Goal: Complete application form: Complete application form

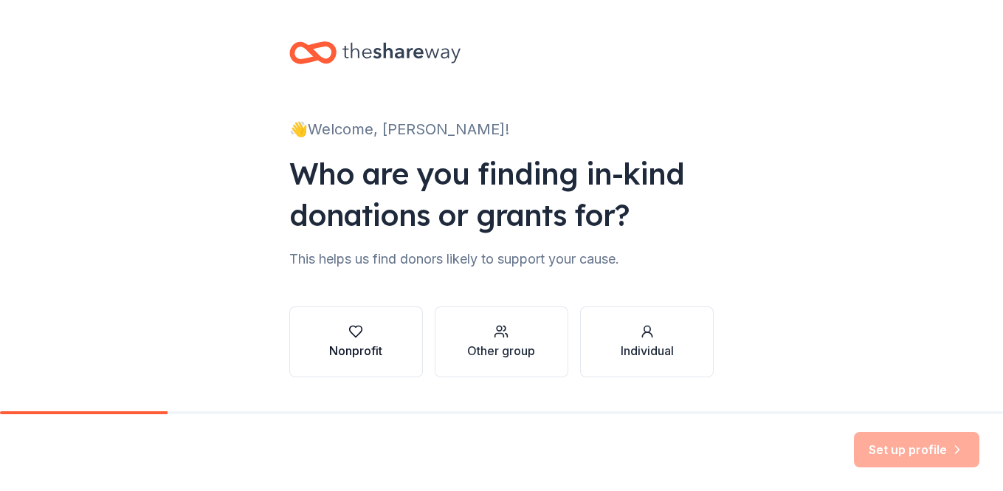
click at [362, 343] on div "Nonprofit" at bounding box center [355, 351] width 53 height 18
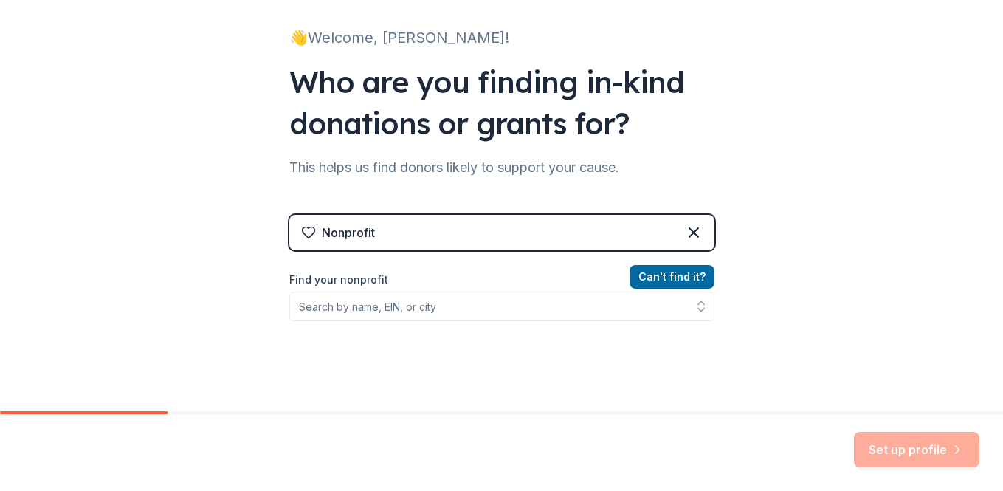
scroll to position [110, 0]
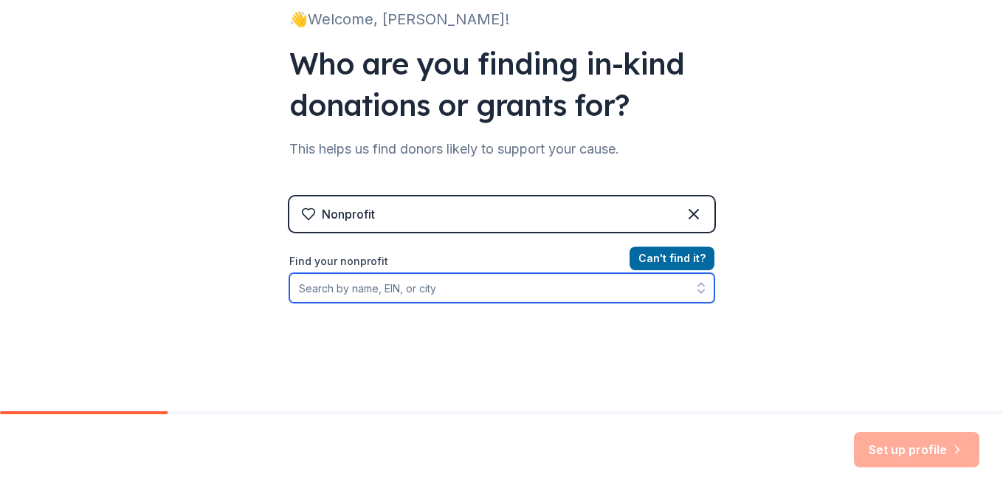
click at [482, 292] on input "Find your nonprofit" at bounding box center [501, 288] width 425 height 30
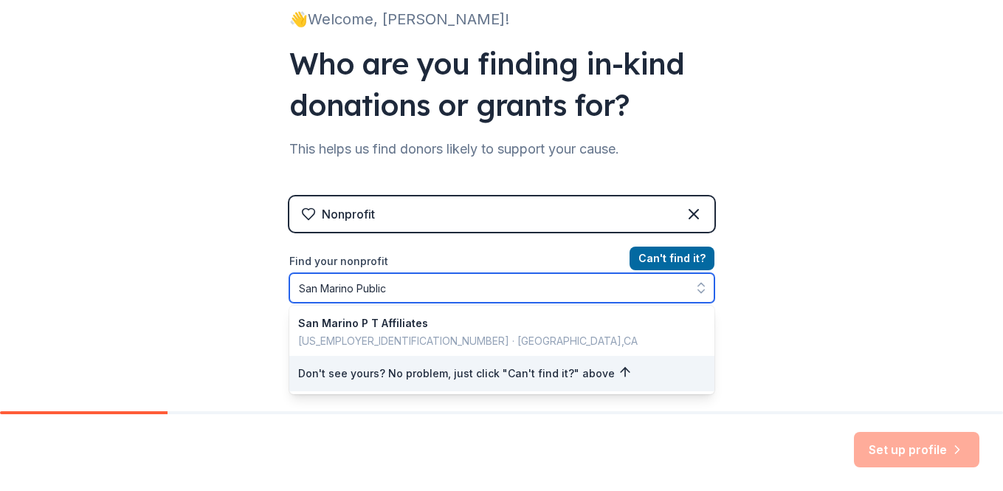
type input "San Marino Public"
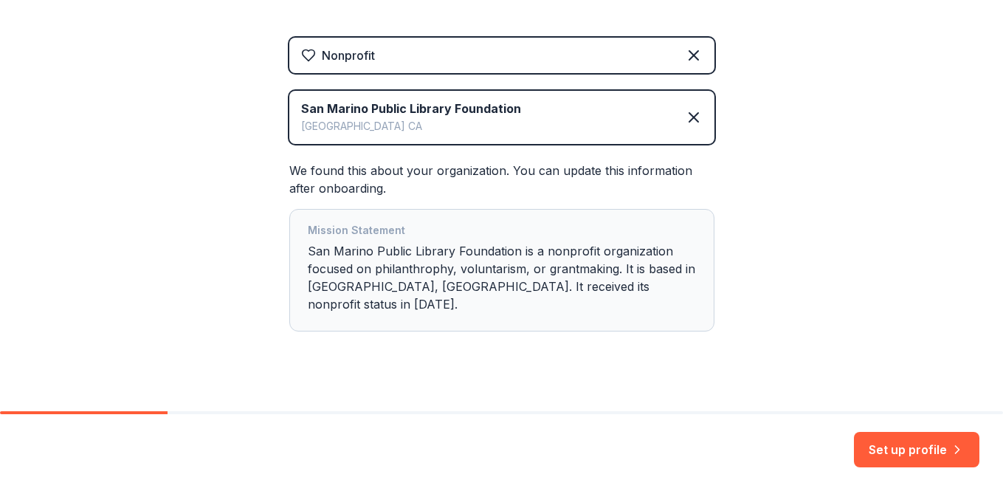
scroll to position [272, 0]
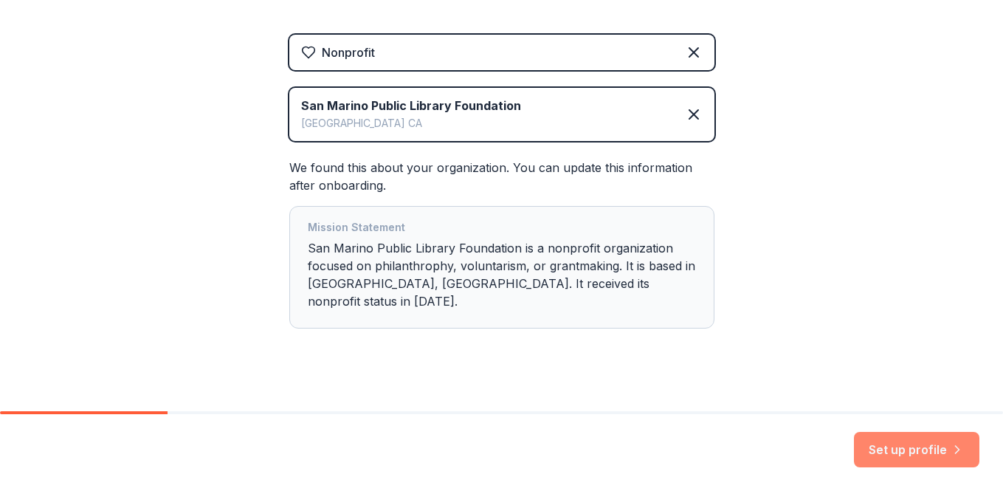
click at [888, 444] on button "Set up profile" at bounding box center [917, 449] width 126 height 35
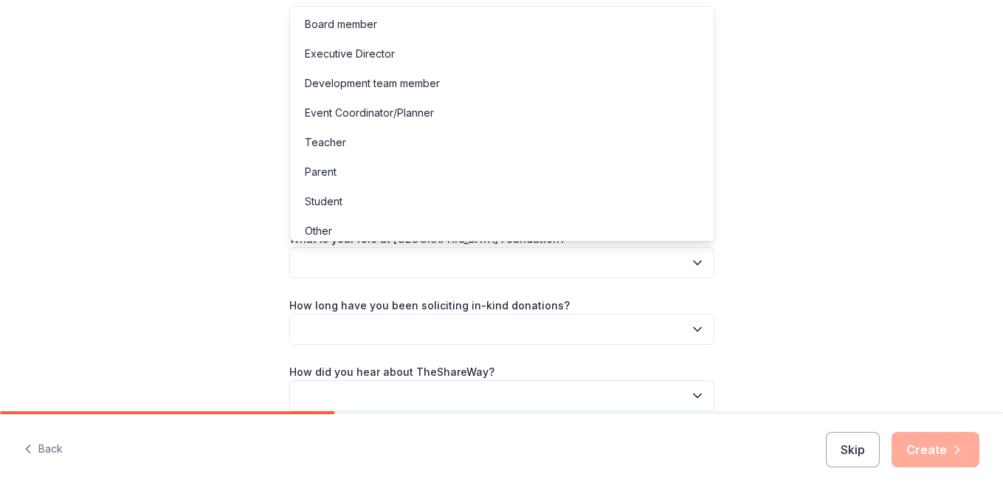
click at [695, 265] on icon "button" at bounding box center [697, 262] width 15 height 15
click at [540, 19] on div "Board member" at bounding box center [502, 25] width 418 height 30
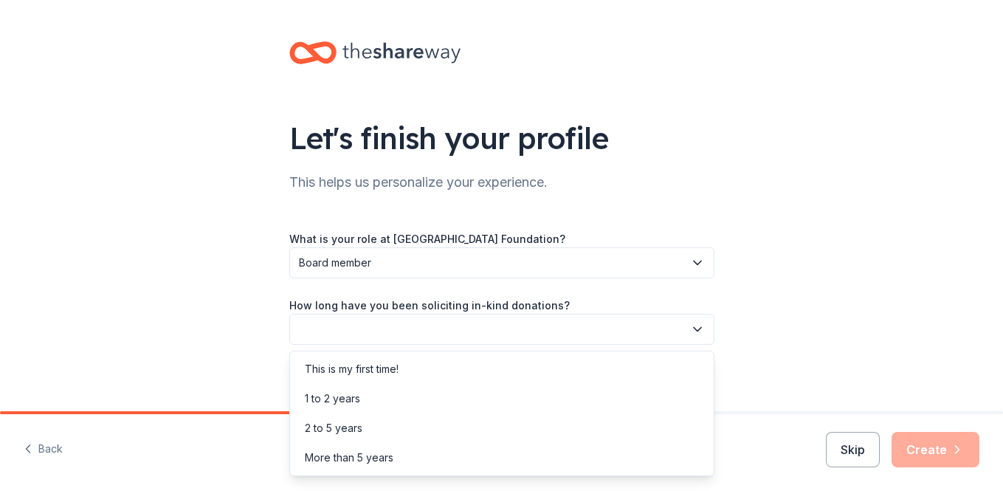
click at [698, 329] on icon "button" at bounding box center [697, 329] width 15 height 15
click at [581, 372] on div "This is my first time!" at bounding box center [502, 369] width 418 height 30
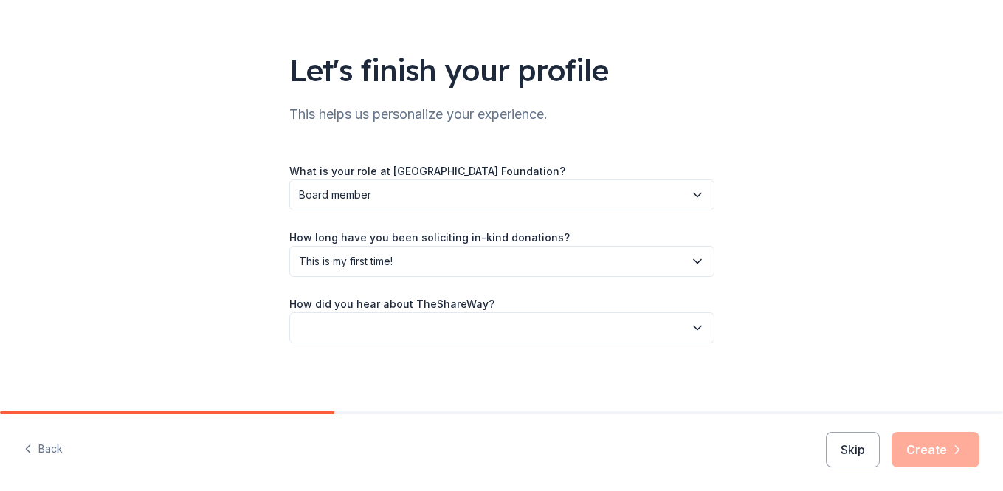
scroll to position [71, 0]
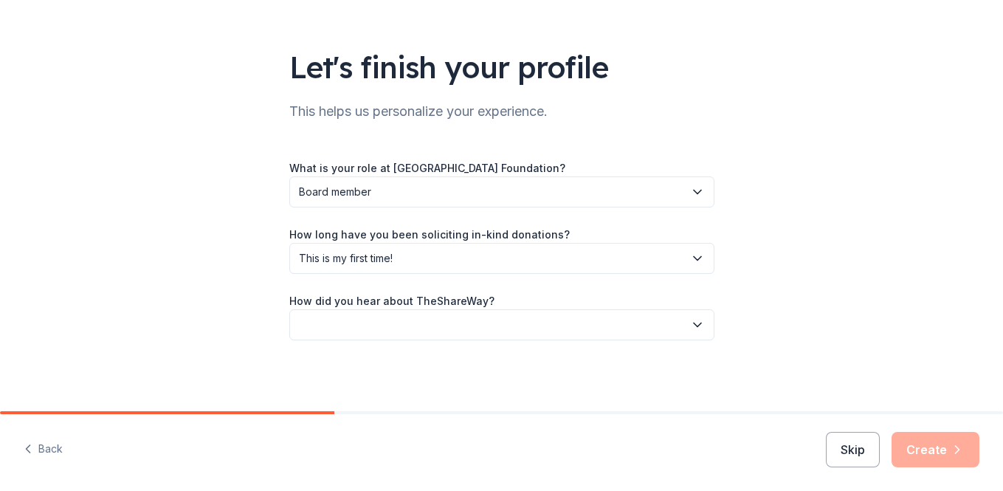
click at [696, 328] on icon "button" at bounding box center [697, 324] width 15 height 15
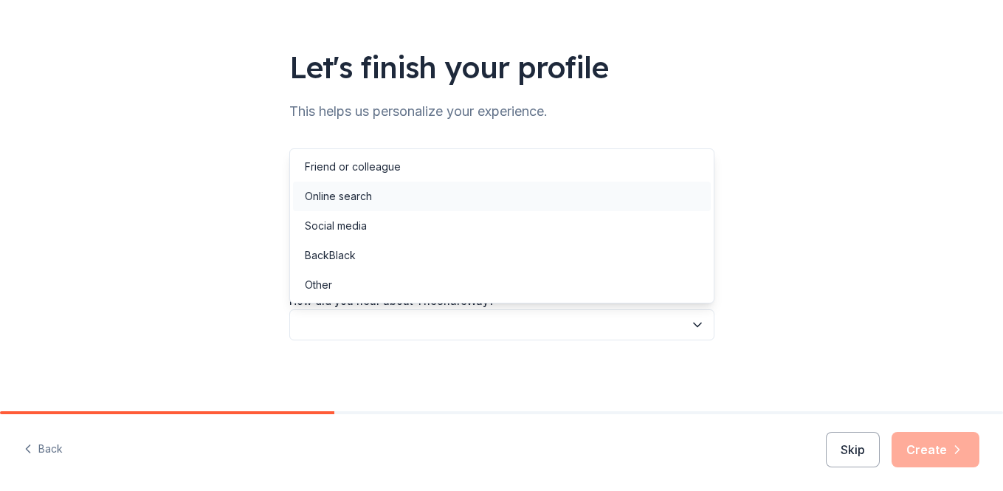
click at [570, 201] on div "Online search" at bounding box center [502, 197] width 418 height 30
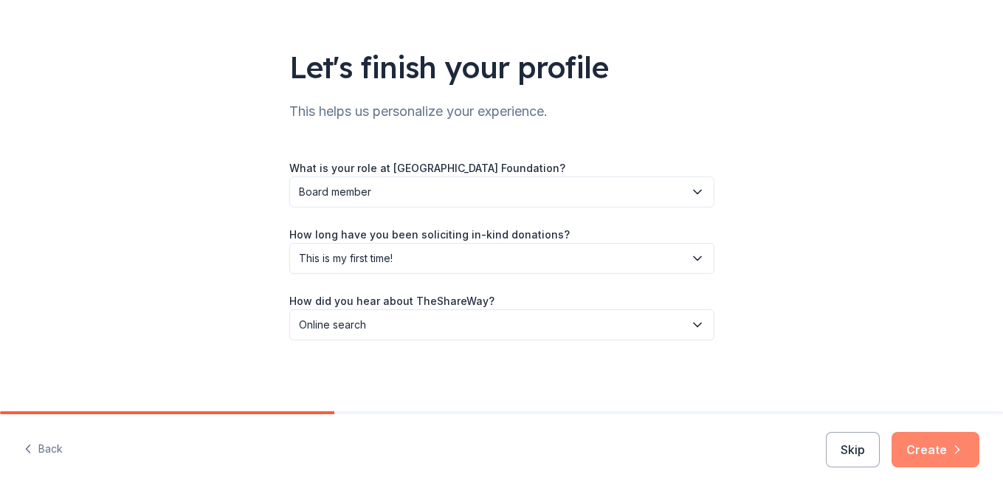
click at [918, 446] on button "Create" at bounding box center [936, 449] width 88 height 35
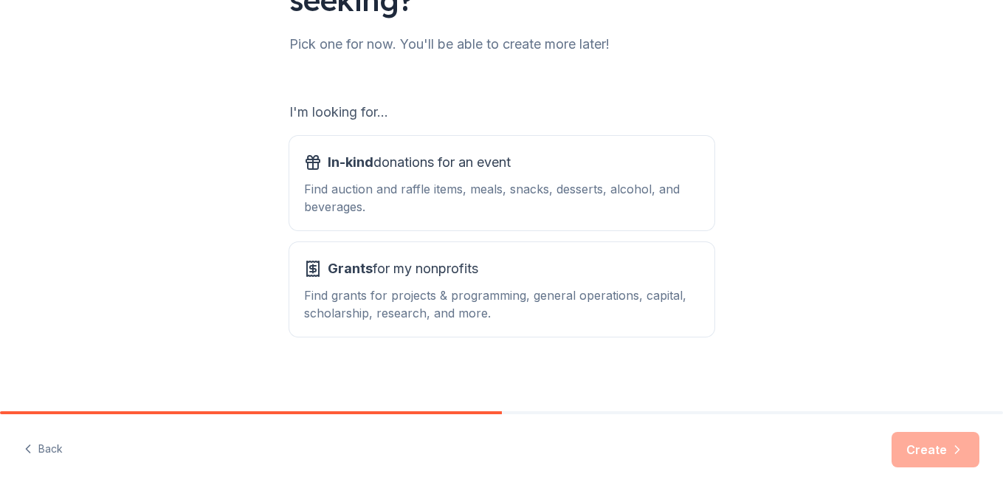
scroll to position [185, 0]
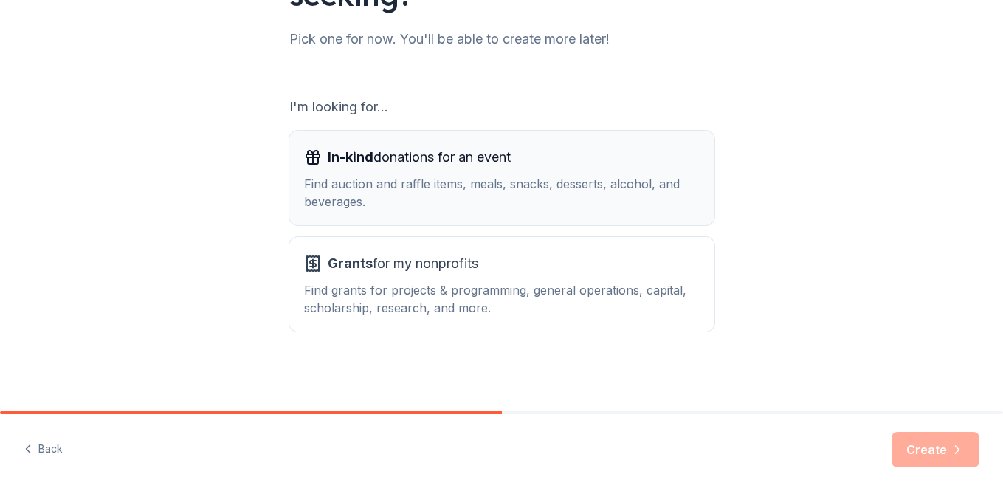
click at [628, 176] on div "Find auction and raffle items, meals, snacks, desserts, alcohol, and beverages." at bounding box center [502, 192] width 396 height 35
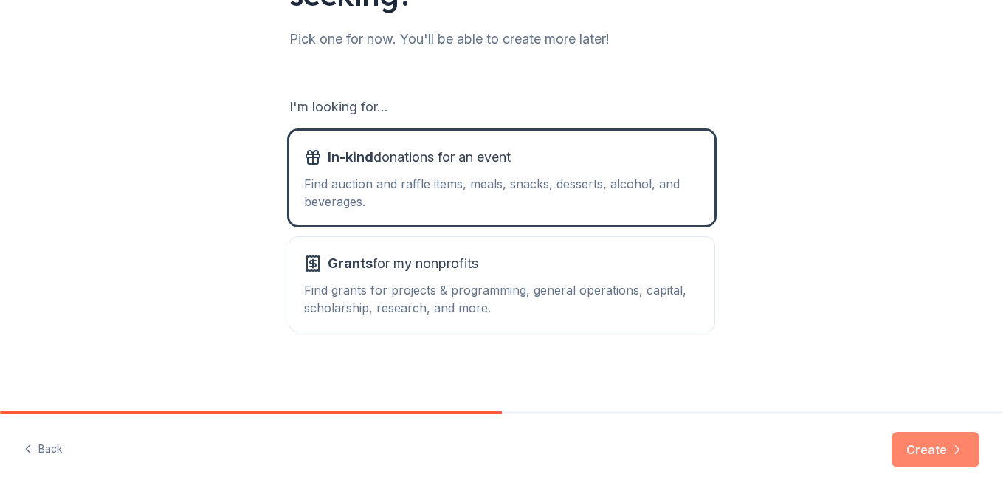
click at [921, 452] on button "Create" at bounding box center [936, 449] width 88 height 35
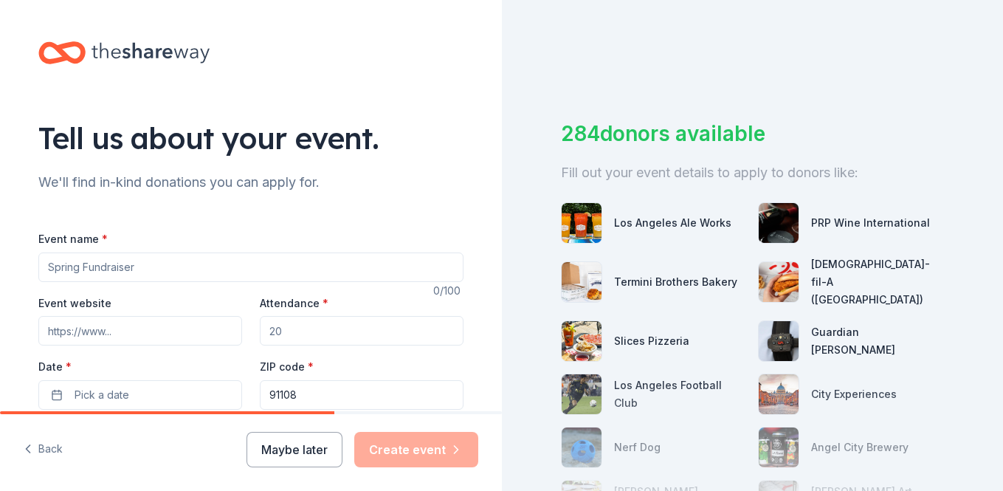
click at [425, 270] on input "Event name *" at bounding box center [250, 268] width 425 height 30
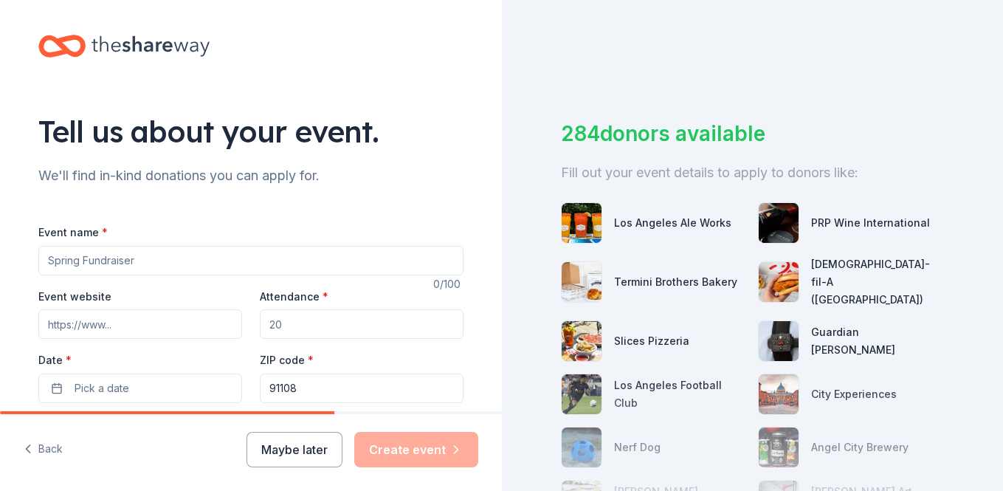
scroll to position [16, 0]
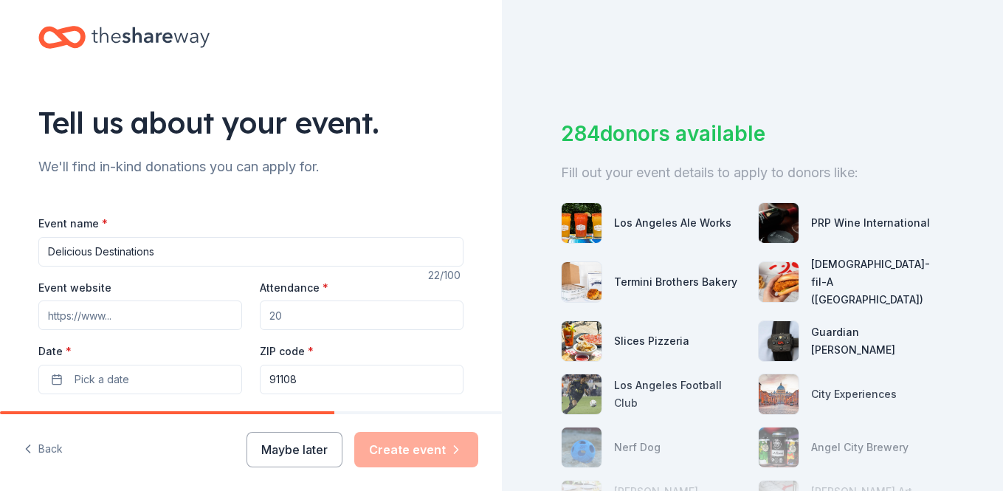
type input "Delicious Destinations"
click at [204, 316] on input "Event website" at bounding box center [140, 315] width 204 height 30
paste input "https://www.gourmetgiftbaskets.com/donationrequestform.aspx"
type input "h"
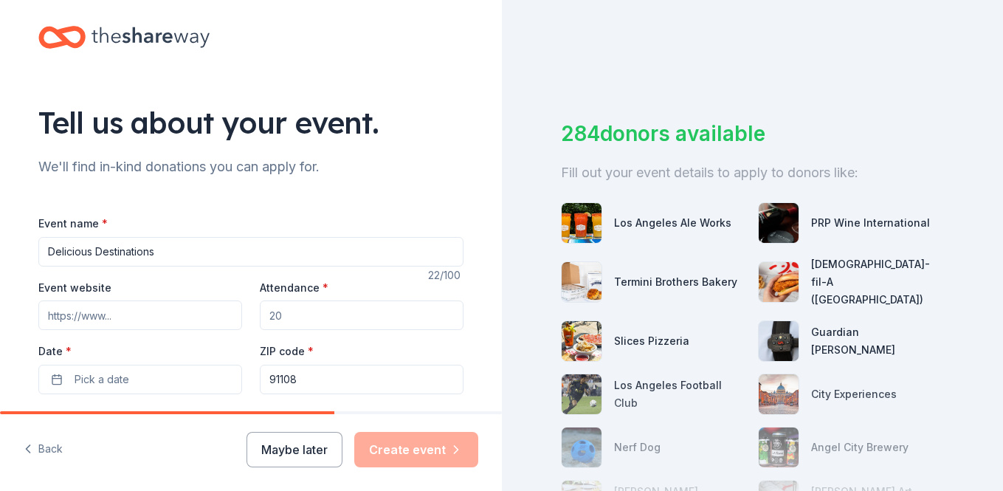
click at [299, 315] on input "Attendance *" at bounding box center [362, 315] width 204 height 30
type input "200"
click at [155, 376] on button "Pick a date" at bounding box center [140, 380] width 204 height 30
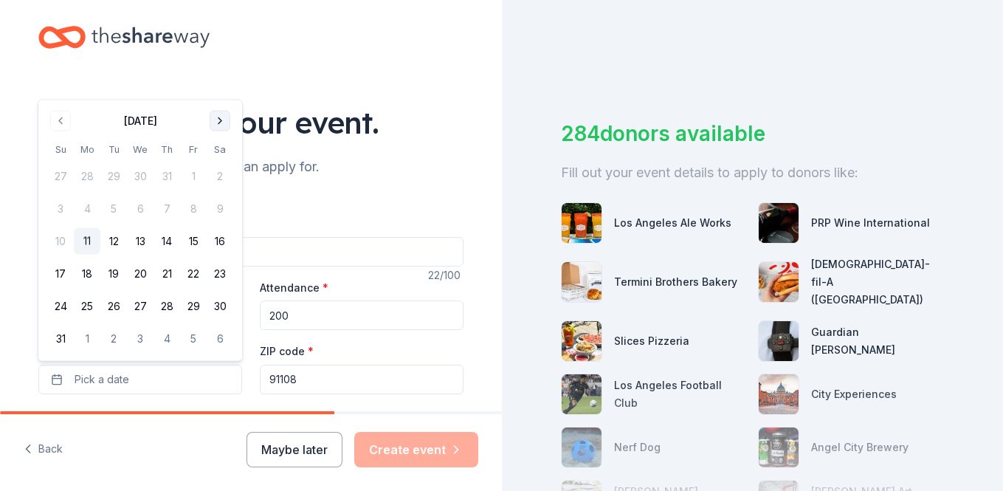
click at [221, 123] on button "Go to next month" at bounding box center [220, 121] width 21 height 21
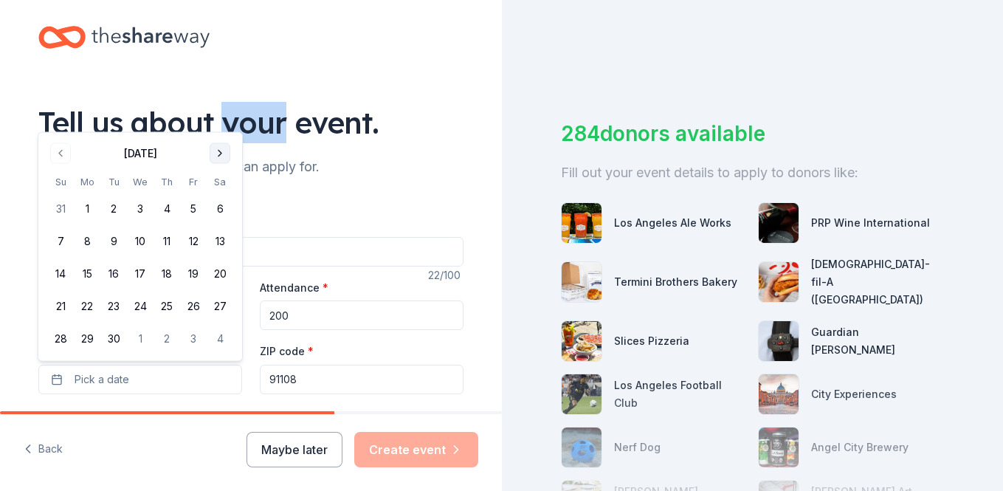
click at [221, 123] on div "Tell us about your event." at bounding box center [250, 122] width 425 height 41
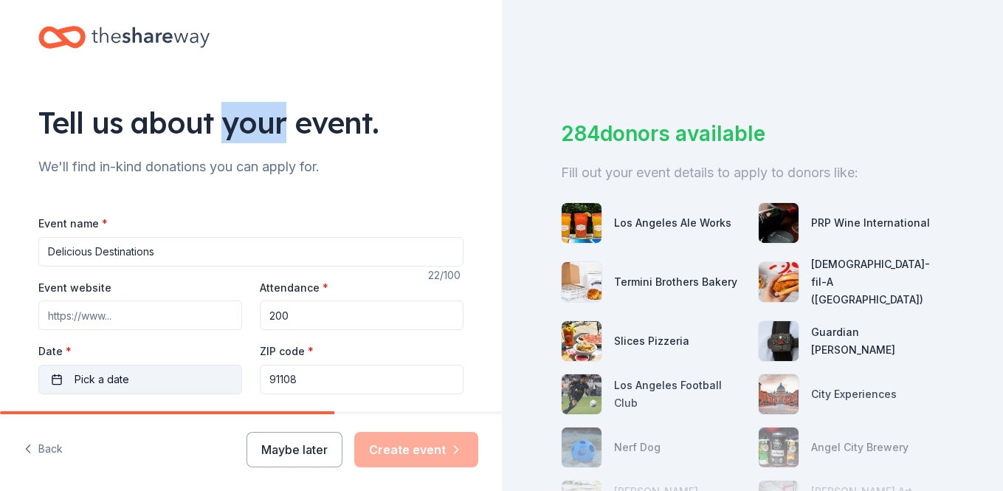
click at [142, 374] on button "Pick a date" at bounding box center [140, 380] width 204 height 30
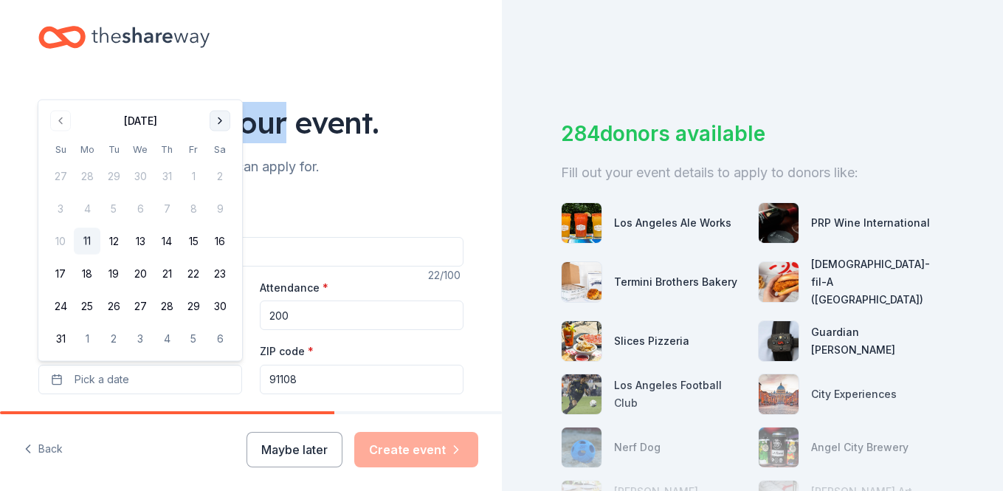
click at [221, 120] on button "Go to next month" at bounding box center [220, 121] width 21 height 21
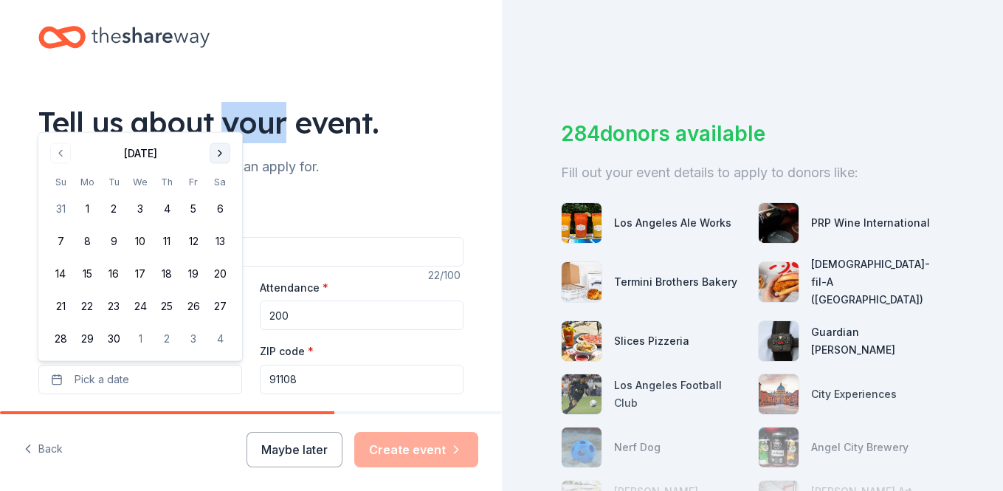
click at [220, 152] on button "Go to next month" at bounding box center [220, 153] width 21 height 21
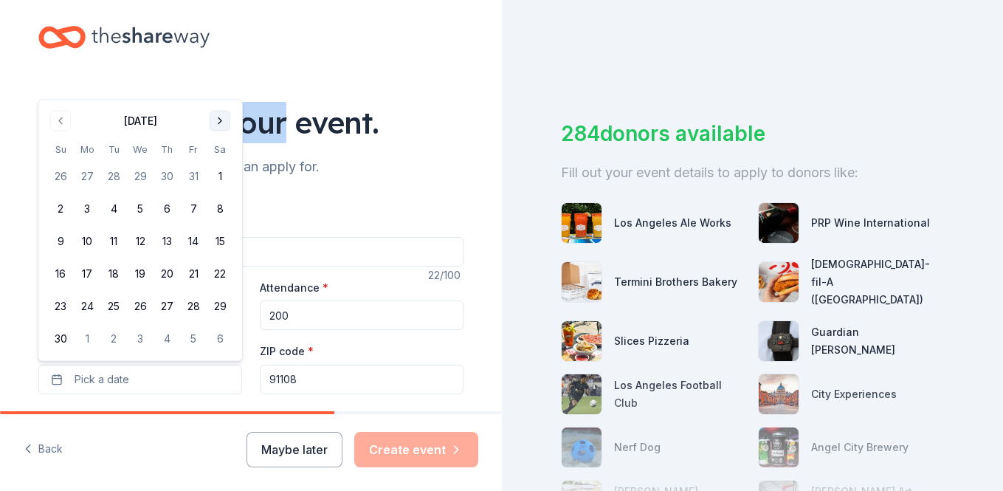
click at [219, 124] on button "Go to next month" at bounding box center [220, 121] width 21 height 21
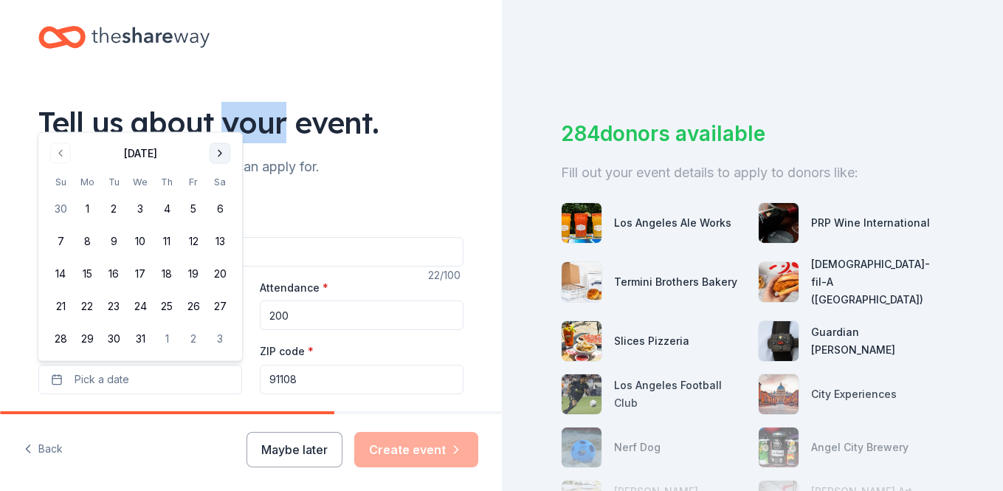
click at [221, 155] on button "Go to next month" at bounding box center [220, 153] width 21 height 21
click at [217, 187] on button "Go to next month" at bounding box center [220, 186] width 21 height 21
click at [220, 276] on button "21" at bounding box center [220, 274] width 27 height 27
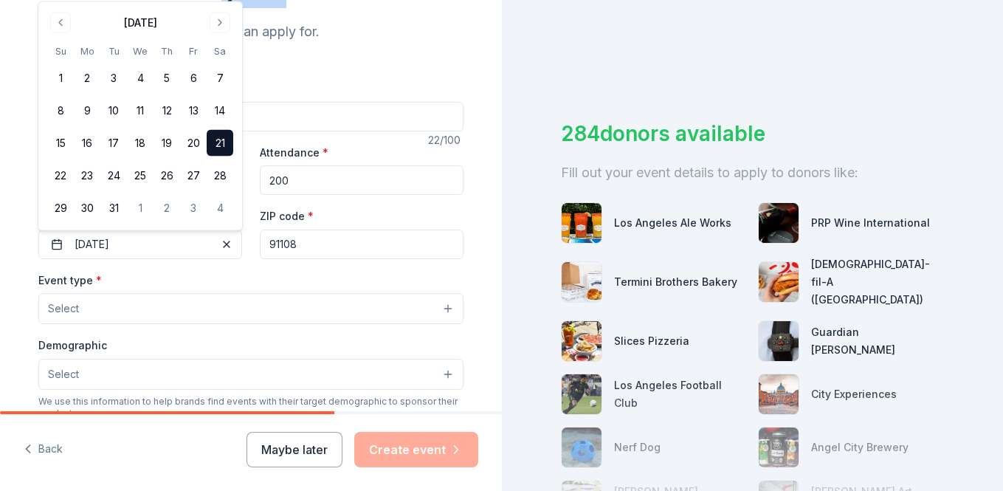
scroll to position [151, 0]
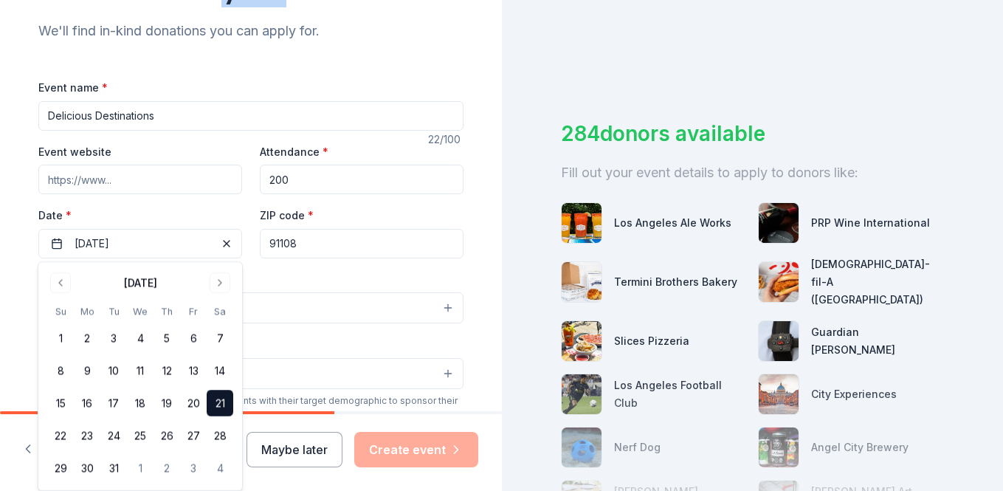
click at [449, 310] on button "Select" at bounding box center [250, 307] width 425 height 31
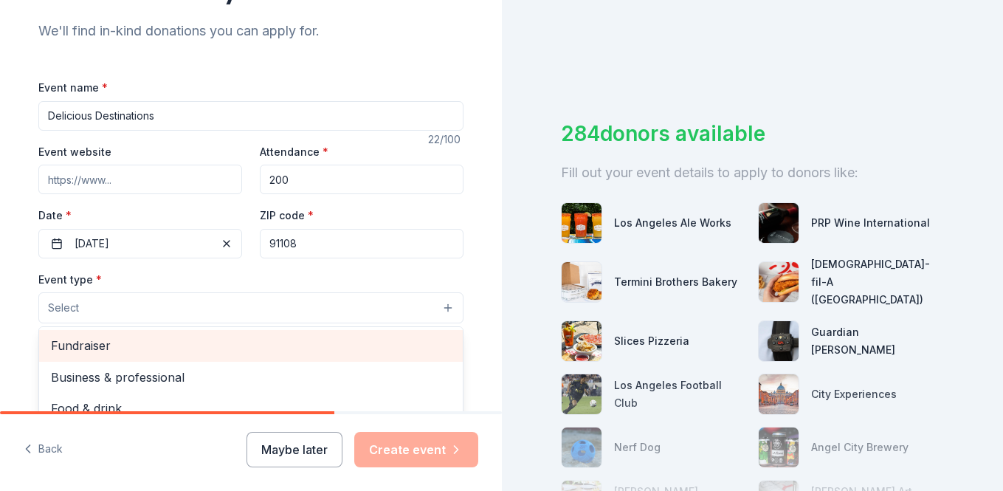
click at [385, 346] on span "Fundraiser" at bounding box center [251, 345] width 400 height 19
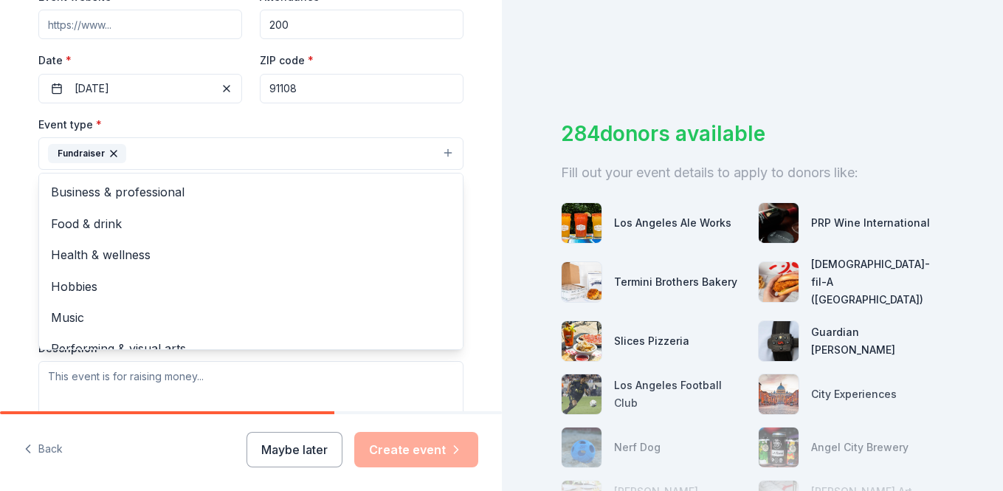
scroll to position [313, 0]
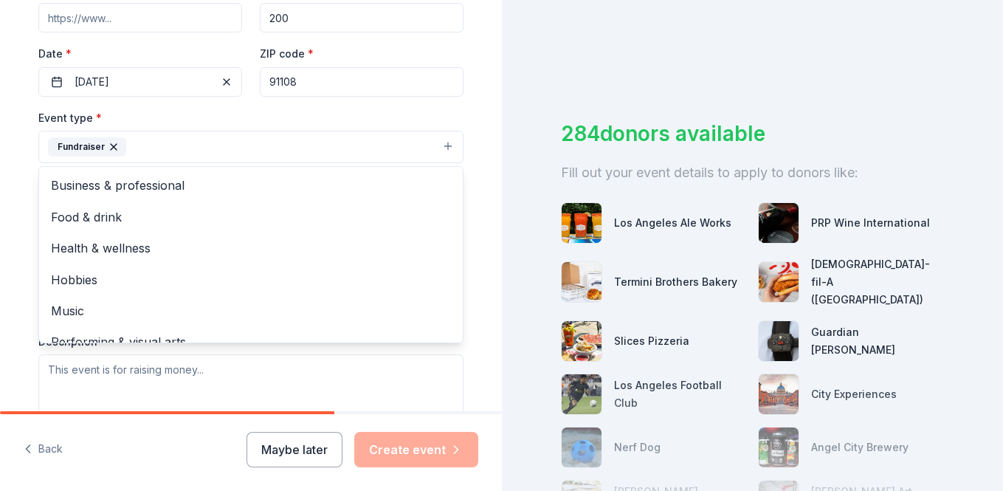
click at [480, 356] on div "Tell us about your event. We'll find in-kind donations you can apply for. Event…" at bounding box center [251, 179] width 473 height 984
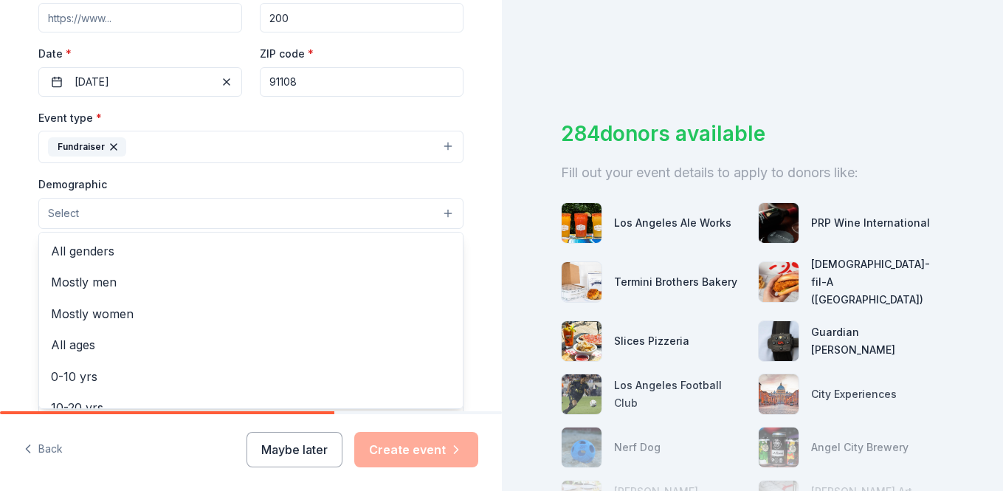
click at [448, 215] on button "Select" at bounding box center [250, 213] width 425 height 31
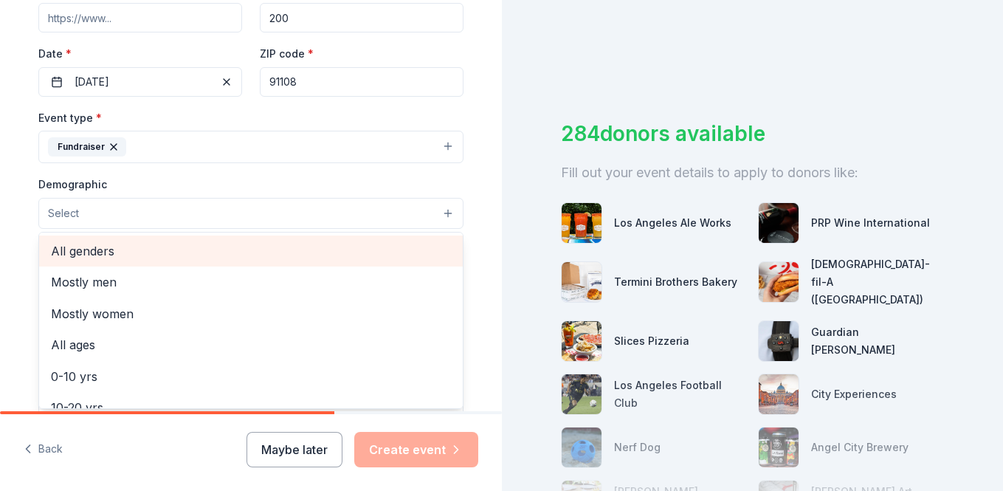
click at [404, 253] on span "All genders" at bounding box center [251, 250] width 400 height 19
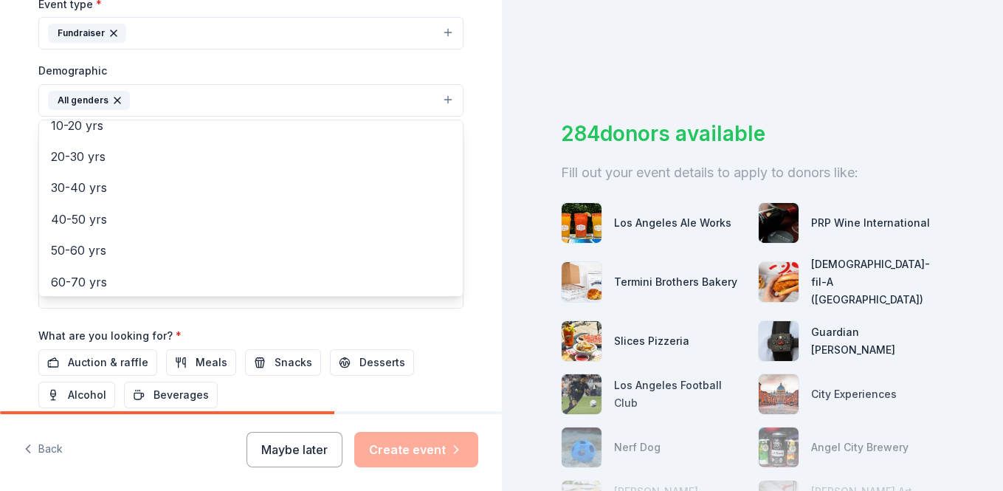
scroll to position [153, 0]
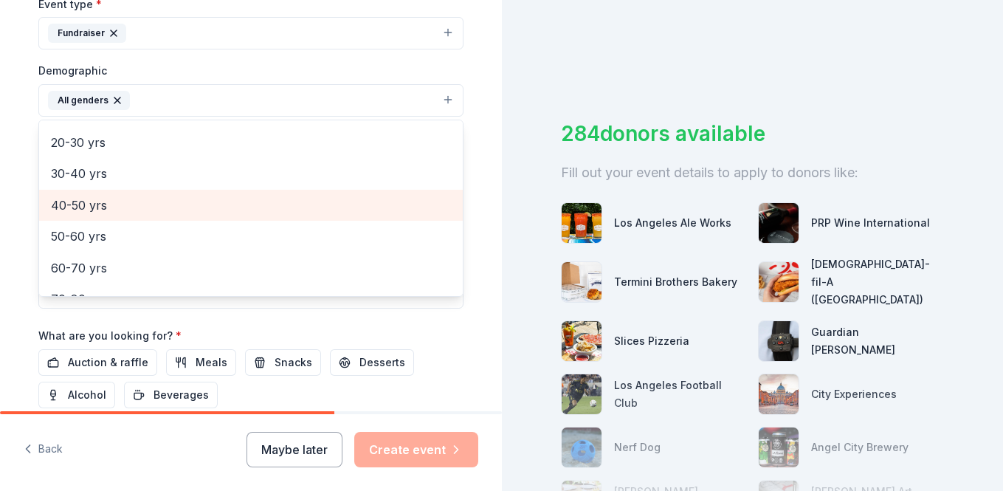
click at [332, 211] on span "40-50 yrs" at bounding box center [251, 205] width 400 height 19
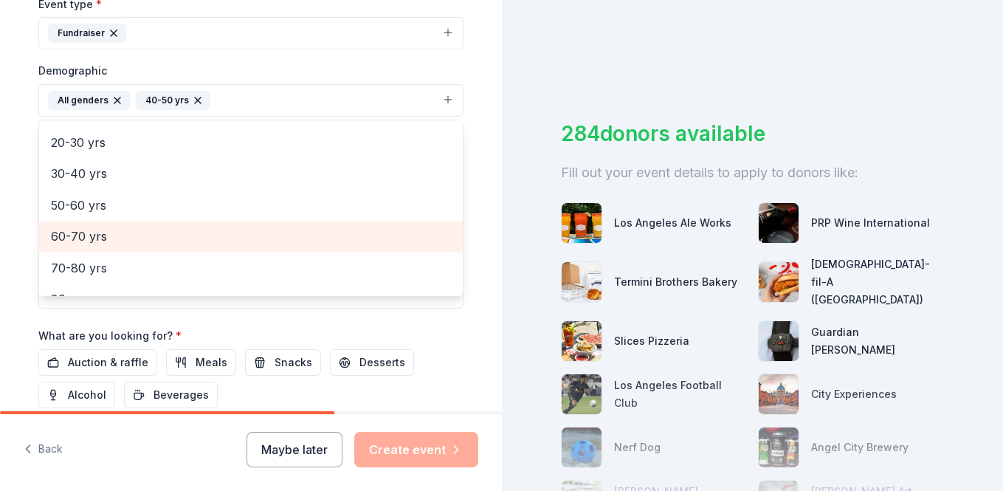
click at [309, 240] on span "60-70 yrs" at bounding box center [251, 236] width 400 height 19
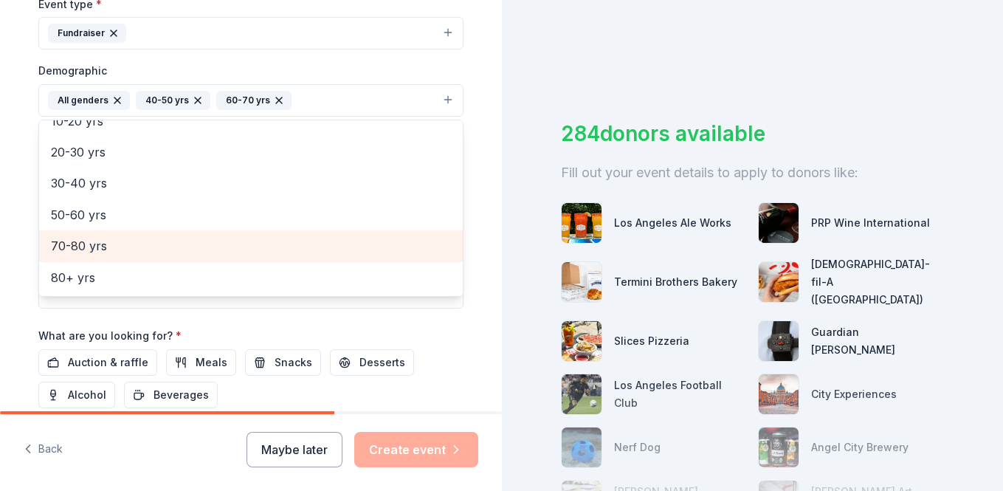
scroll to position [143, 0]
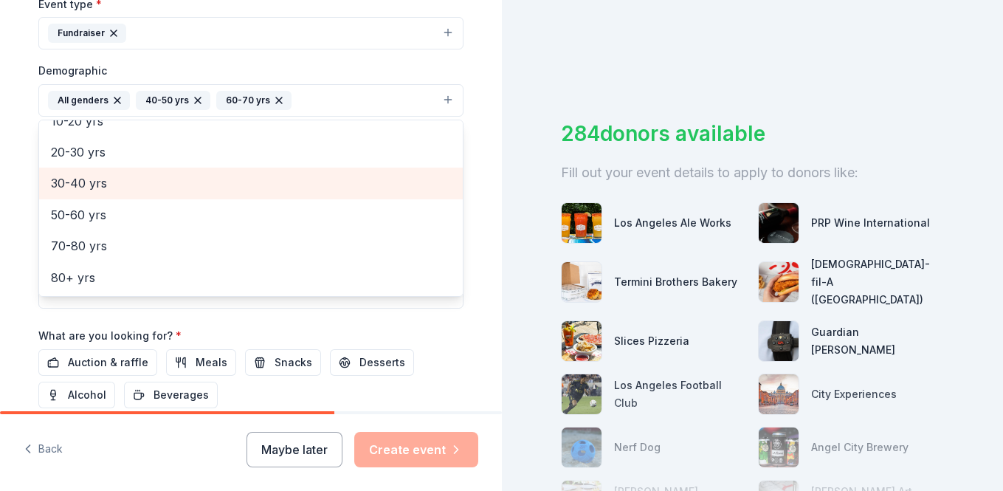
click at [247, 191] on span "30-40 yrs" at bounding box center [251, 183] width 400 height 19
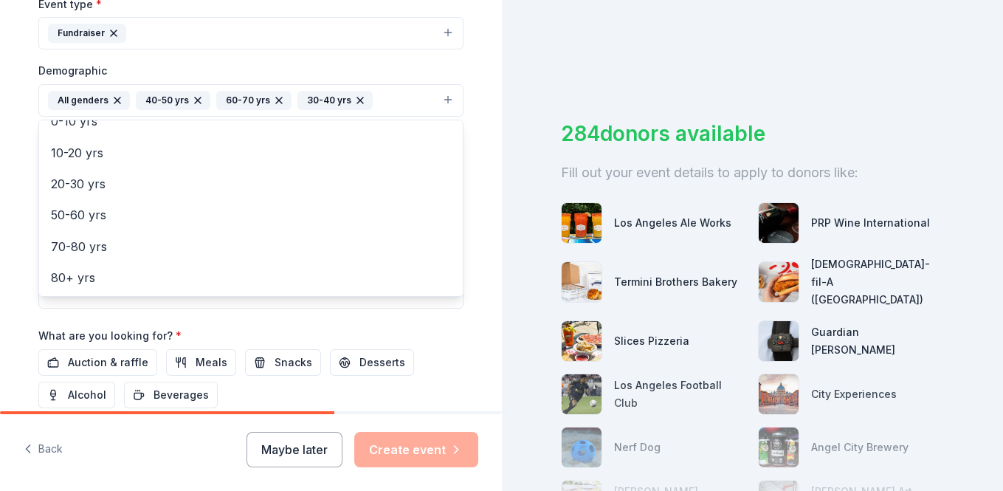
click at [477, 371] on div "Tell us about your event. We'll find in-kind donations you can apply for. Event…" at bounding box center [251, 66] width 473 height 986
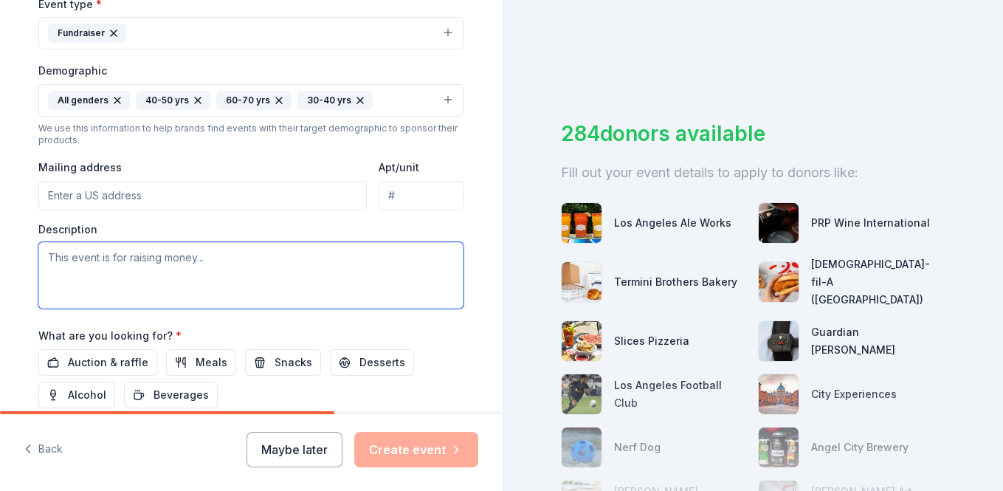
click at [320, 275] on textarea at bounding box center [250, 275] width 425 height 66
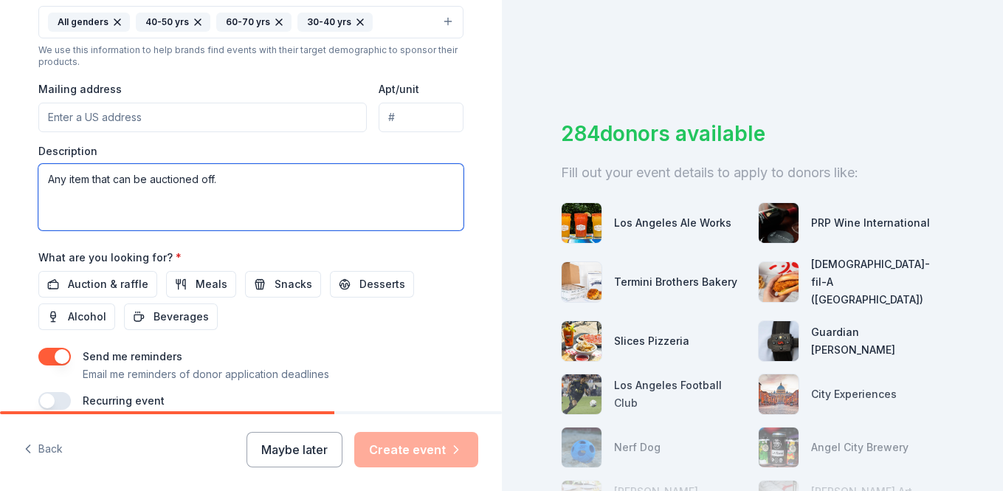
scroll to position [507, 0]
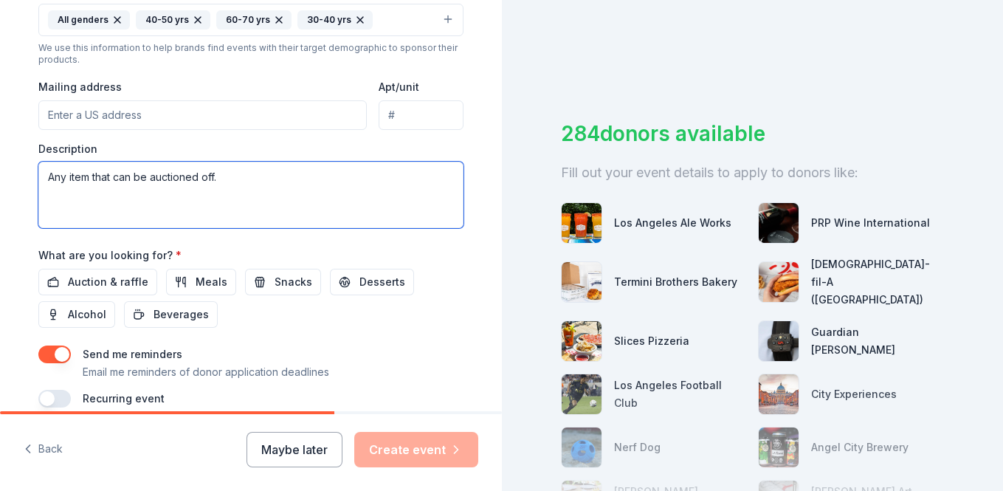
click at [94, 178] on textarea "Any item that can be auctioned off." at bounding box center [250, 195] width 425 height 66
type textarea "Any item or experience that can be auctioned off."
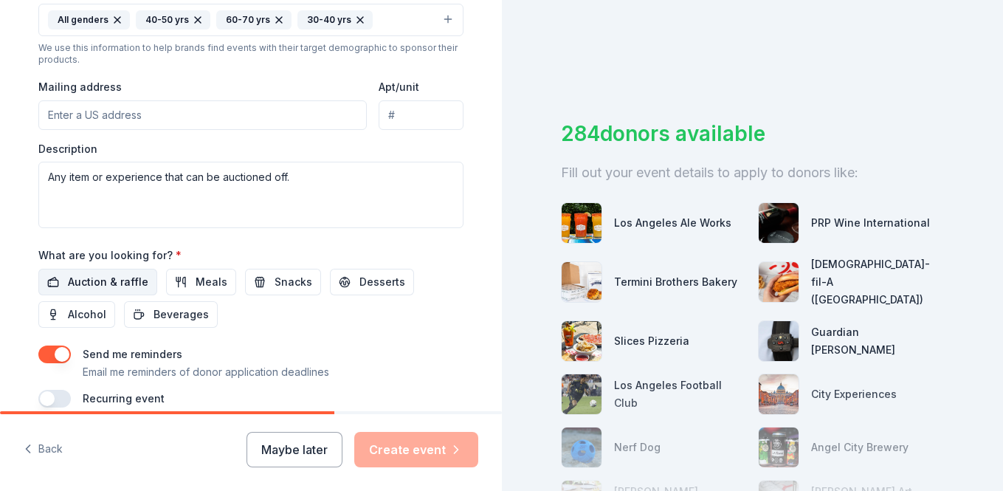
click at [78, 282] on span "Auction & raffle" at bounding box center [108, 282] width 80 height 18
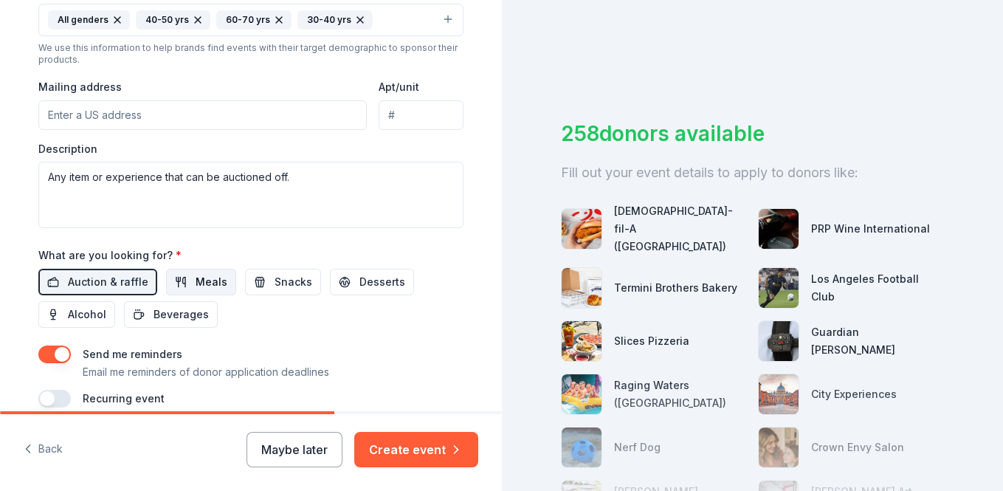
click at [213, 289] on span "Meals" at bounding box center [212, 282] width 32 height 18
click at [166, 317] on span "Beverages" at bounding box center [181, 315] width 55 height 18
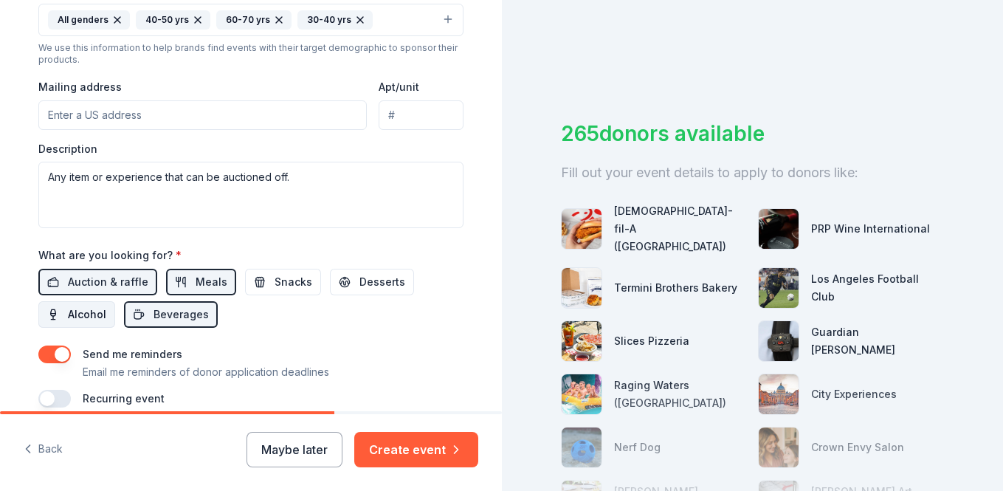
click at [75, 317] on span "Alcohol" at bounding box center [87, 315] width 38 height 18
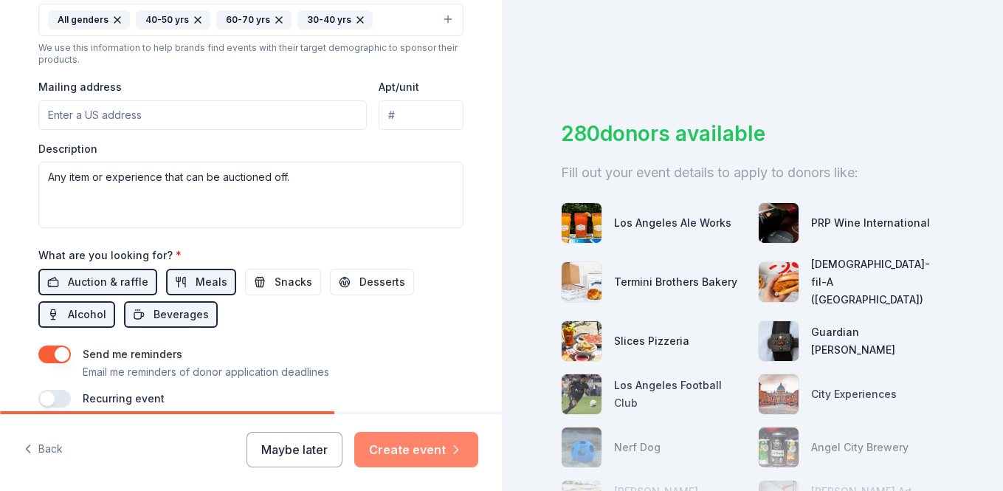
click at [418, 452] on button "Create event" at bounding box center [416, 449] width 124 height 35
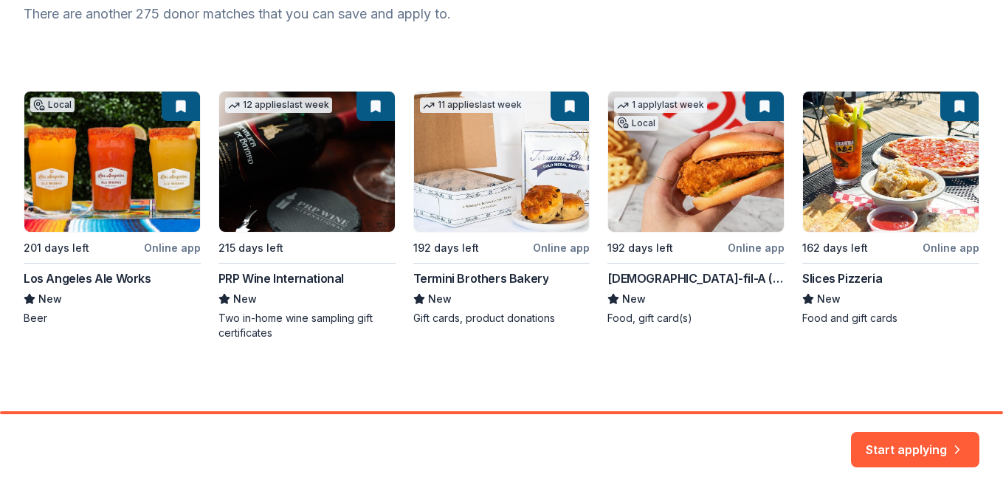
scroll to position [171, 0]
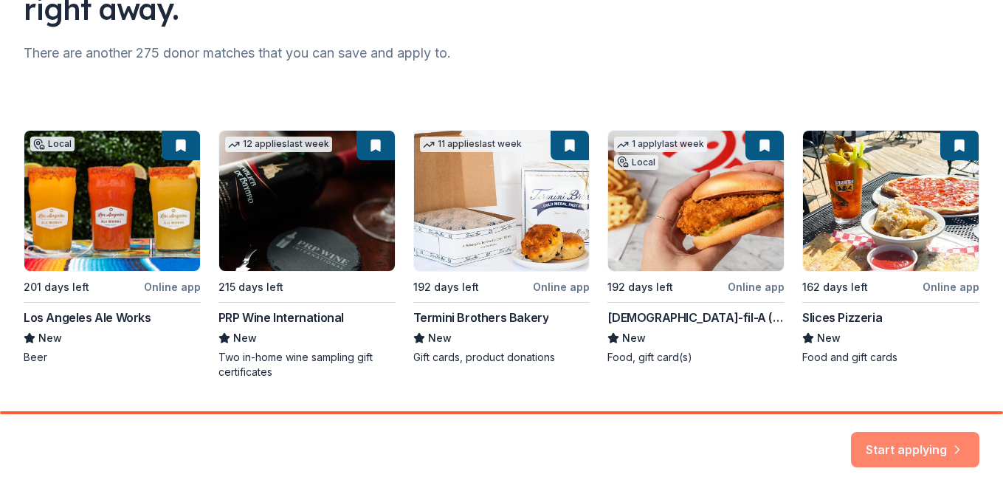
click at [917, 442] on button "Start applying" at bounding box center [915, 445] width 128 height 35
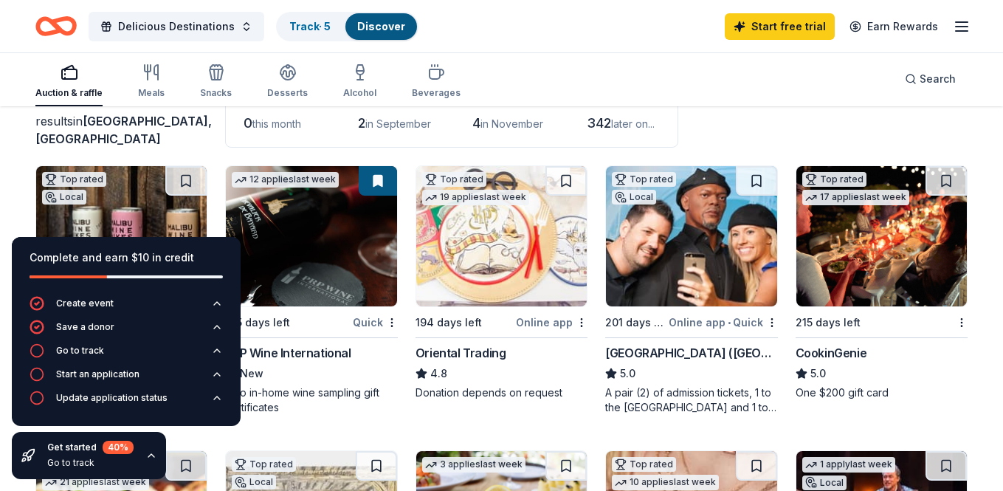
scroll to position [107, 0]
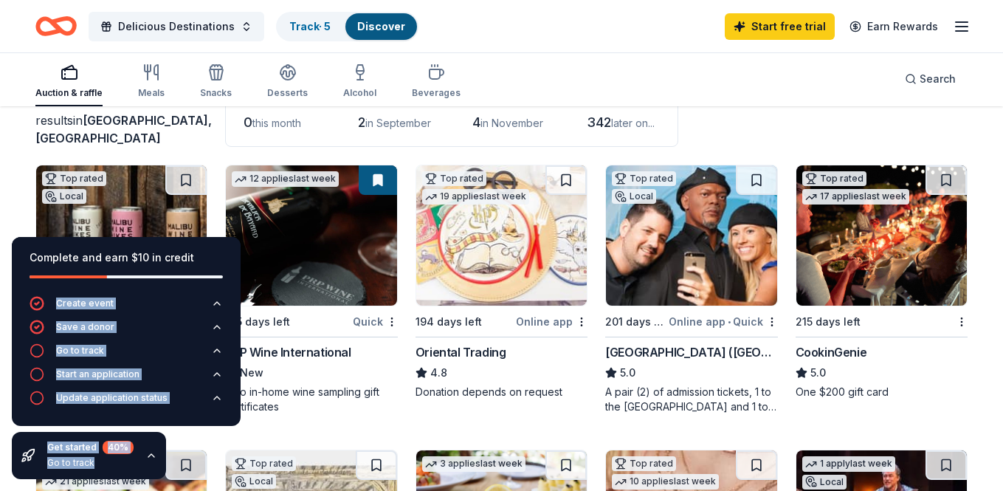
drag, startPoint x: 206, startPoint y: 259, endPoint x: 198, endPoint y: 144, distance: 115.5
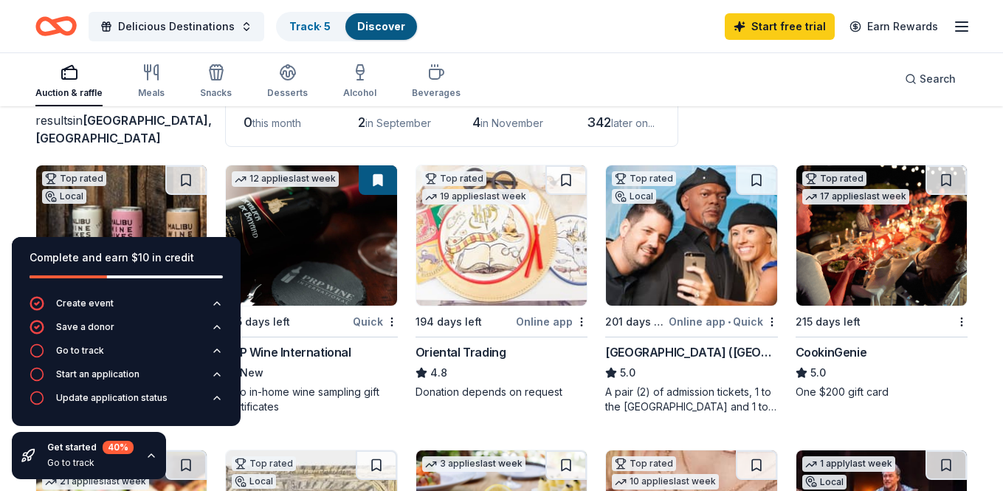
click at [207, 247] on div "Complete and earn $10 in credit" at bounding box center [126, 266] width 229 height 59
click at [93, 352] on div "Go to track" at bounding box center [80, 351] width 48 height 12
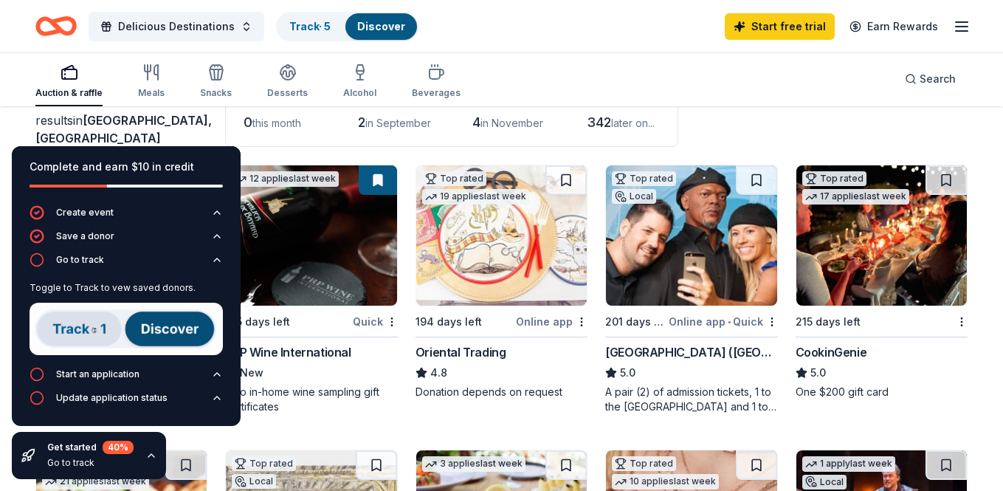
click at [89, 329] on img at bounding box center [126, 329] width 193 height 52
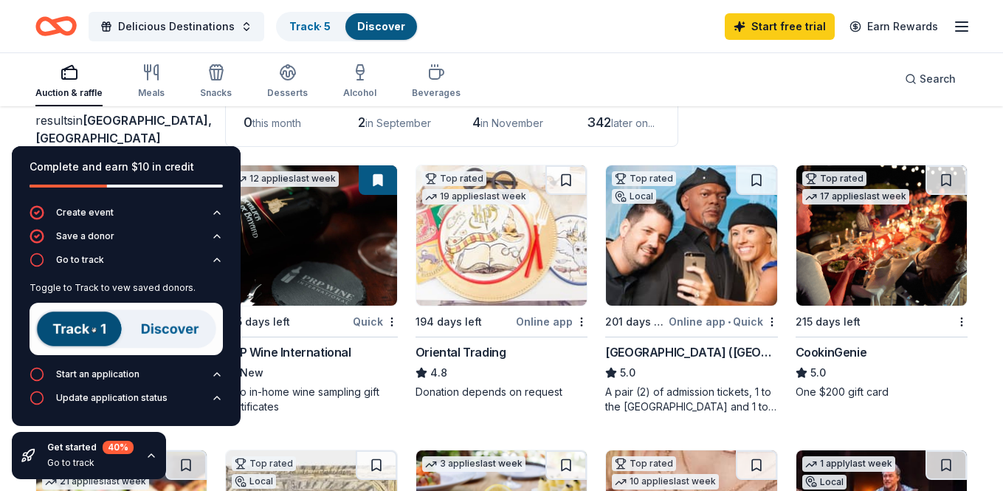
click at [168, 332] on img at bounding box center [126, 329] width 193 height 52
click at [537, 72] on div "Auction & raffle Meals Snacks Desserts Alcohol Beverages Search" at bounding box center [501, 79] width 932 height 55
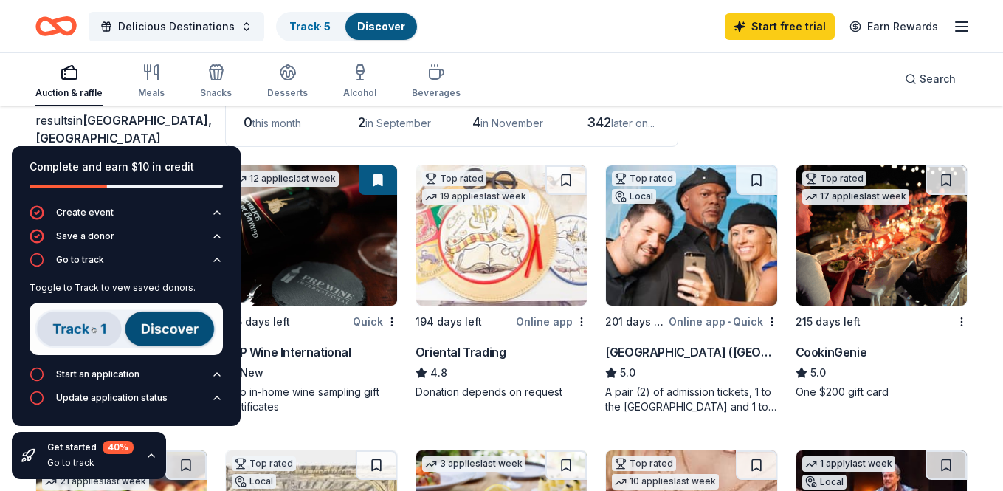
click at [614, 33] on div "Delicious Destinations Track · 5 Discover Start free trial Earn Rewards" at bounding box center [501, 26] width 932 height 35
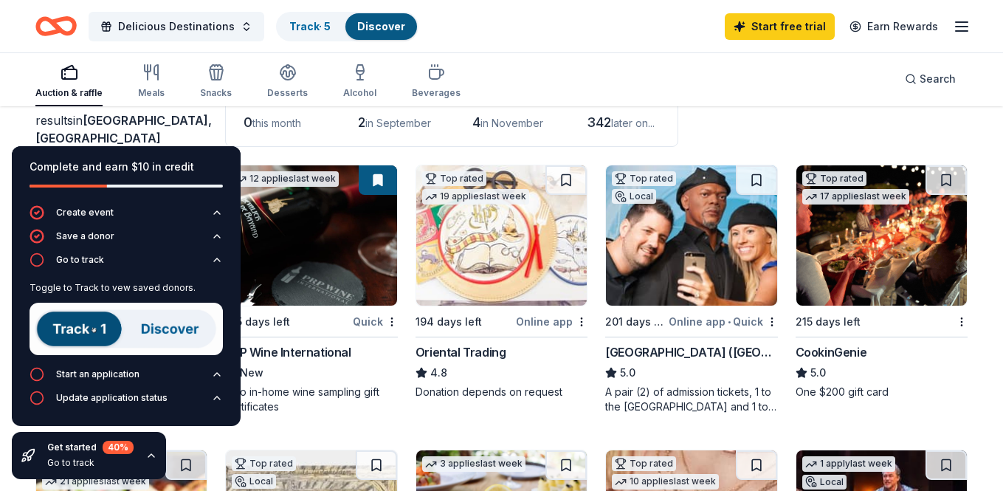
click at [19, 150] on div "Complete and earn $10 in credit" at bounding box center [126, 175] width 229 height 59
click at [234, 153] on div "Complete and earn $10 in credit" at bounding box center [126, 175] width 229 height 59
click at [601, 57] on div "Auction & raffle Meals Snacks Desserts Alcohol Beverages Search" at bounding box center [501, 79] width 932 height 55
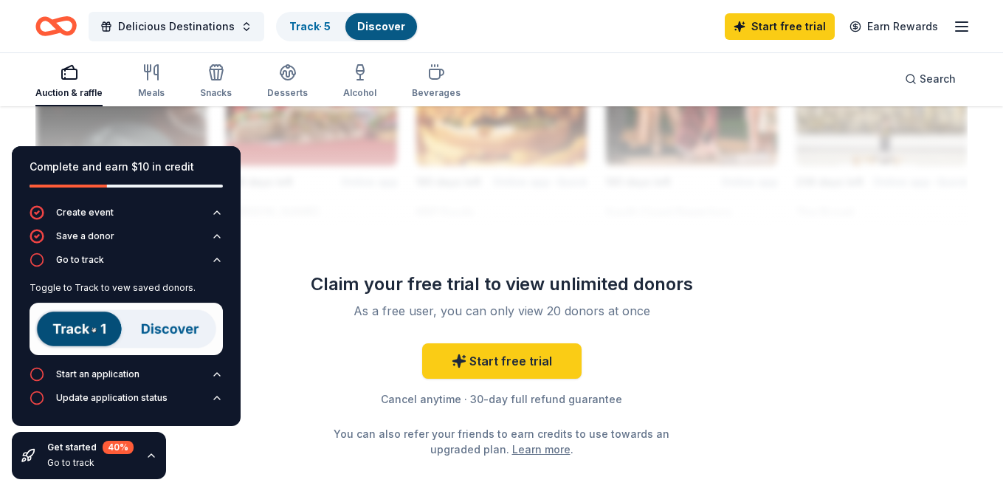
scroll to position [1414, 0]
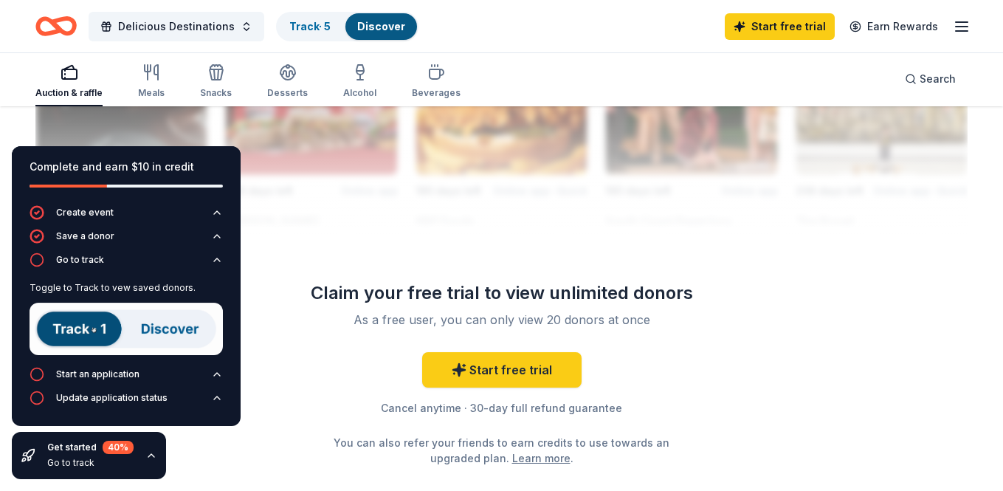
click at [151, 457] on icon "button" at bounding box center [151, 456] width 12 height 12
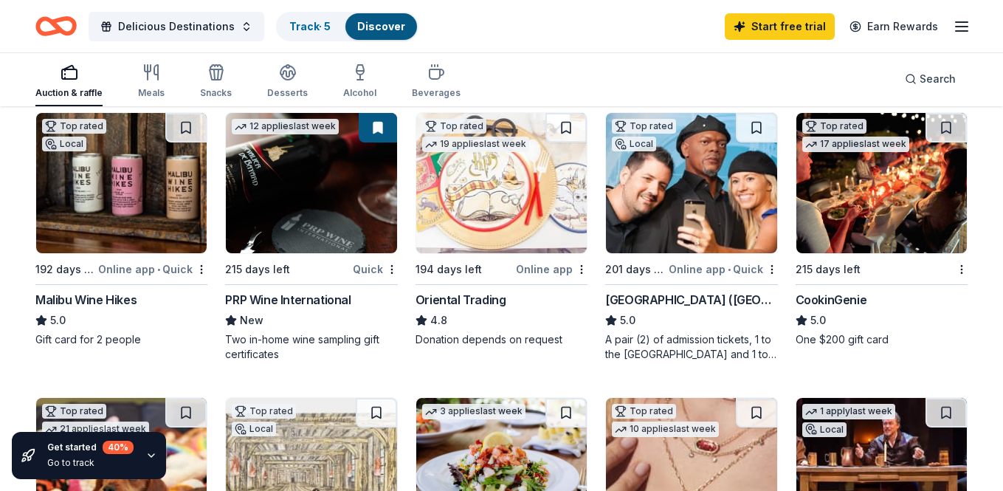
scroll to position [161, 0]
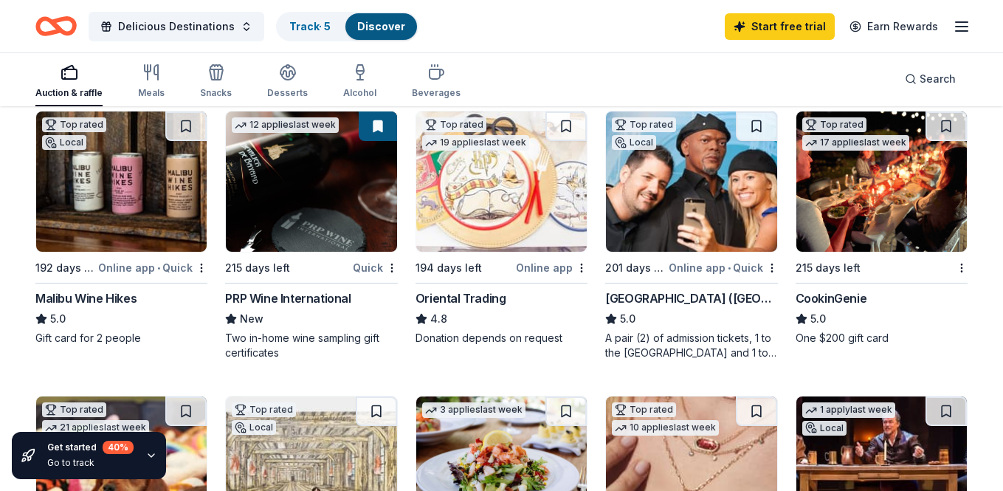
click at [850, 296] on div "CookinGenie" at bounding box center [832, 298] width 72 height 18
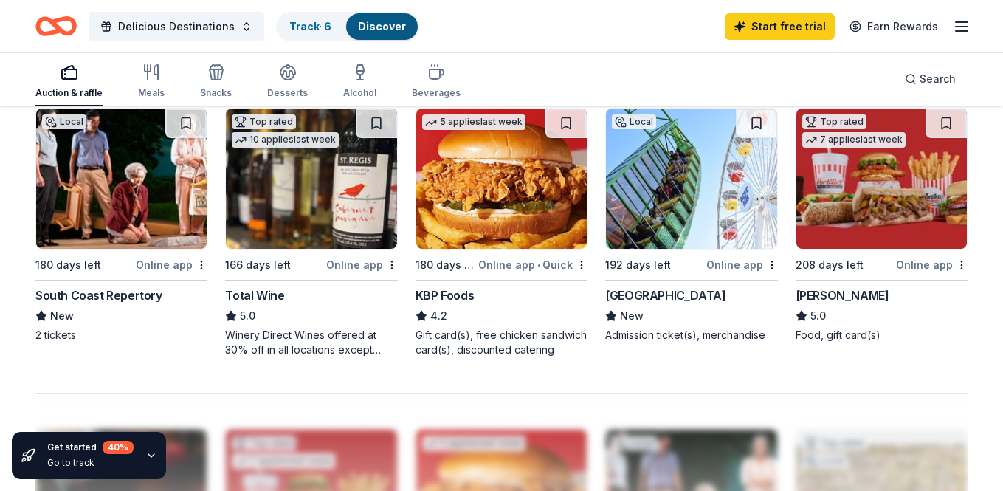
scroll to position [1017, 0]
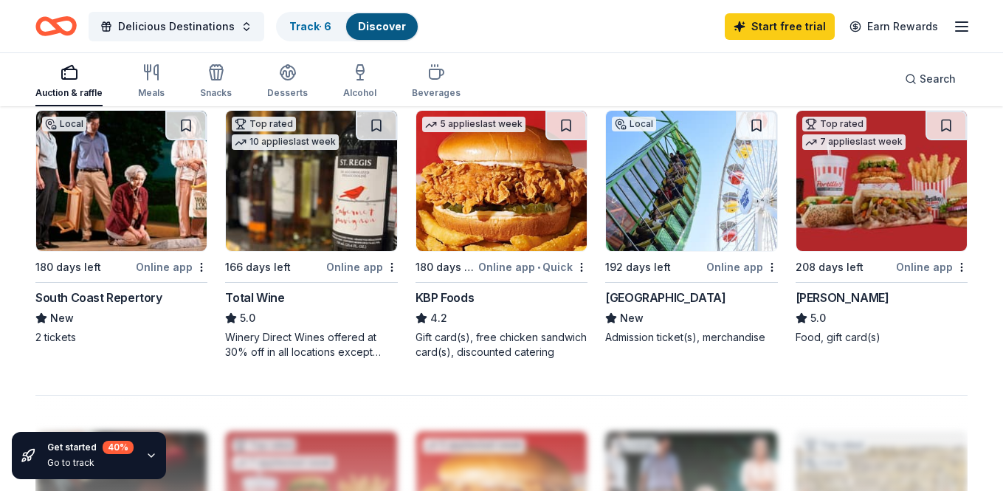
click at [639, 298] on div "Pacific Park" at bounding box center [665, 298] width 120 height 18
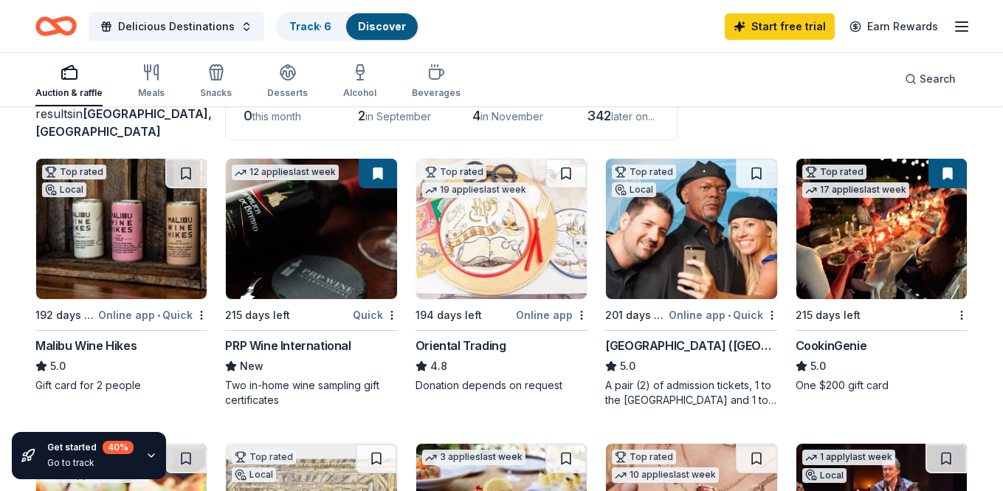
scroll to position [111, 0]
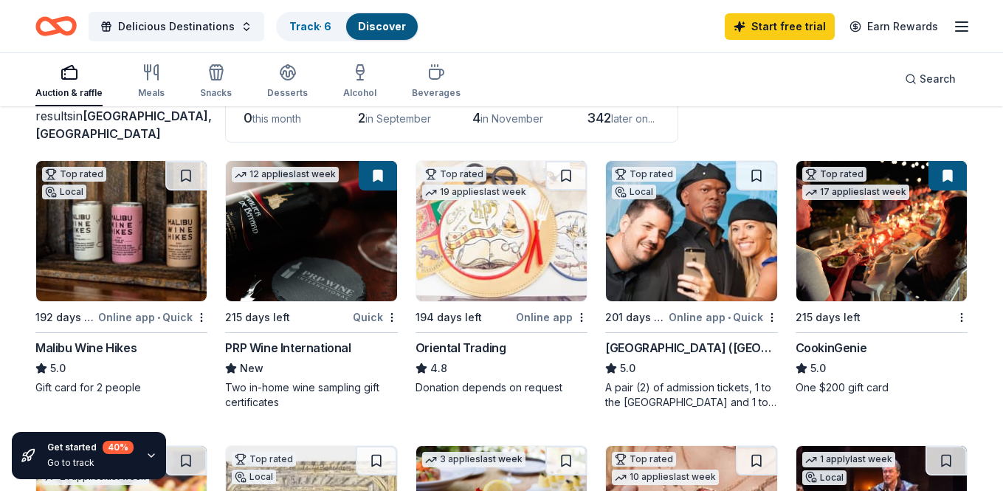
click at [292, 348] on div "PRP Wine International" at bounding box center [288, 348] width 126 height 18
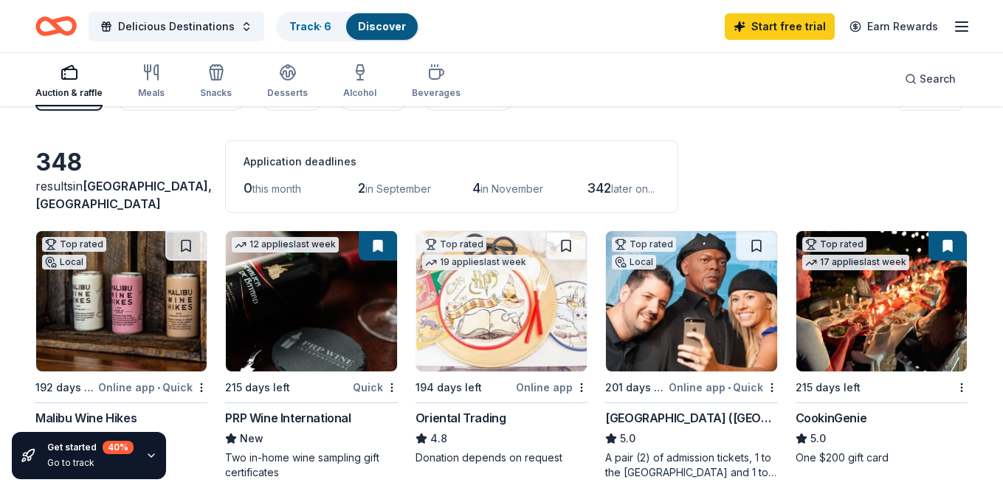
scroll to position [0, 0]
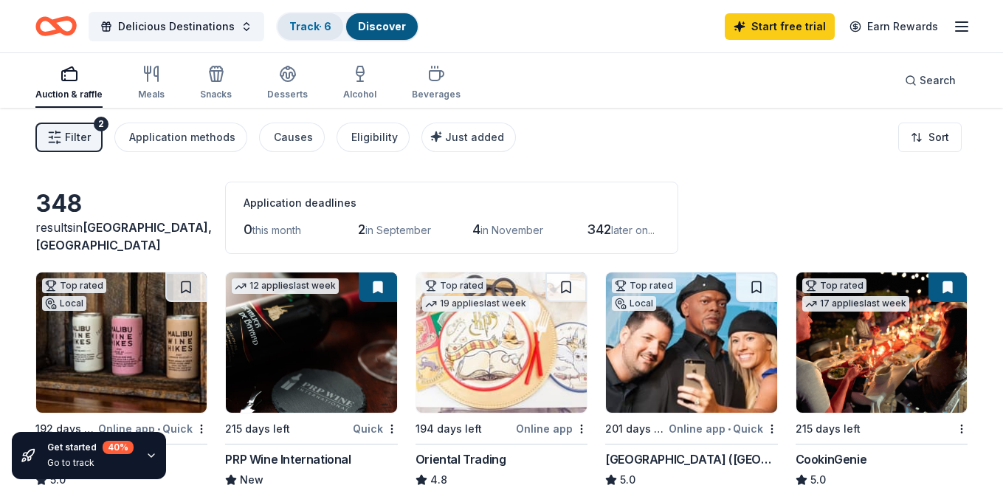
click at [305, 24] on link "Track · 6" at bounding box center [310, 26] width 42 height 13
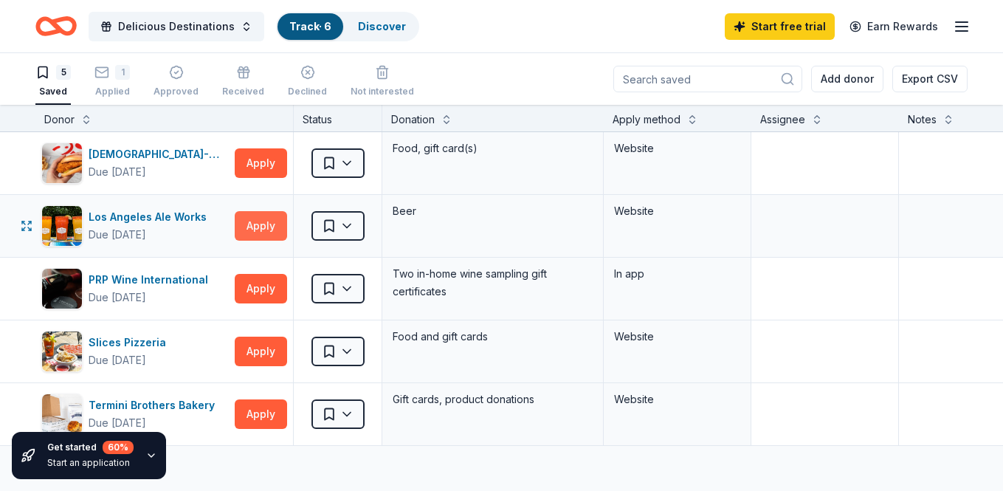
click at [264, 222] on button "Apply" at bounding box center [261, 226] width 52 height 30
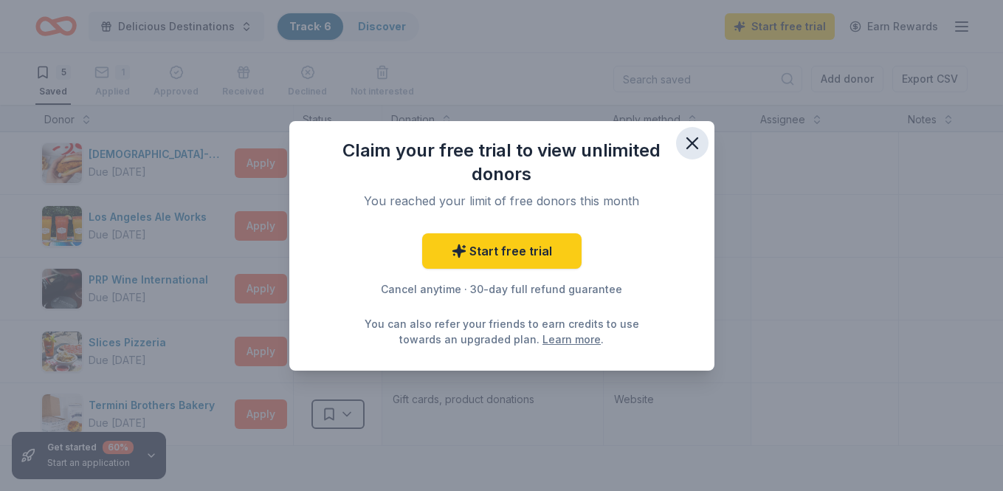
click at [687, 143] on icon "button" at bounding box center [692, 143] width 21 height 21
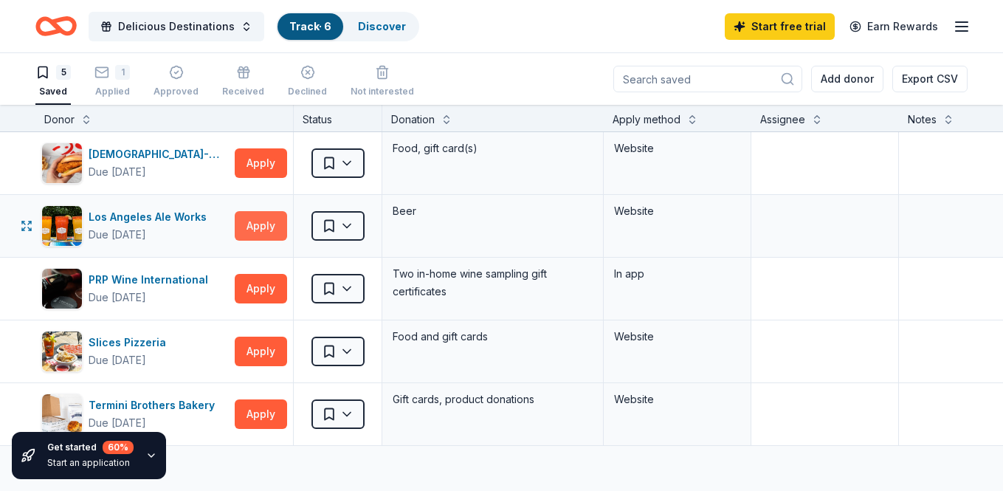
click at [257, 224] on button "Apply" at bounding box center [261, 226] width 52 height 30
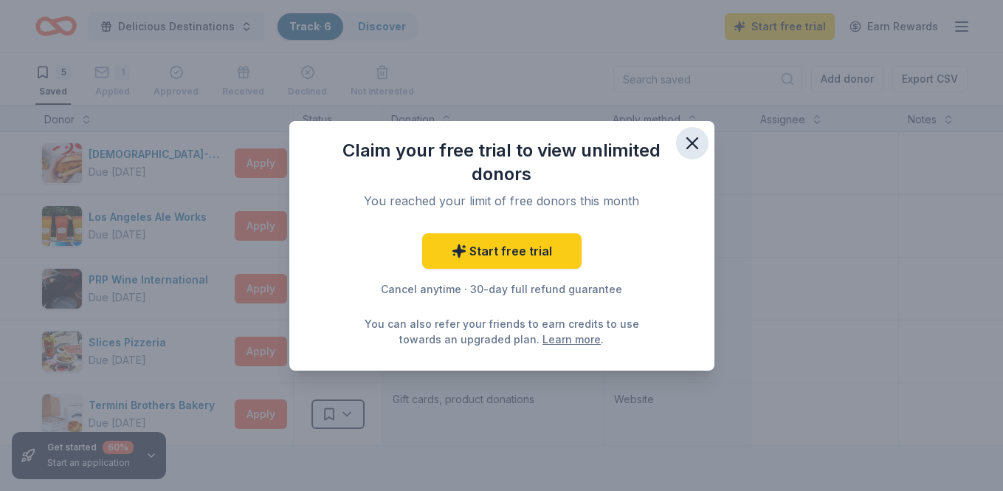
click at [695, 142] on icon "button" at bounding box center [692, 143] width 21 height 21
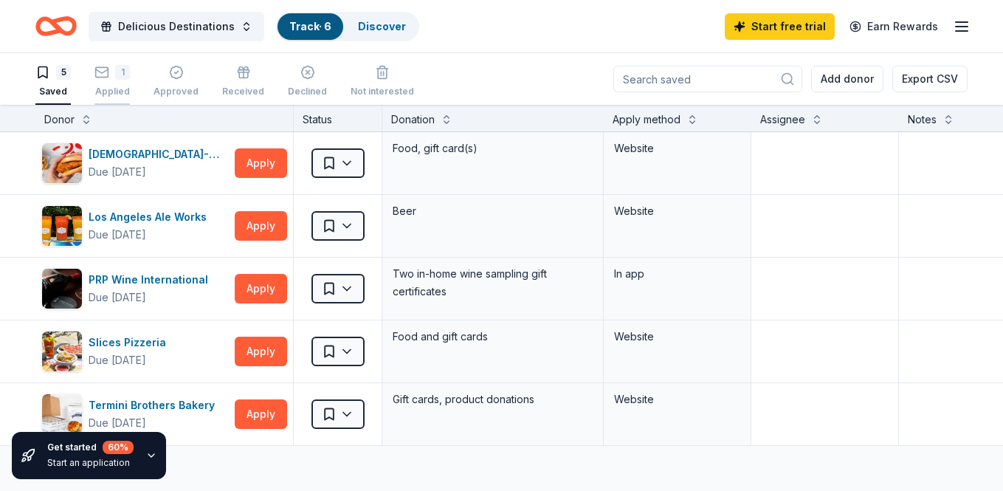
click at [117, 76] on div "1" at bounding box center [122, 72] width 15 height 15
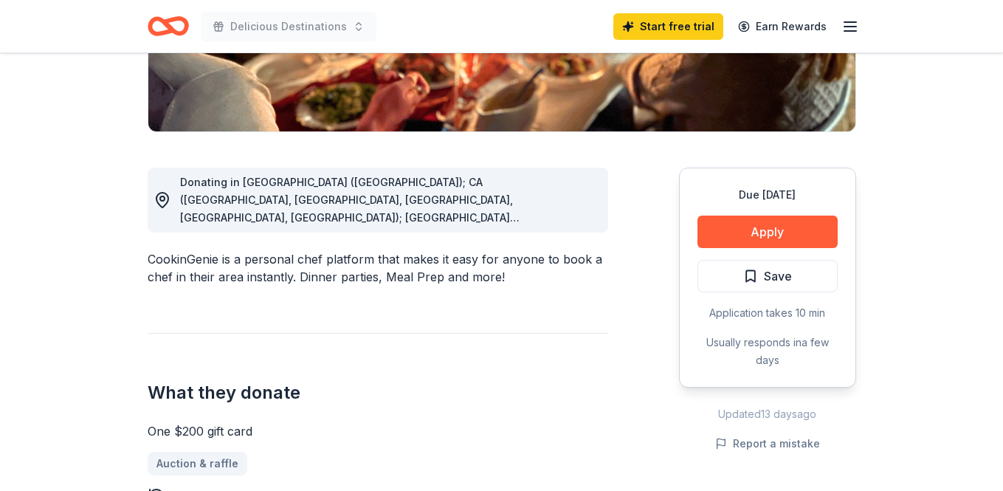
scroll to position [326, 0]
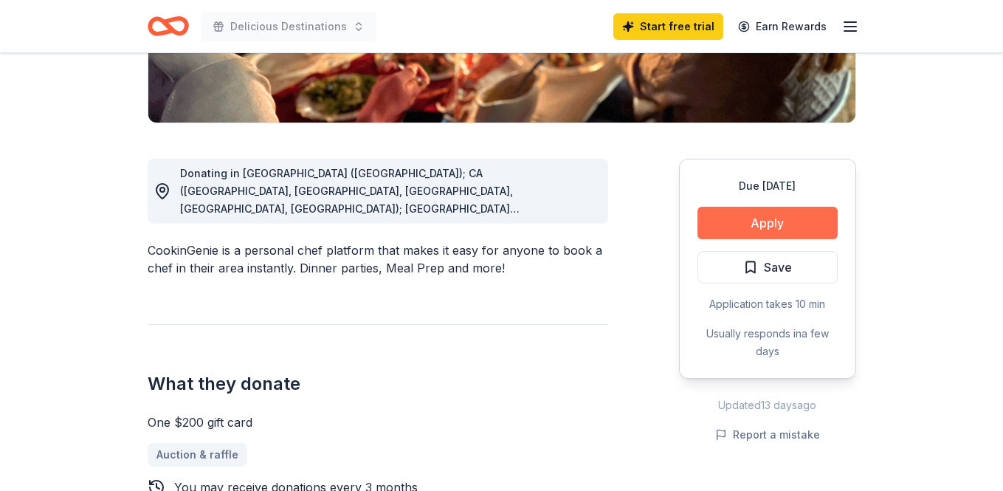
click at [777, 222] on button "Apply" at bounding box center [768, 223] width 140 height 32
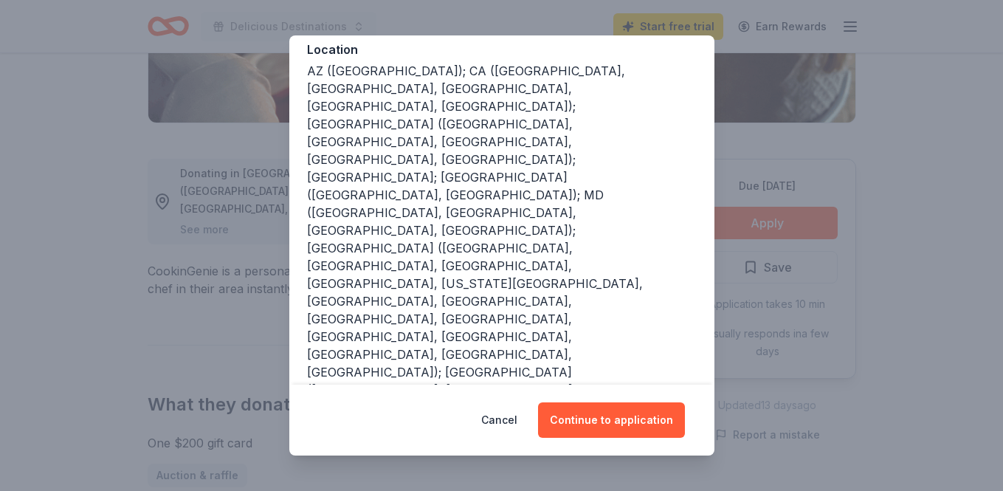
scroll to position [195, 0]
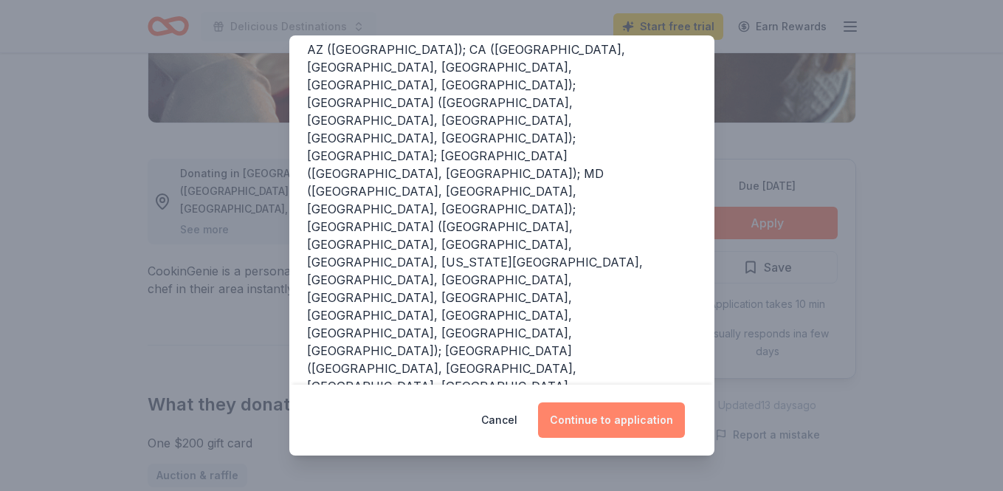
click at [597, 417] on button "Continue to application" at bounding box center [611, 419] width 147 height 35
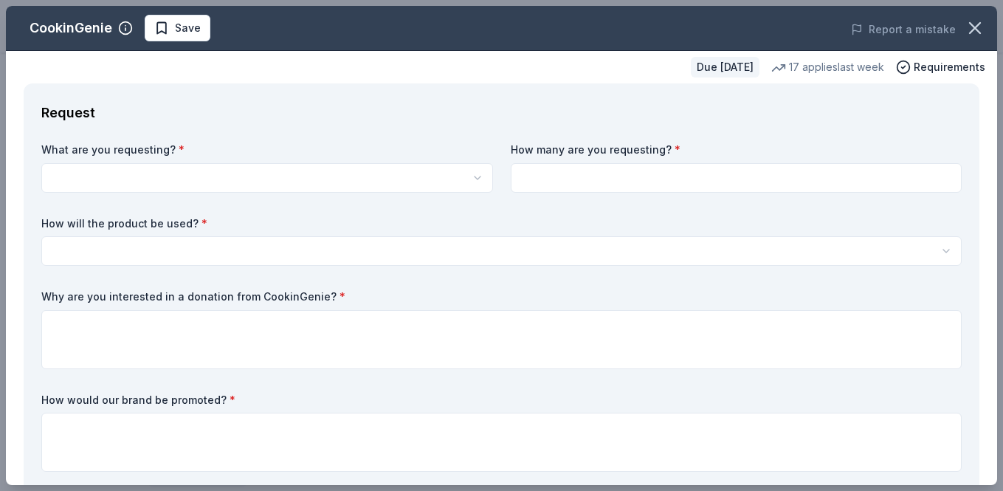
scroll to position [0, 0]
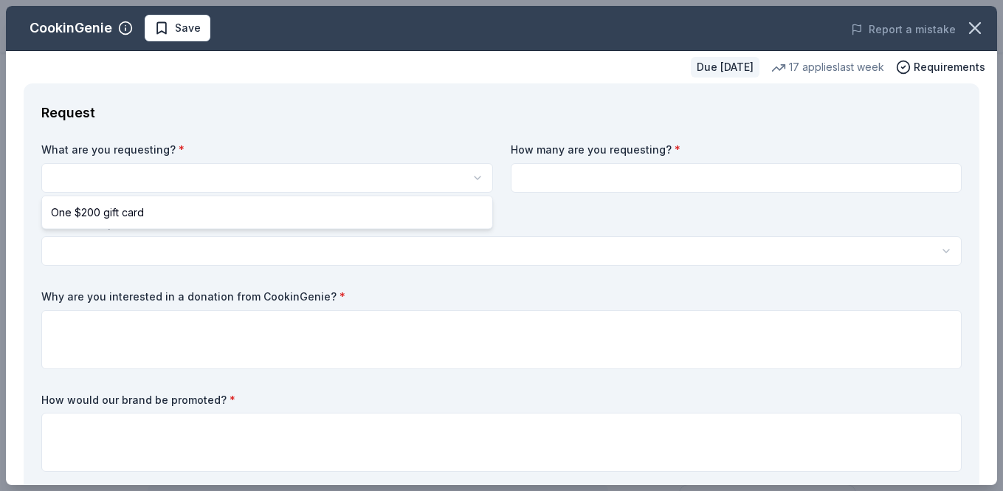
click at [344, 182] on html "Delicious Destinations Save Apply Due in 215 days Share CookinGenie 5.0 • 7 rev…" at bounding box center [501, 245] width 1003 height 491
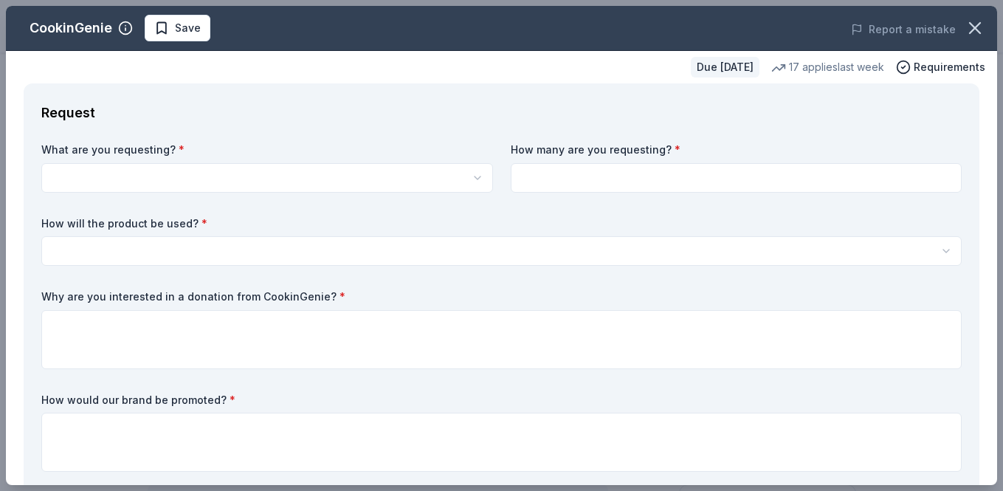
click at [344, 180] on html "Delicious Destinations Save Apply Due in 215 days Share CookinGenie 5.0 • 7 rev…" at bounding box center [501, 245] width 1003 height 491
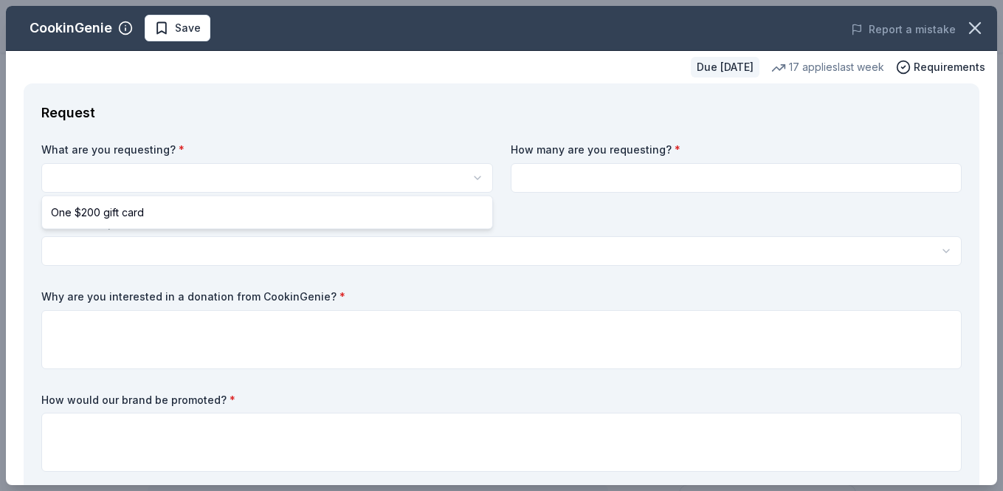
select select "One $200 gift card"
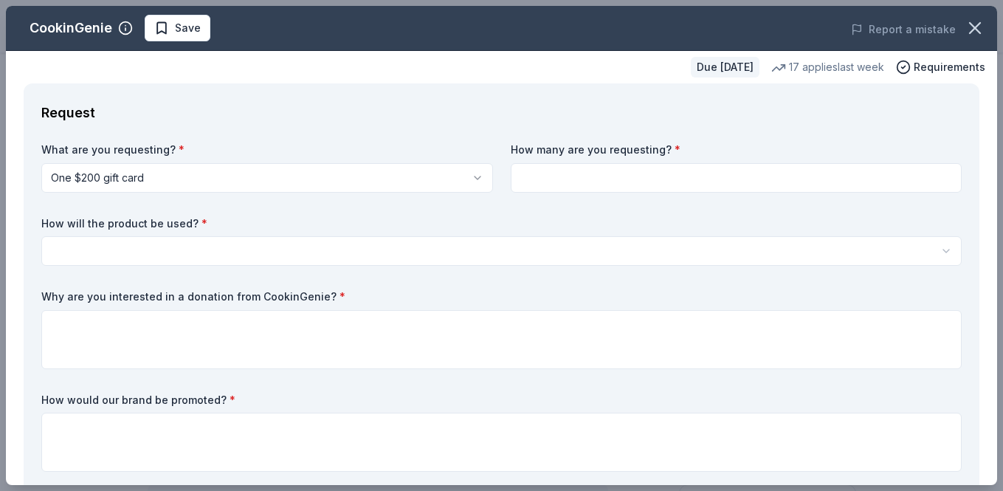
click at [690, 178] on input at bounding box center [737, 178] width 452 height 30
click at [756, 178] on input at bounding box center [737, 178] width 452 height 30
type input "2"
click at [377, 254] on html "Delicious Destinations Save Apply Due in 215 days Share CookinGenie 5.0 • 7 rev…" at bounding box center [501, 245] width 1003 height 491
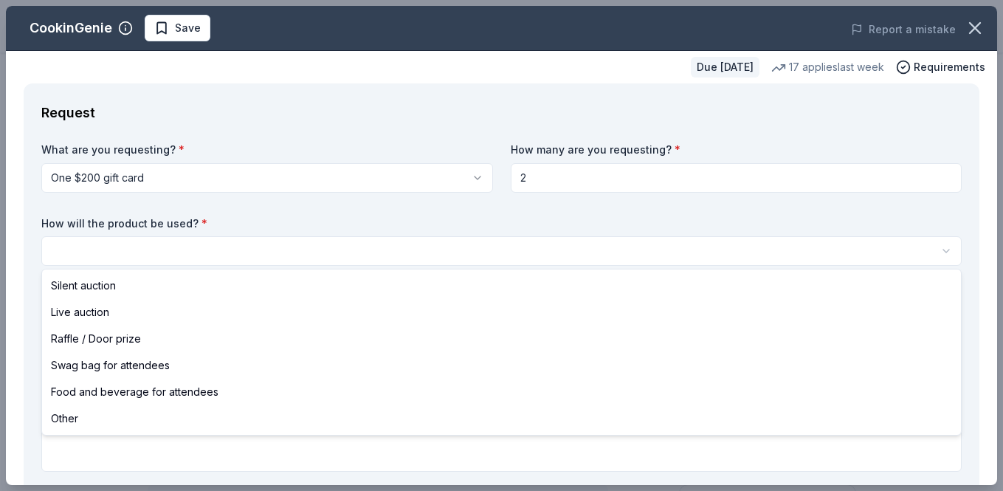
select select "silentAuction"
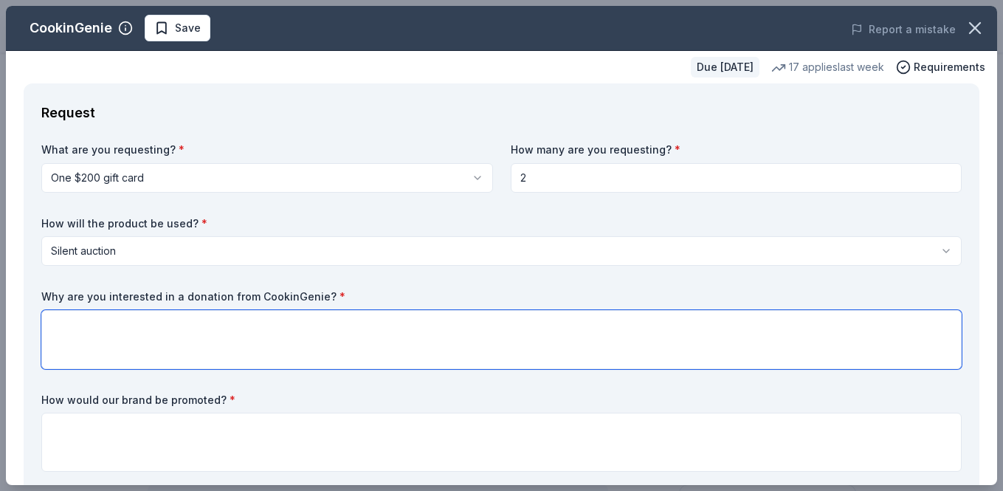
click at [261, 320] on textarea at bounding box center [501, 339] width 921 height 59
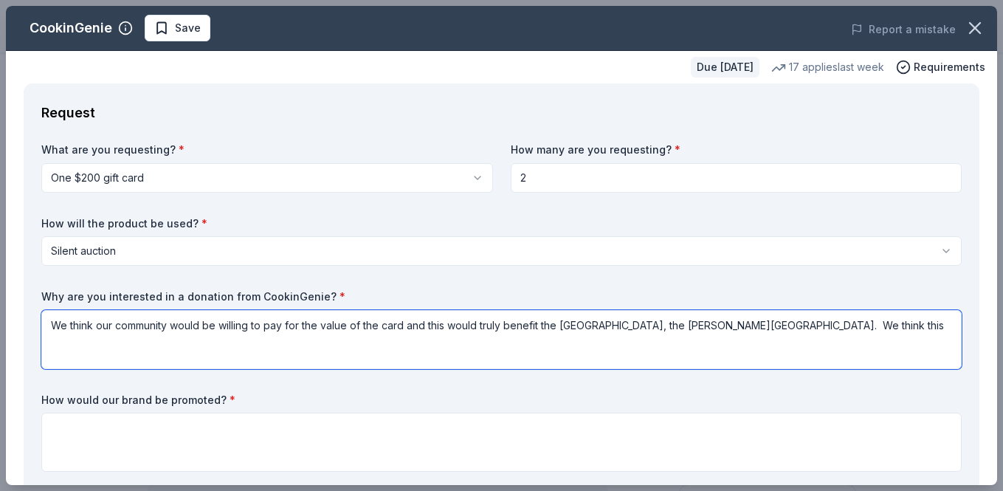
click at [58, 327] on textarea "We think our community would be willing to pay for the value of the card and th…" at bounding box center [501, 339] width 921 height 59
click at [789, 326] on textarea "I think our community would be willing to pay for the value of the card and thi…" at bounding box center [501, 339] width 921 height 59
click at [848, 326] on textarea "I think our community would be willing to pay for the value of the card and thi…" at bounding box center [501, 339] width 921 height 59
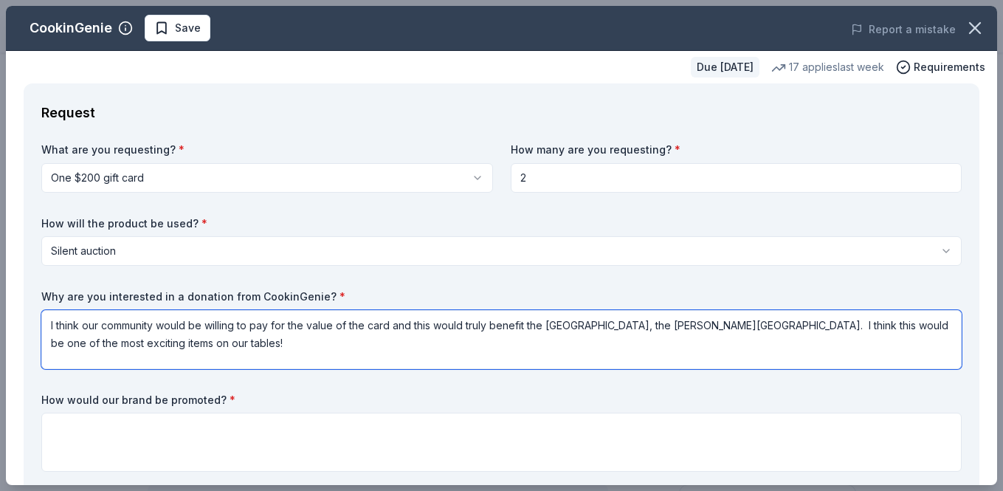
type textarea "I think our community would be willing to pay for the value of the card and thi…"
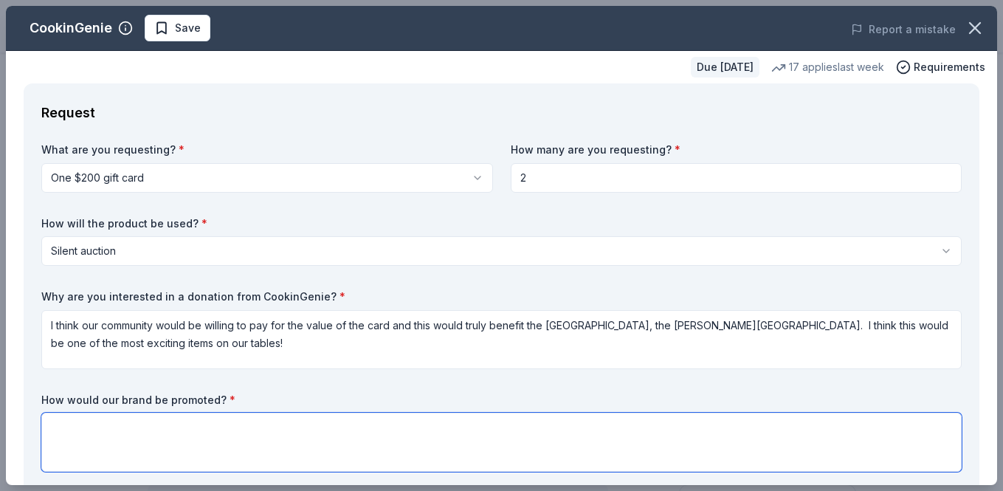
click at [64, 416] on textarea at bounding box center [501, 442] width 921 height 59
paste textarea "we like to build up interest by promoting some 'leaked' auction items and on th…"
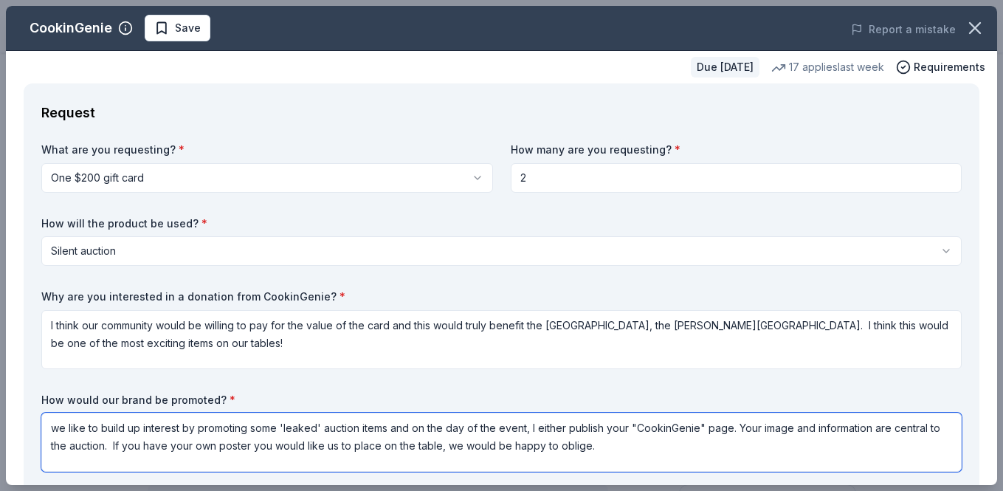
click at [57, 430] on textarea "we like to build up interest by promoting some 'leaked' auction items and on th…" at bounding box center [501, 442] width 921 height 59
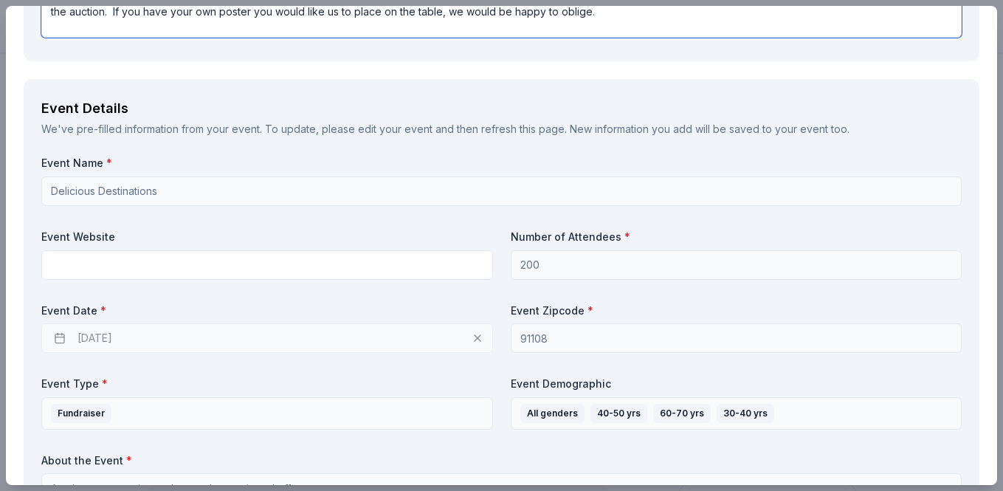
scroll to position [435, 0]
type textarea "We like to build up interest by promoting some 'leaked' auction items and on th…"
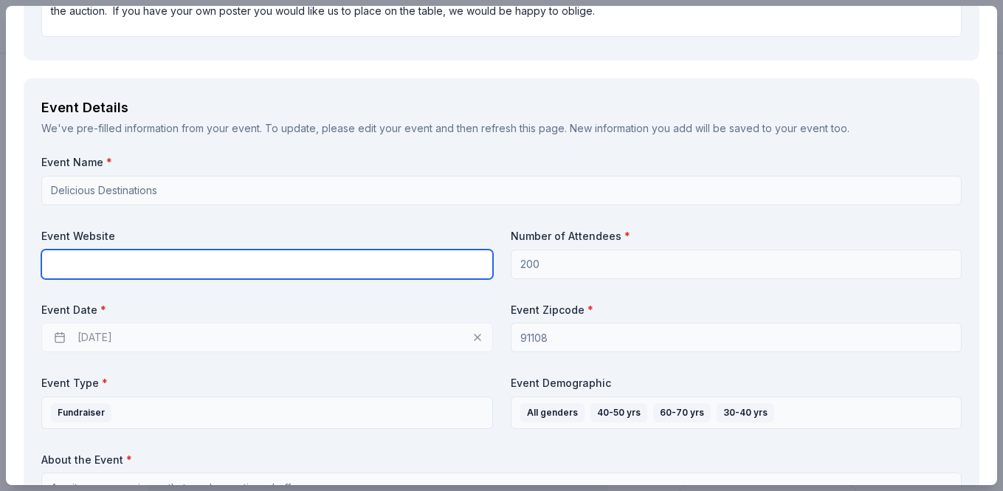
click at [134, 267] on input "text" at bounding box center [267, 265] width 452 height 30
paste input "https://www.sanmarinoplf.org/"
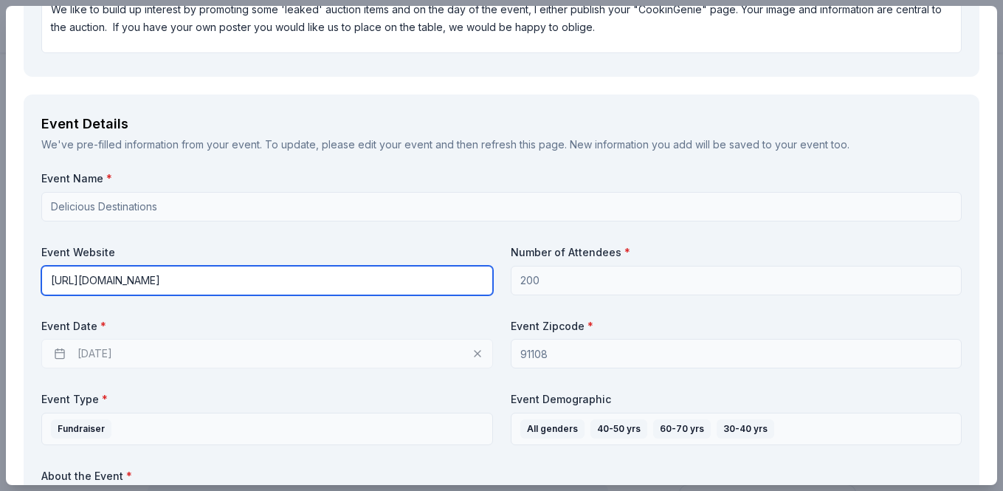
scroll to position [312, 0]
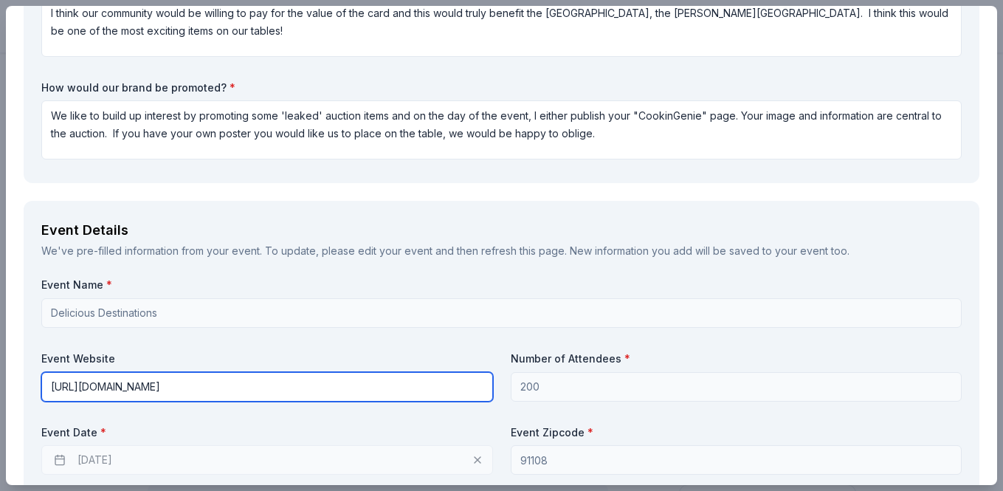
type input "https://www.sanmarinoplf.org/"
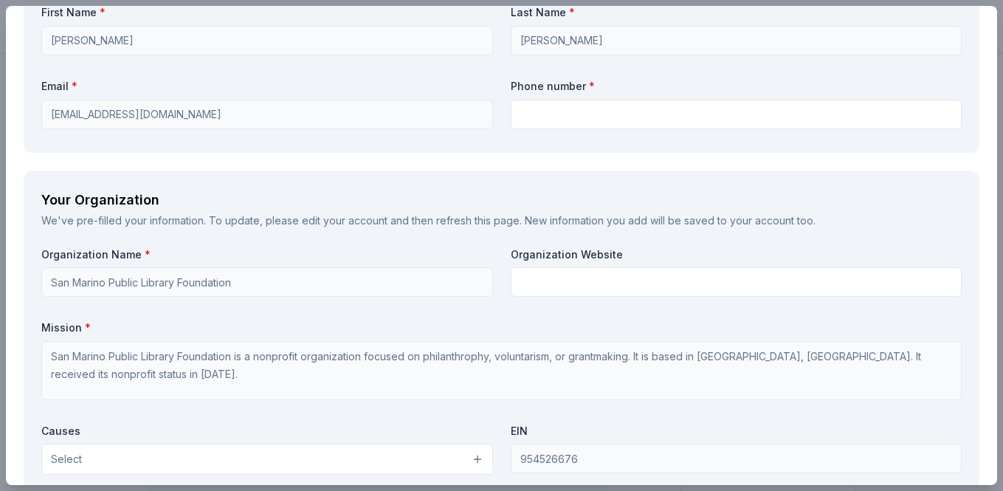
scroll to position [1080, 0]
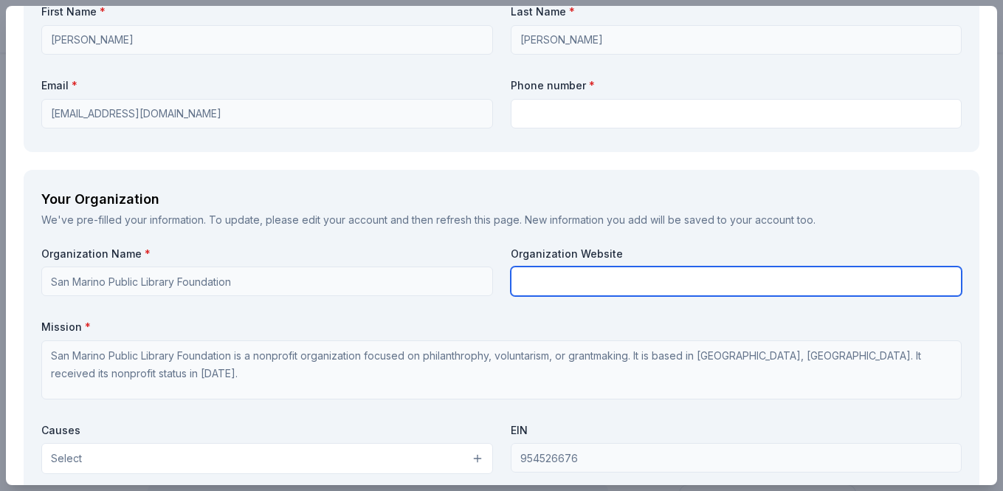
click at [560, 283] on input "text" at bounding box center [737, 282] width 452 height 30
paste input "https://www.sanmarinoplf.org/"
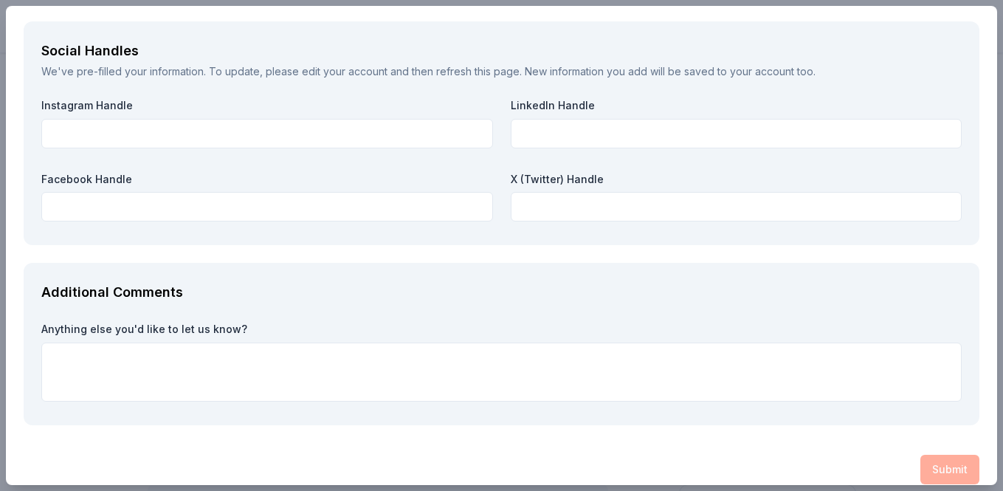
scroll to position [1700, 0]
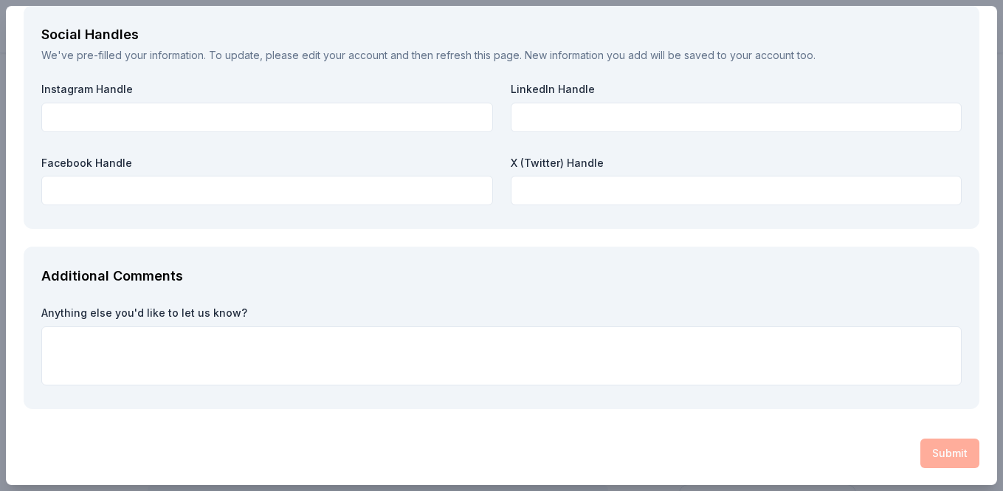
type input "https://www.sanmarinoplf.org/"
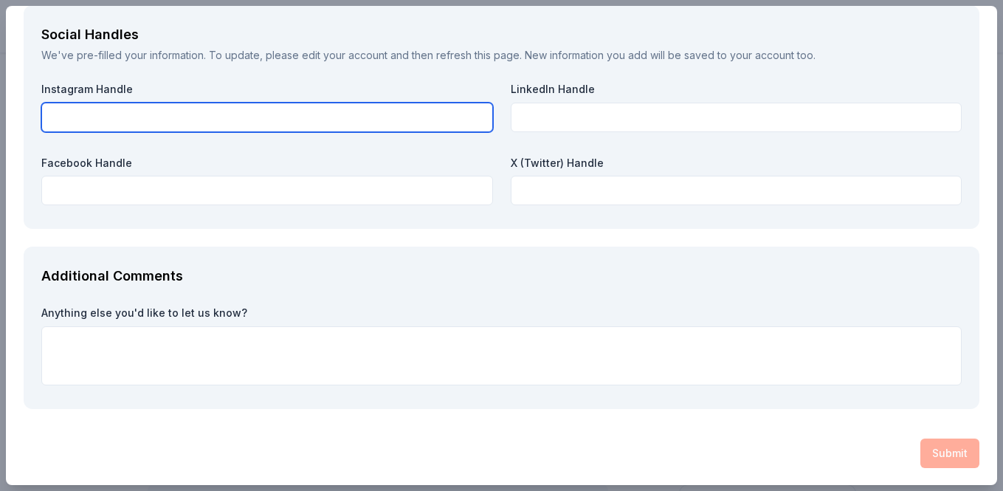
click at [100, 119] on input "text" at bounding box center [267, 118] width 452 height 30
type input "sanmarinoplf"
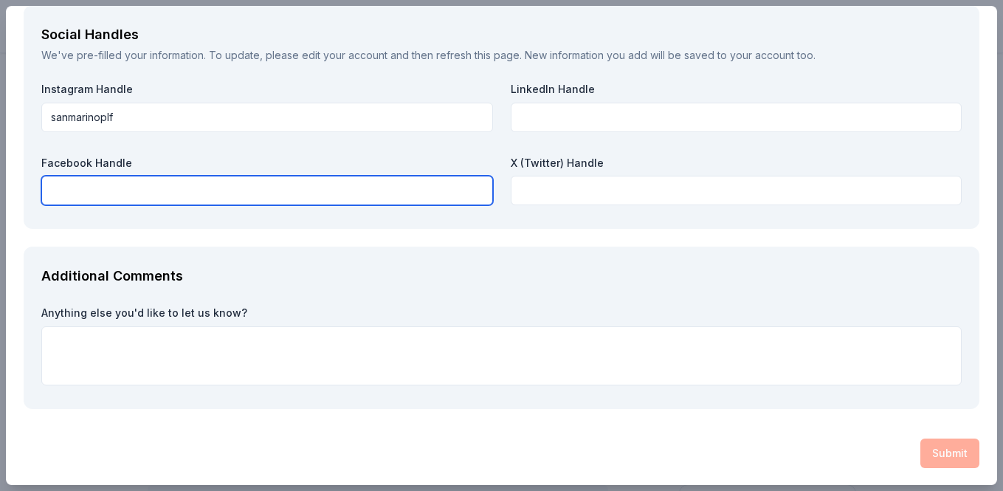
click at [91, 193] on input "text" at bounding box center [267, 191] width 452 height 30
type input "San Marino Public Library Foundation"
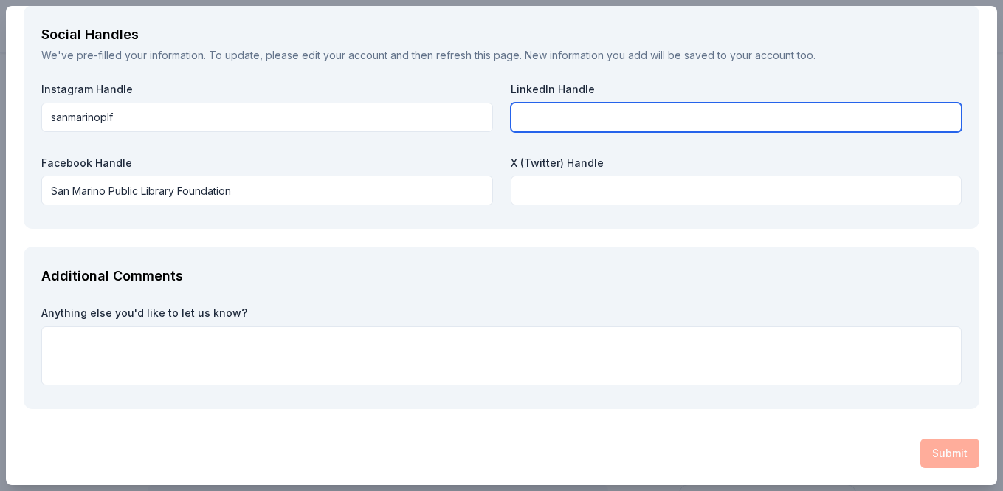
click at [566, 116] on input "text" at bounding box center [737, 118] width 452 height 30
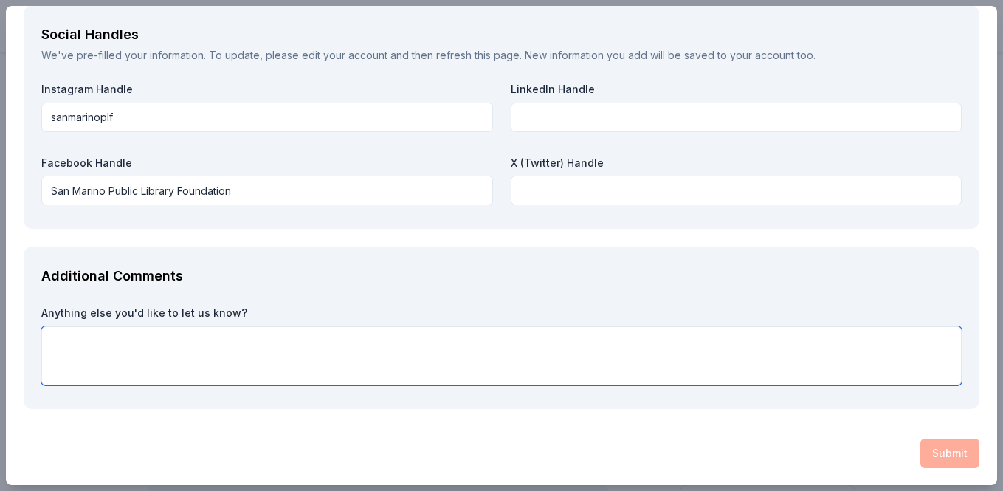
click at [329, 337] on textarea at bounding box center [501, 355] width 921 height 59
type textarea "T"
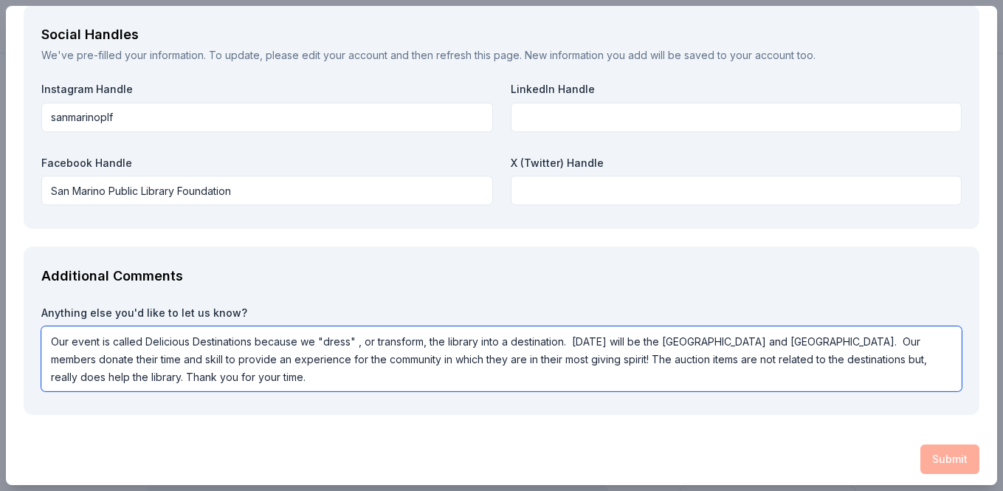
type textarea "Our event is called Delicious Destinations because we "dress" , or transform, t…"
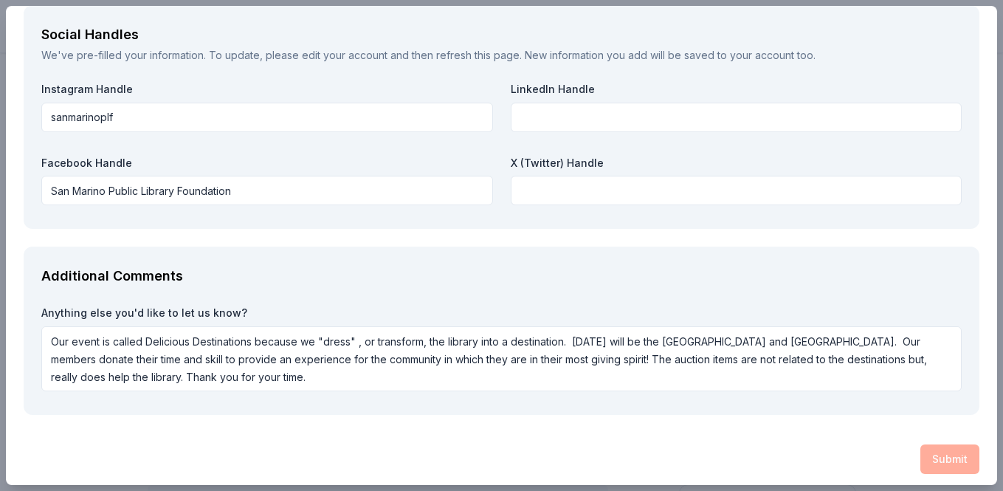
click at [954, 463] on div "Submit" at bounding box center [502, 459] width 956 height 30
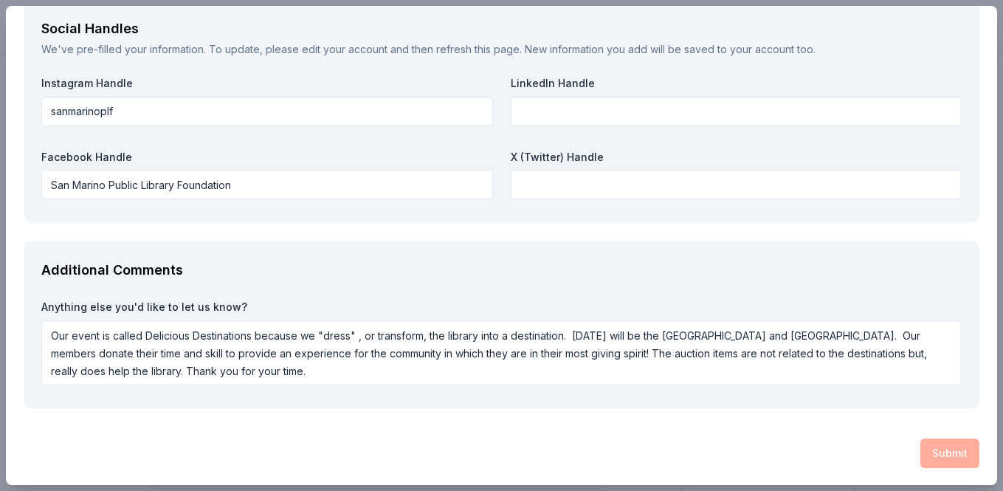
click at [941, 447] on div "Submit" at bounding box center [502, 454] width 956 height 30
click at [963, 458] on div "Submit" at bounding box center [502, 454] width 956 height 30
click at [923, 452] on div "Submit" at bounding box center [502, 454] width 956 height 30
click at [929, 452] on div "Submit" at bounding box center [502, 454] width 956 height 30
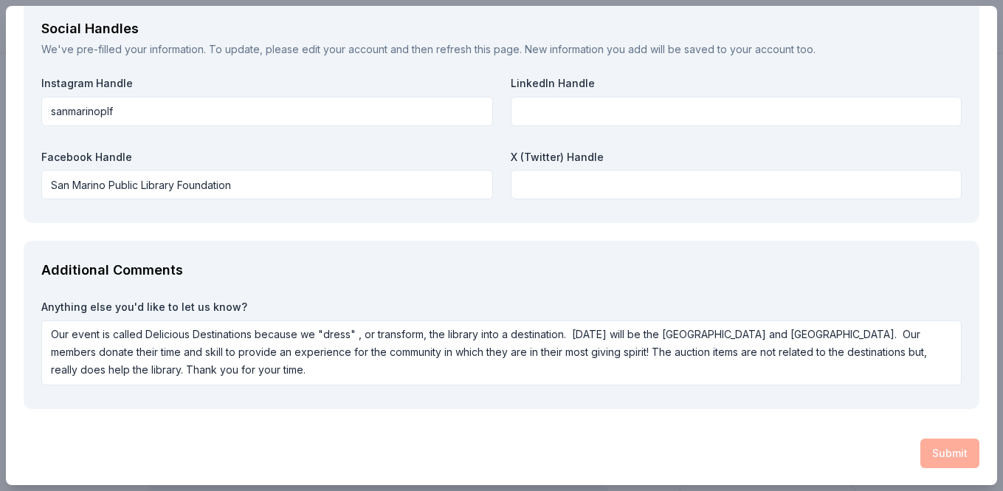
click at [804, 211] on div "Social Handles We've pre-filled your information. To update, please edit your a…" at bounding box center [502, 111] width 956 height 224
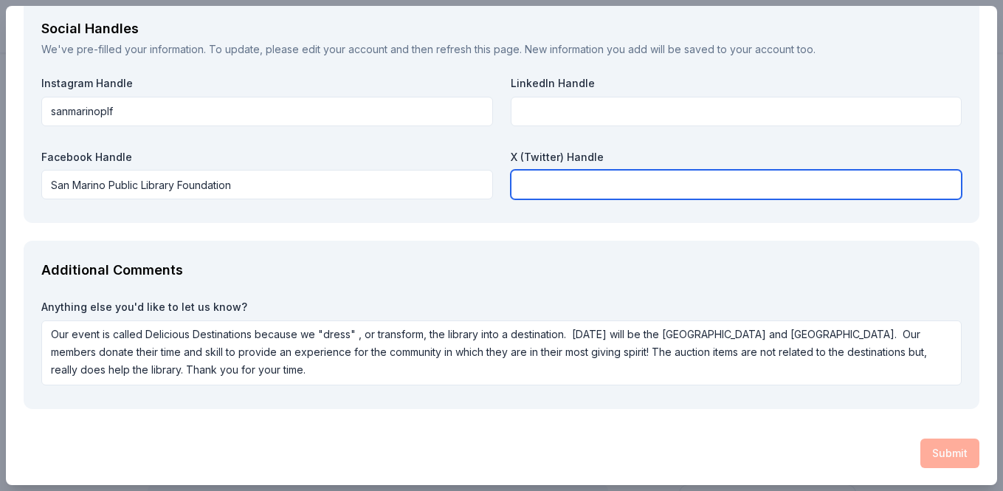
click at [775, 176] on input "text" at bounding box center [737, 185] width 452 height 30
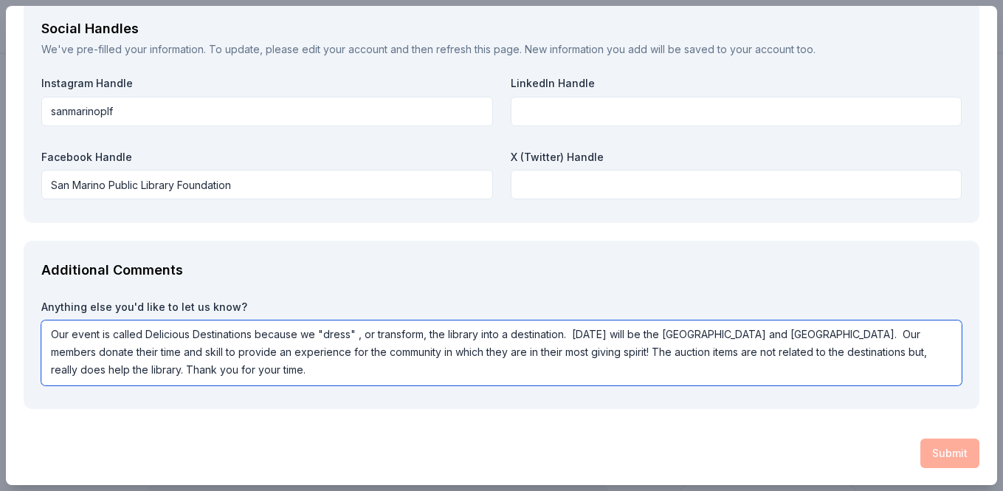
click at [800, 379] on textarea "Our event is called Delicious Destinations because we "dress" , or transform, t…" at bounding box center [501, 352] width 921 height 65
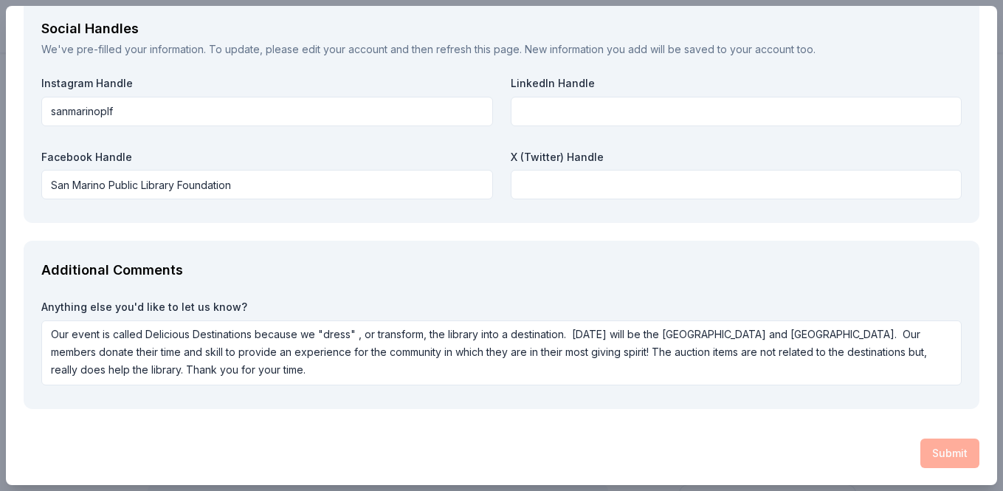
click at [855, 451] on div "Submit" at bounding box center [502, 454] width 956 height 30
click at [943, 453] on div "Submit" at bounding box center [502, 454] width 956 height 30
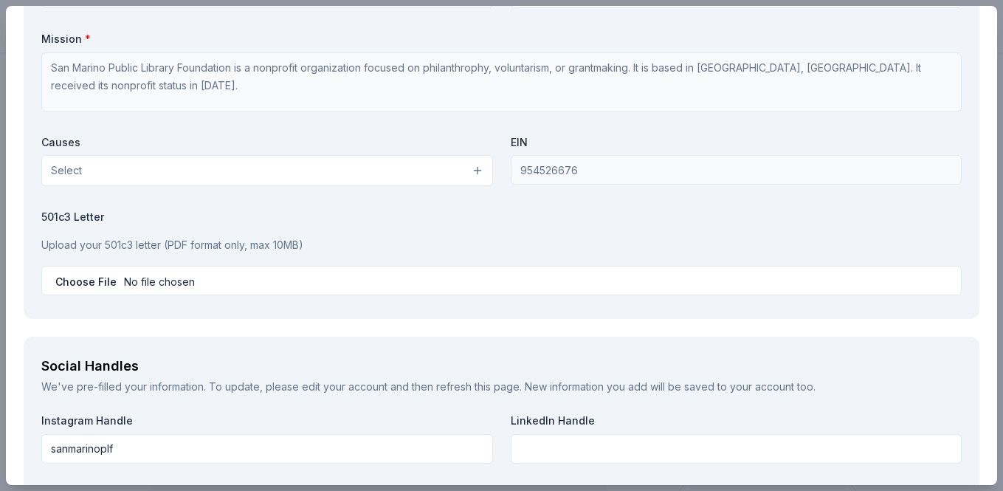
scroll to position [1360, 0]
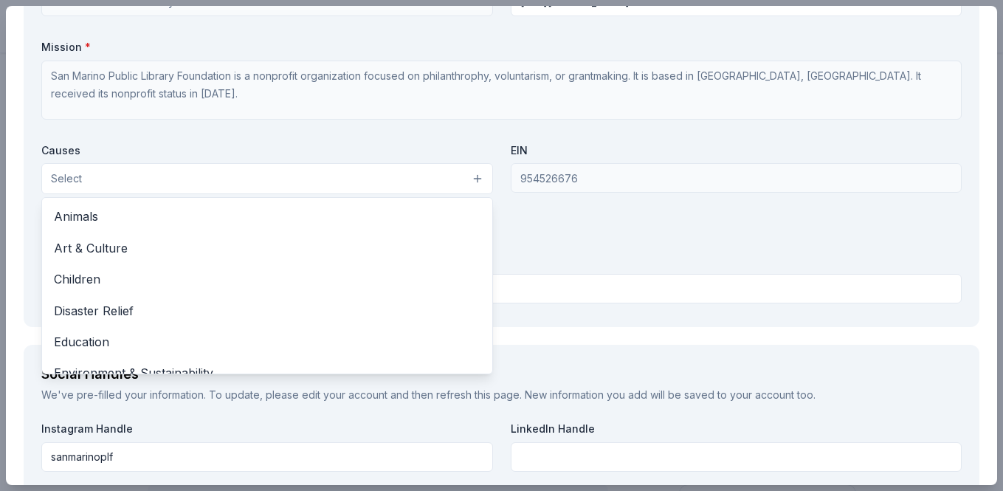
click at [465, 176] on button "Select" at bounding box center [267, 178] width 452 height 31
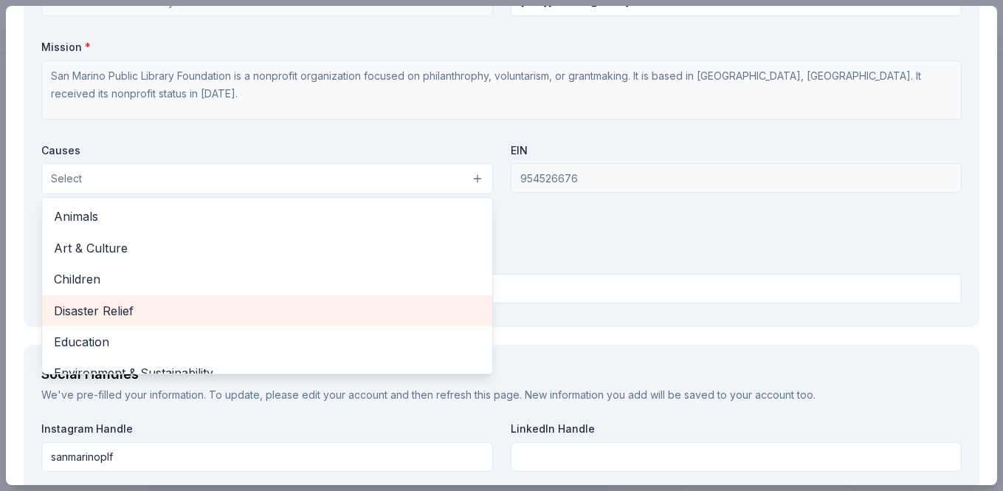
scroll to position [1339, 0]
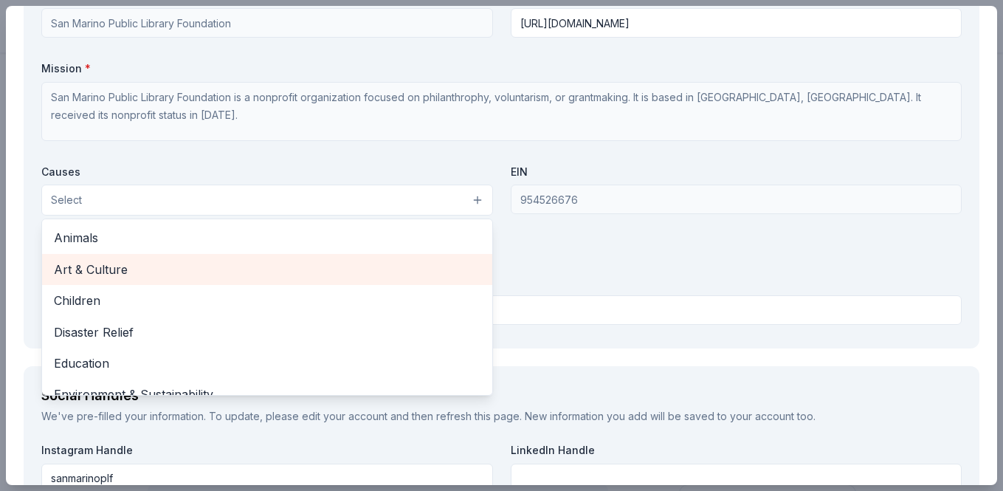
click at [396, 282] on div "Art & Culture" at bounding box center [267, 269] width 450 height 31
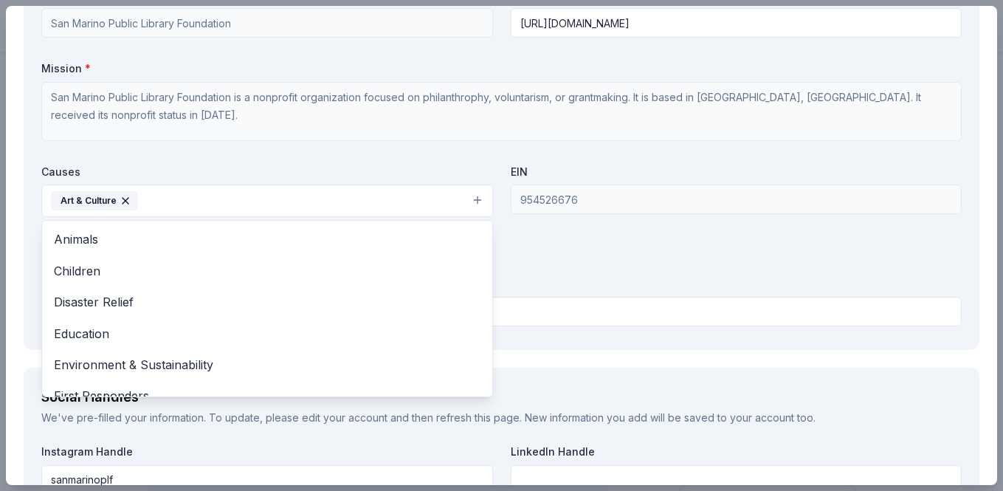
click at [447, 157] on div "Organization Name * San Marino Public Library Foundation Organization Website h…" at bounding box center [501, 160] width 921 height 344
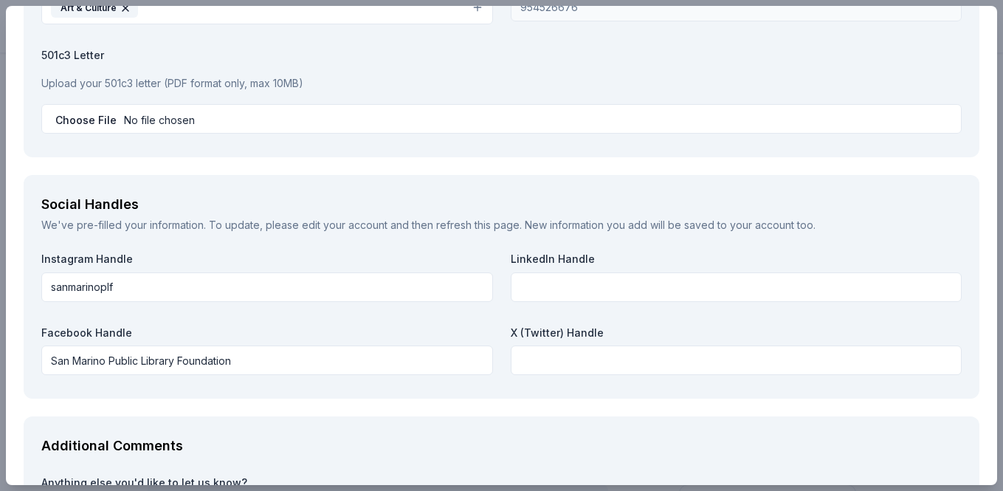
scroll to position [1707, 0]
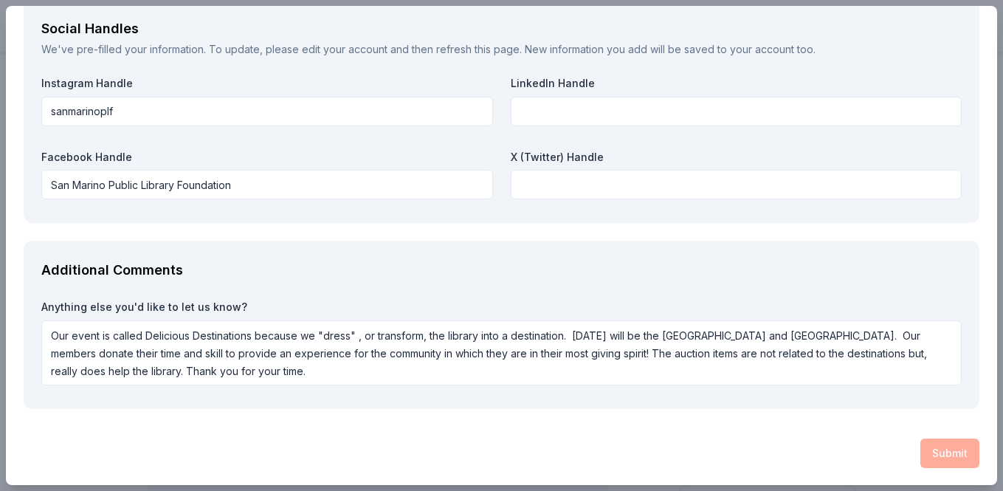
click at [947, 451] on div "Submit" at bounding box center [502, 454] width 956 height 30
click at [947, 450] on div "Submit" at bounding box center [502, 454] width 956 height 30
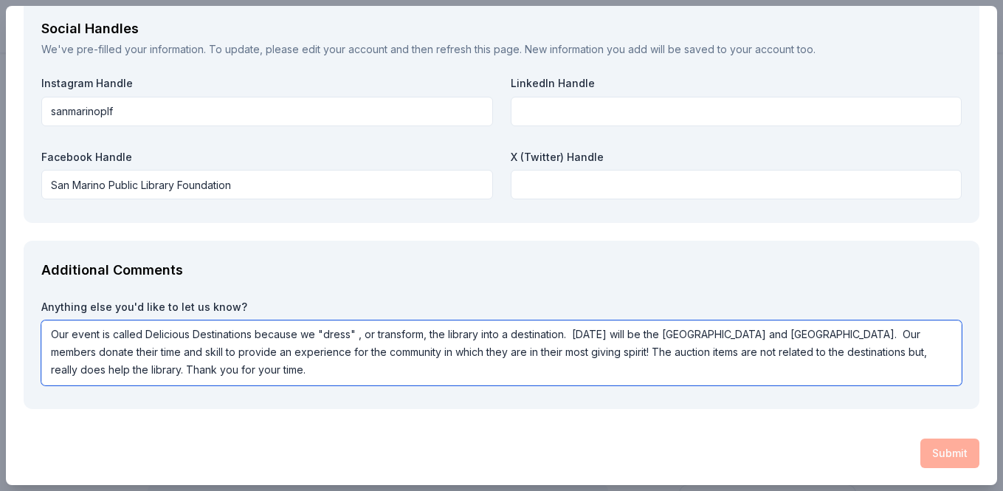
click at [841, 357] on textarea "Our event is called Delicious Destinations because we "dress" , or transform, t…" at bounding box center [501, 352] width 921 height 65
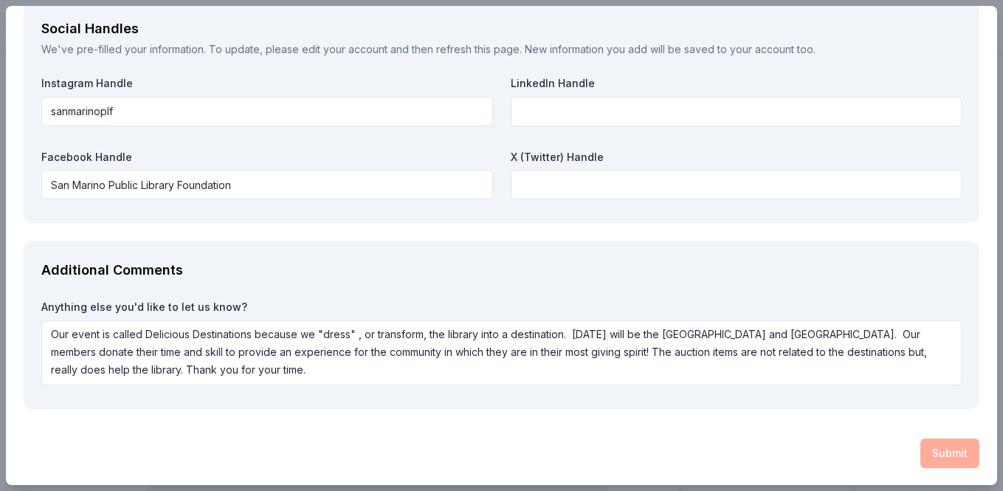
click at [826, 443] on div "Submit" at bounding box center [502, 454] width 956 height 30
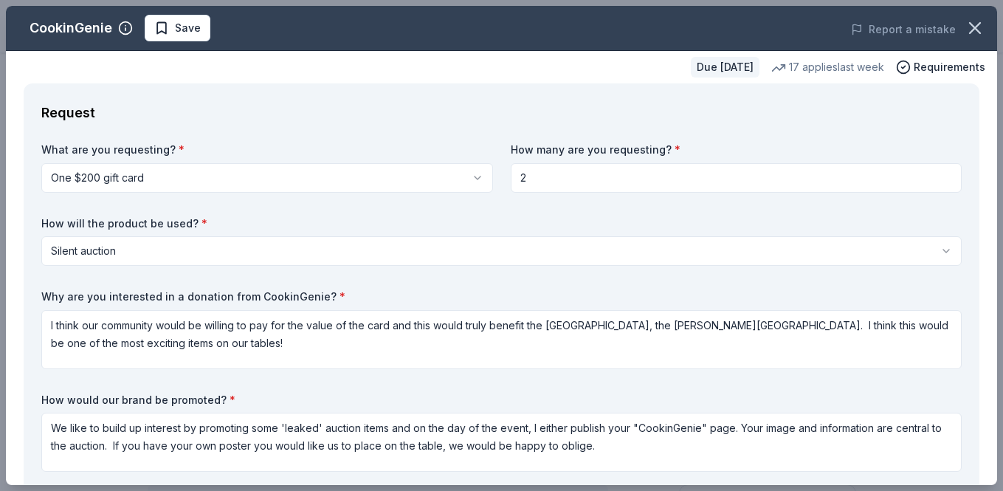
scroll to position [0, 0]
click at [196, 29] on span "Save" at bounding box center [188, 28] width 26 height 18
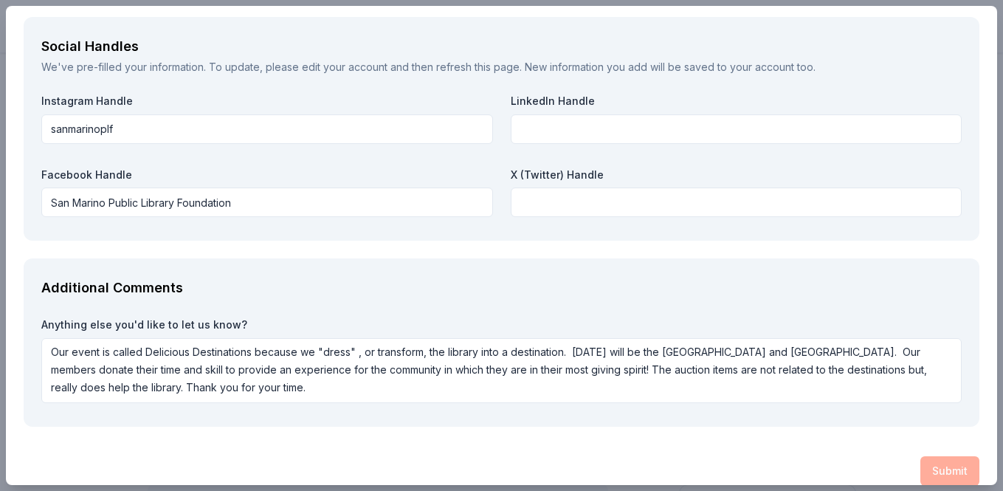
scroll to position [1707, 0]
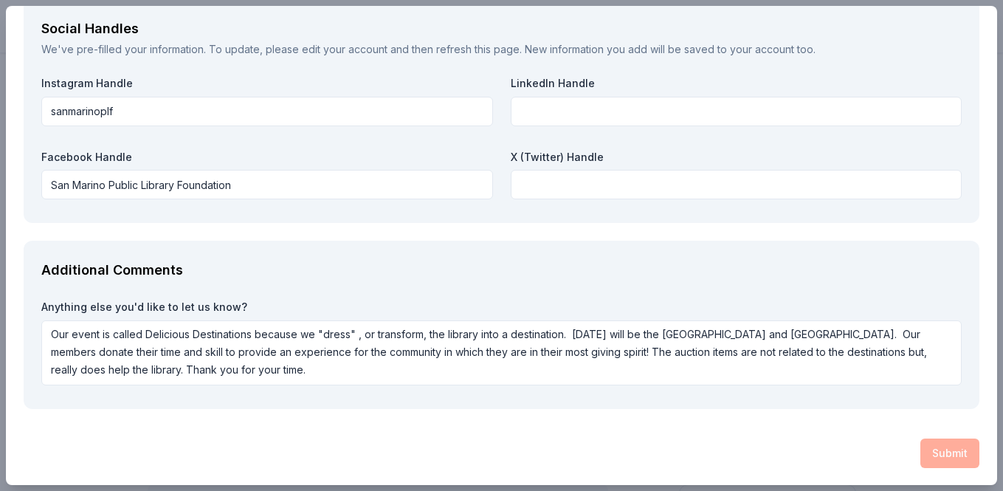
click at [943, 461] on div "Submit" at bounding box center [502, 454] width 956 height 30
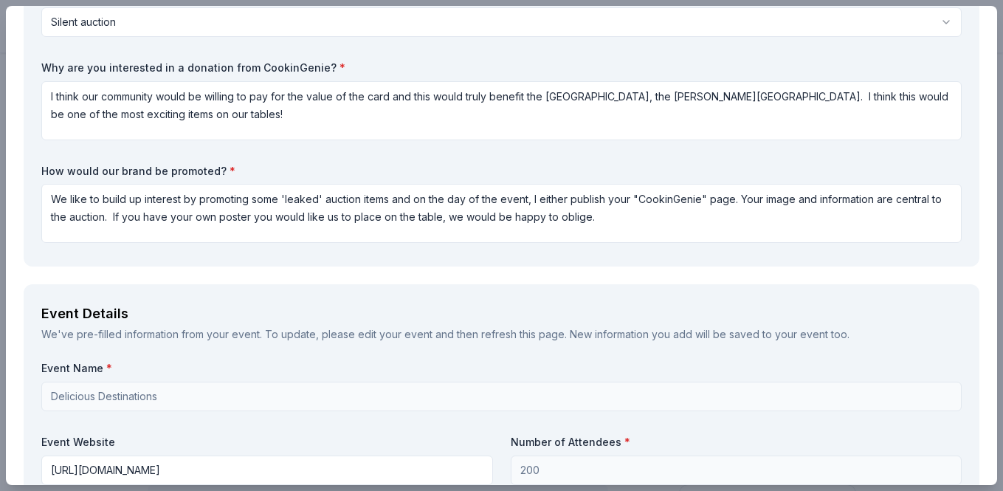
scroll to position [0, 0]
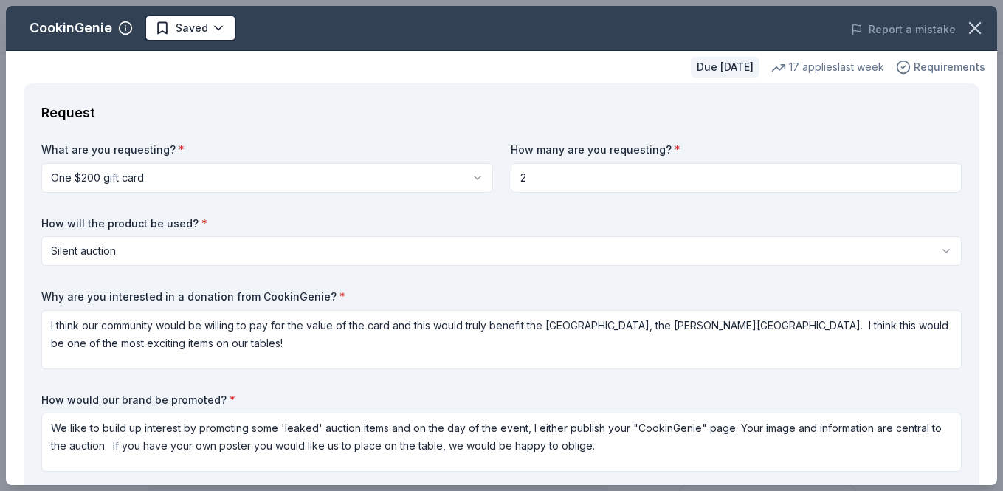
click at [958, 66] on span "Requirements" at bounding box center [950, 67] width 72 height 18
click at [522, 74] on div "Due in 215 days 17 applies last week Requirements" at bounding box center [502, 67] width 992 height 32
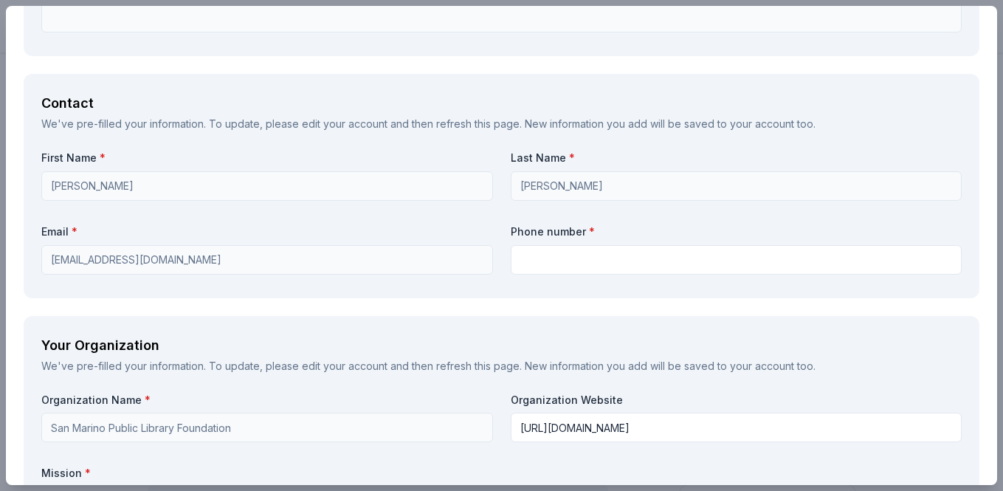
scroll to position [938, 0]
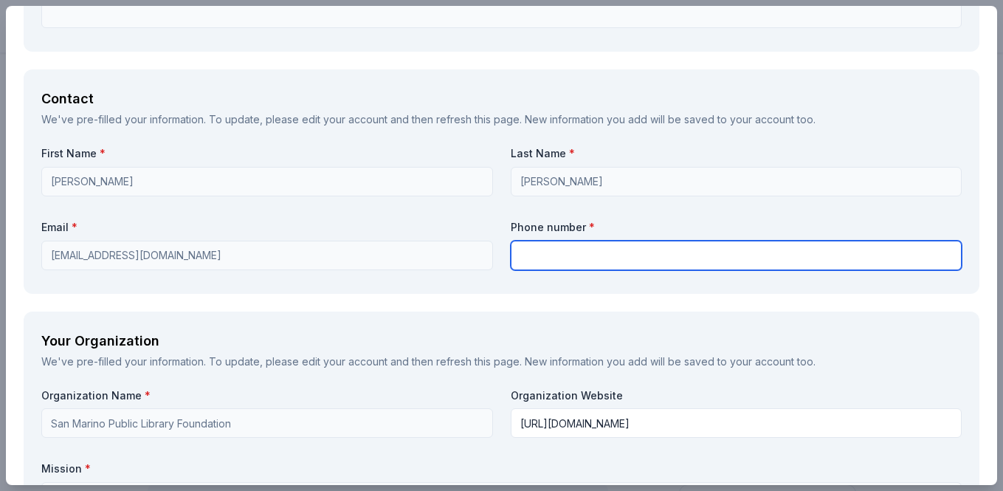
click at [566, 258] on input "text" at bounding box center [737, 256] width 452 height 30
type input "3238215190"
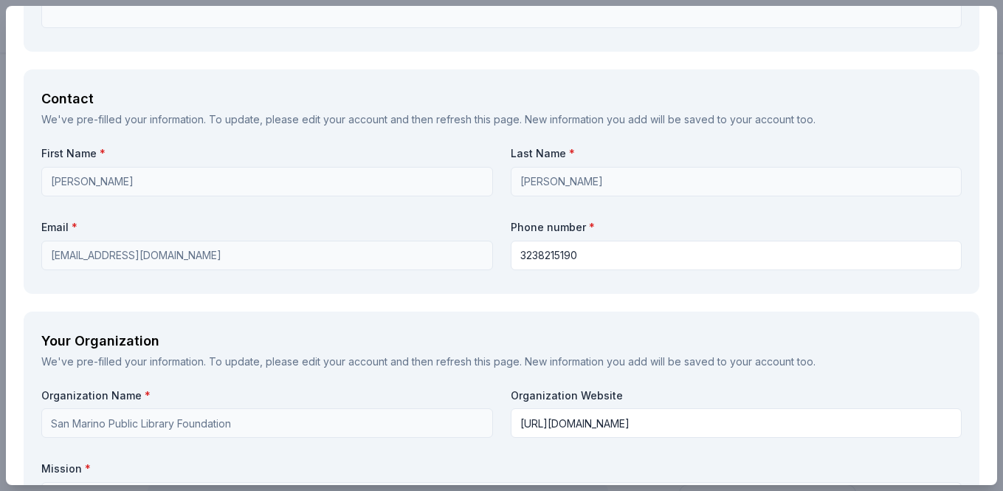
click at [481, 344] on div "Your Organization" at bounding box center [501, 341] width 921 height 24
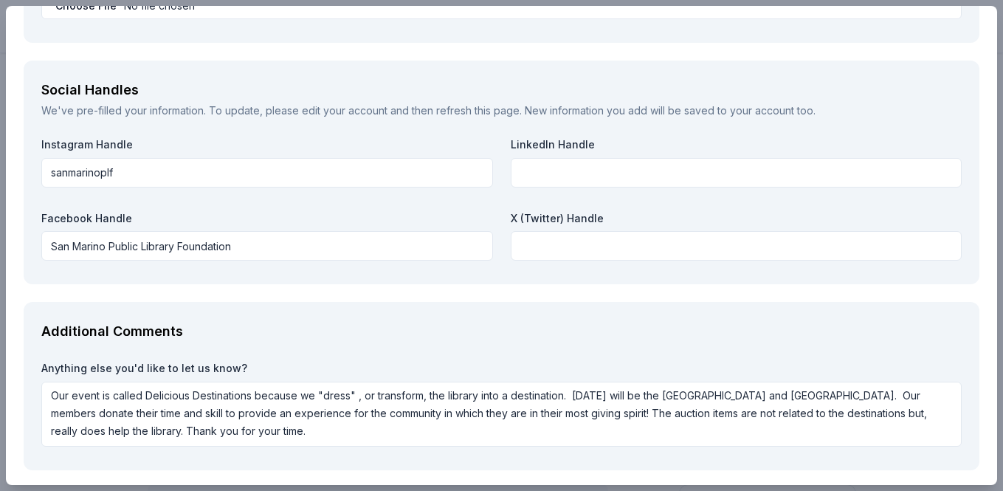
scroll to position [1707, 0]
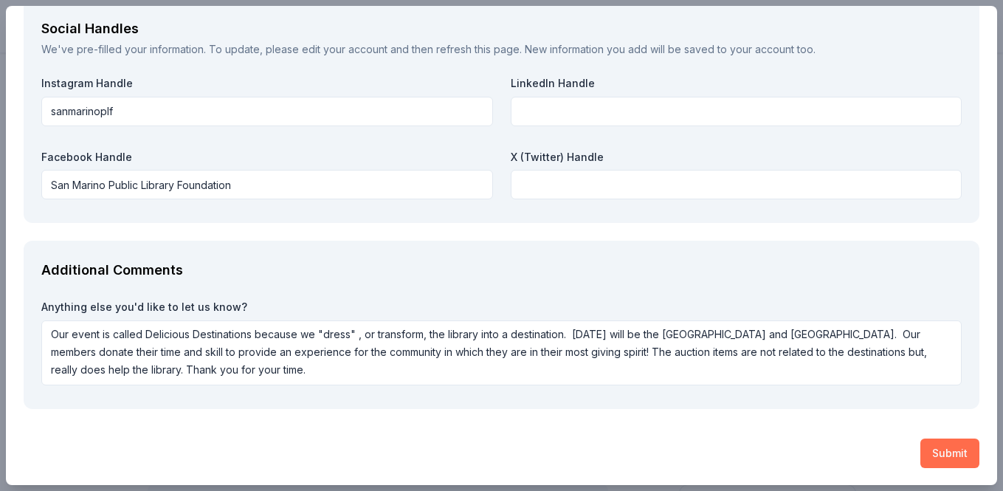
click at [947, 457] on button "Submit" at bounding box center [950, 454] width 59 height 30
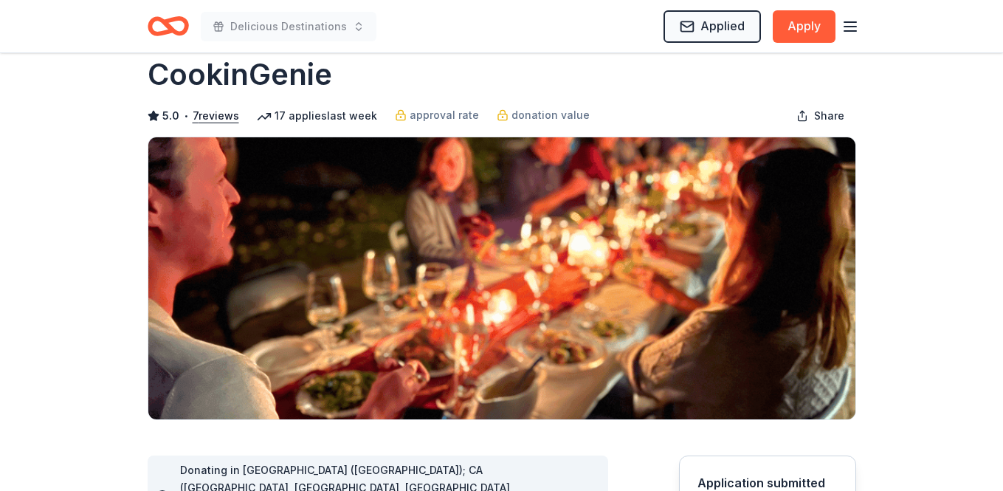
scroll to position [0, 0]
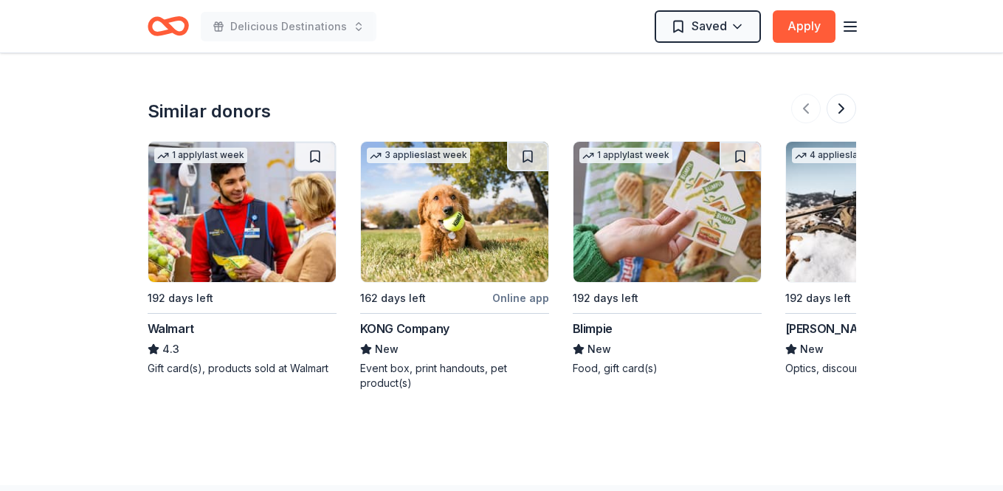
scroll to position [1625, 0]
click at [845, 107] on button at bounding box center [842, 108] width 30 height 30
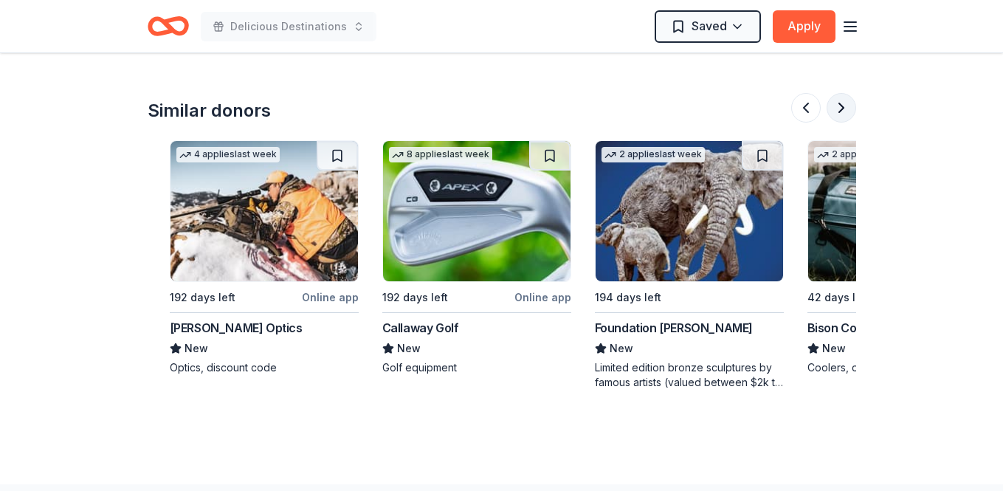
scroll to position [0, 638]
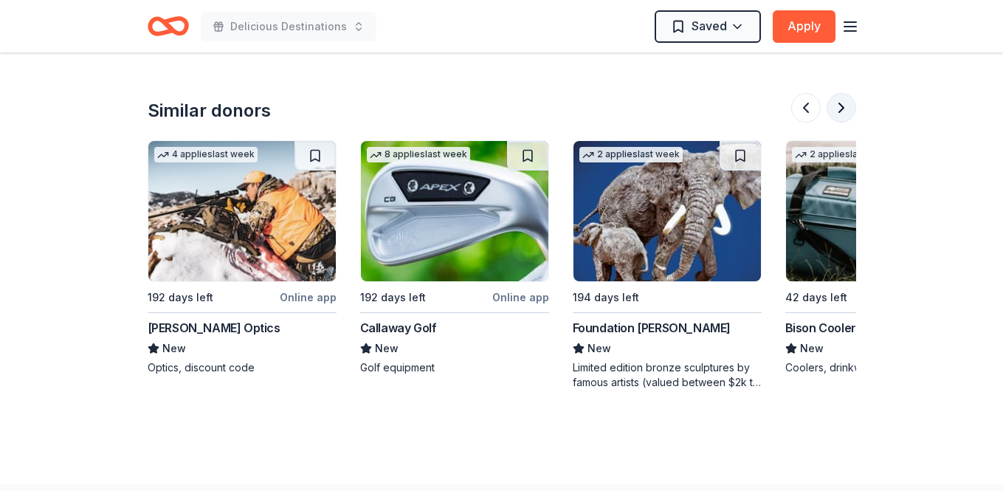
click at [845, 107] on button at bounding box center [842, 108] width 30 height 30
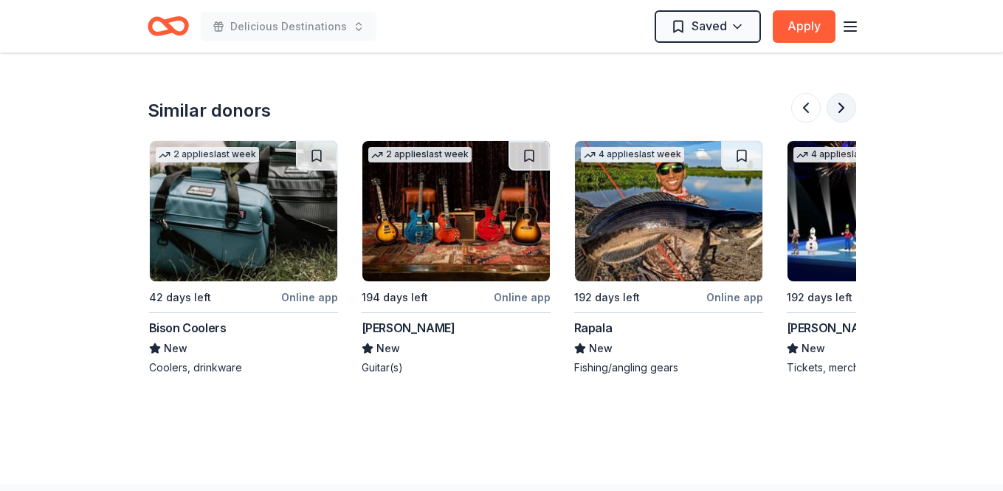
scroll to position [0, 1276]
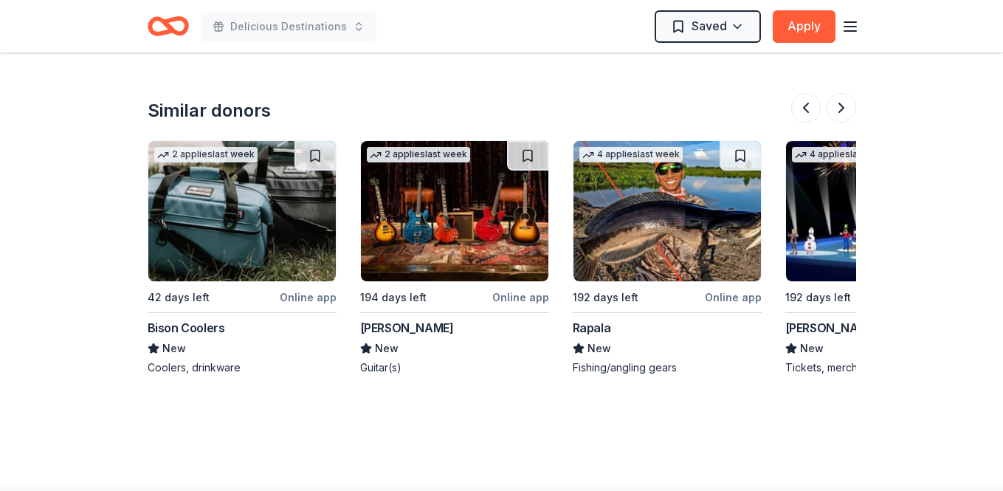
click at [393, 329] on div "Gibson" at bounding box center [407, 328] width 94 height 18
click at [238, 264] on img at bounding box center [242, 211] width 188 height 140
click at [842, 103] on button at bounding box center [842, 108] width 30 height 30
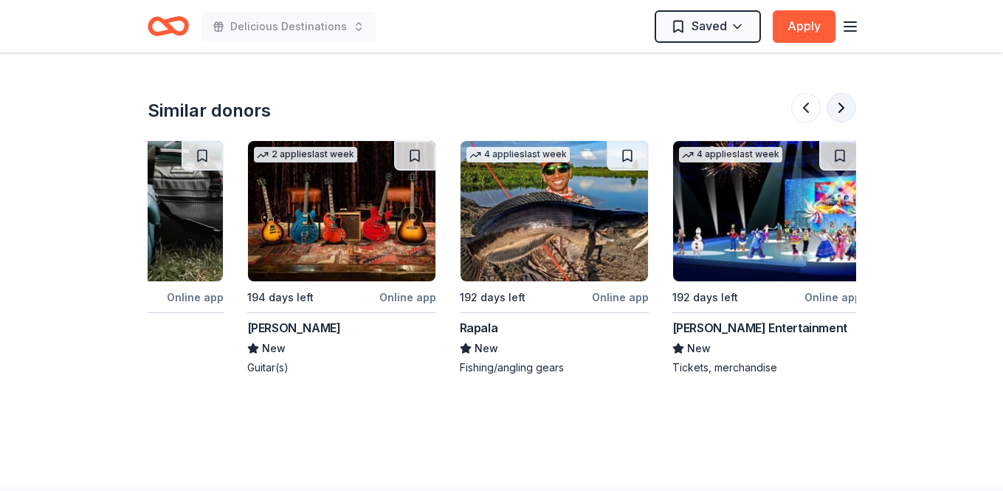
scroll to position [0, 1394]
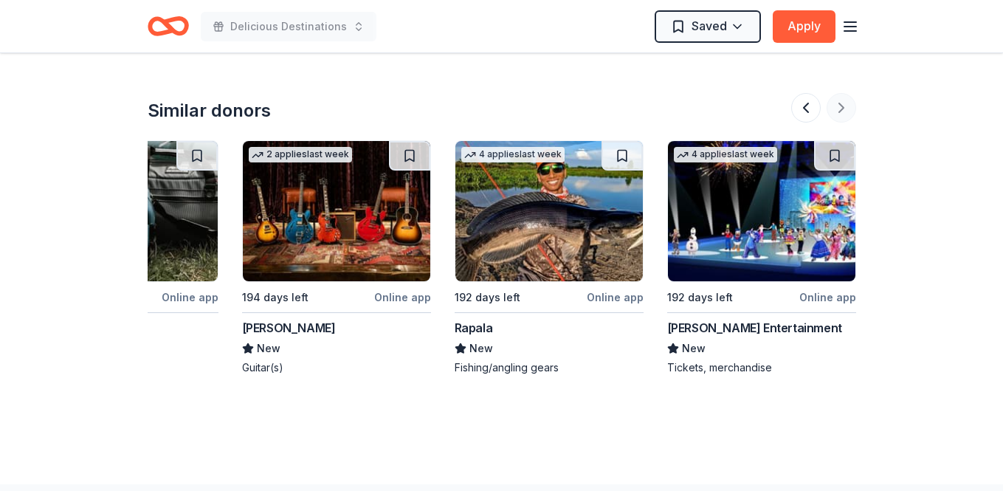
click at [842, 103] on div at bounding box center [823, 108] width 65 height 30
click at [805, 108] on button at bounding box center [806, 108] width 30 height 30
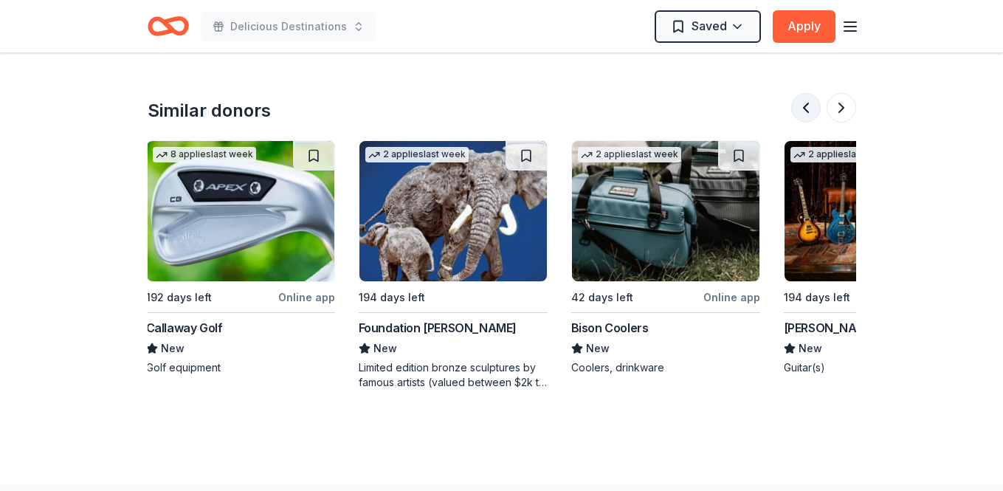
scroll to position [0, 851]
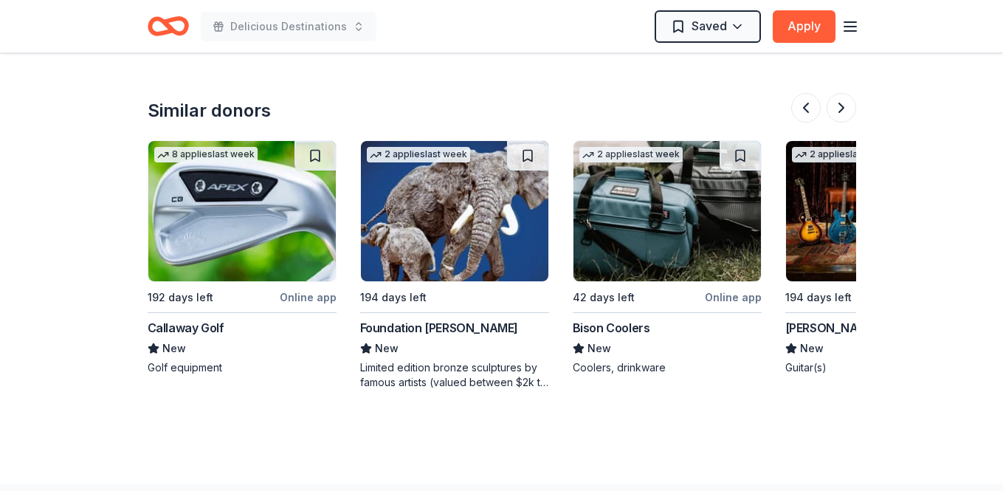
click at [446, 323] on div "Foundation Michelangelo" at bounding box center [439, 328] width 158 height 18
click at [193, 328] on div "Callaway Golf" at bounding box center [186, 328] width 77 height 18
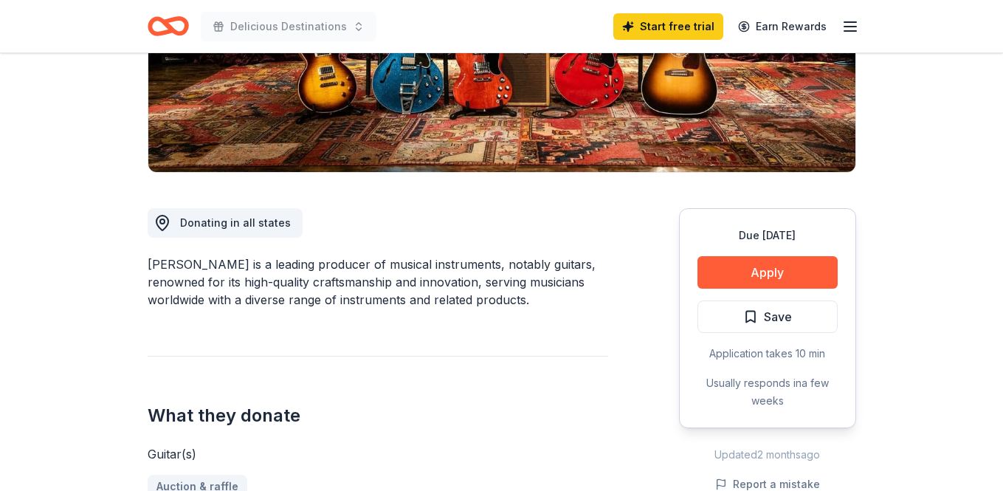
scroll to position [281, 0]
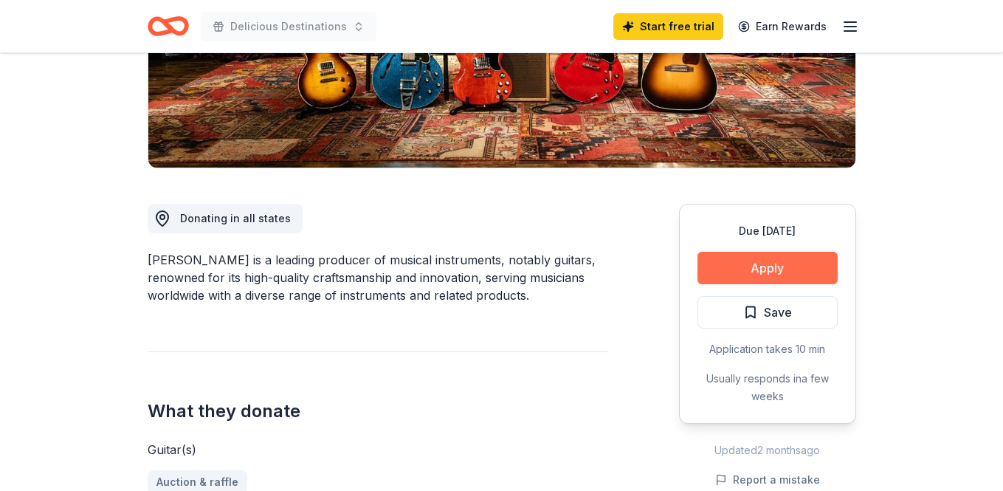
click at [760, 268] on button "Apply" at bounding box center [768, 268] width 140 height 32
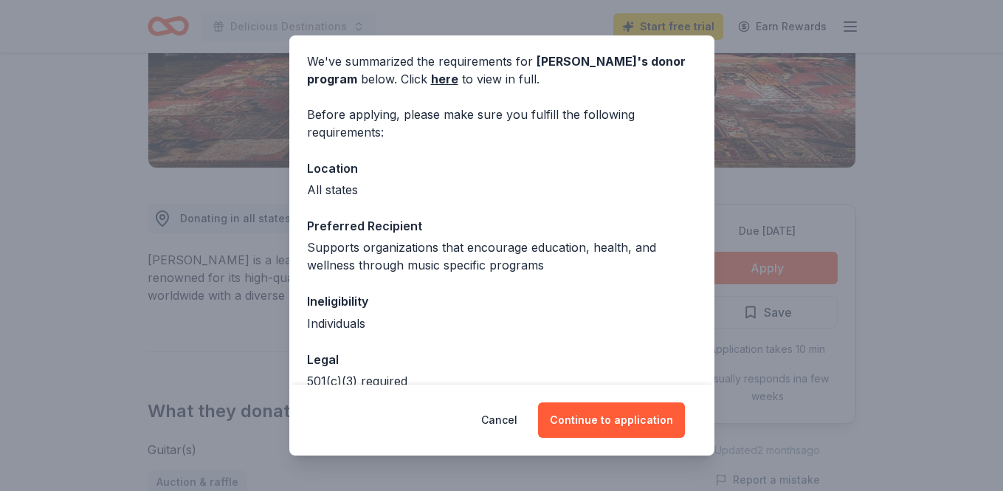
scroll to position [53, 0]
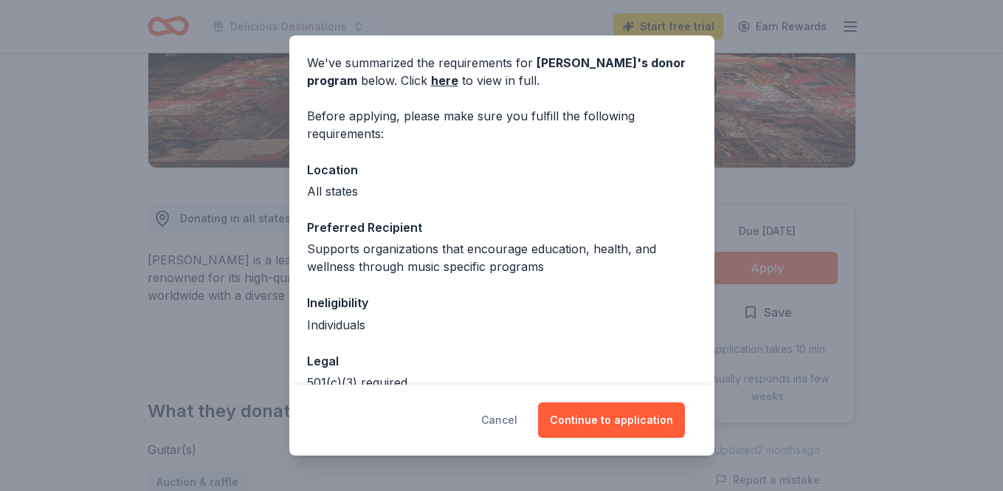
click at [512, 419] on button "Cancel" at bounding box center [499, 419] width 36 height 35
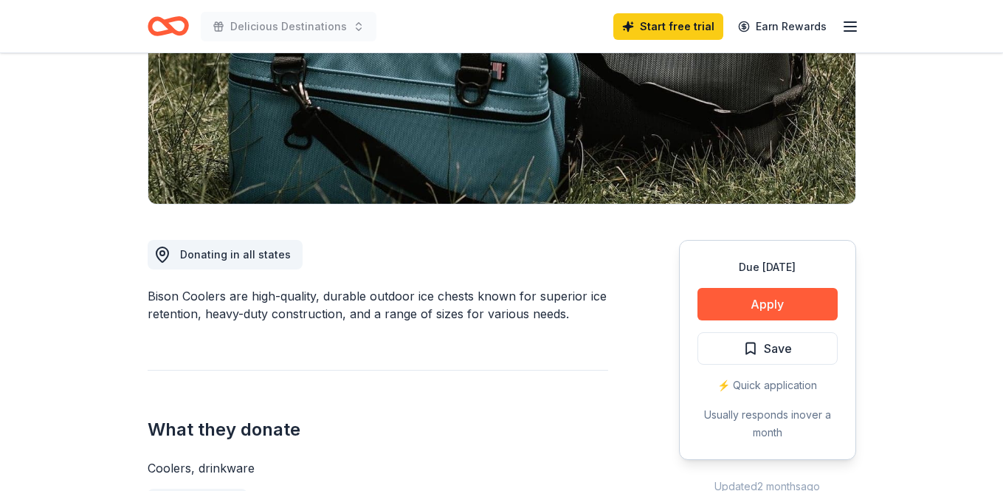
scroll to position [224, 0]
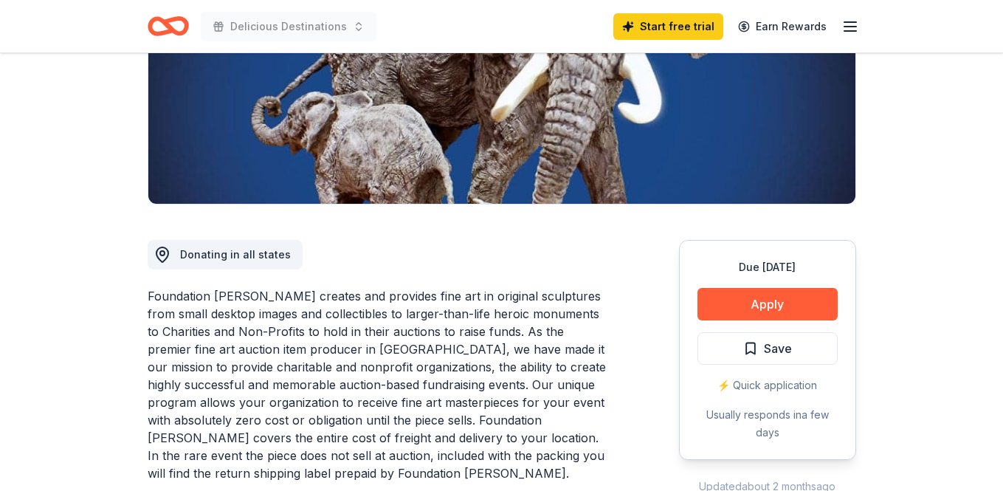
scroll to position [203, 0]
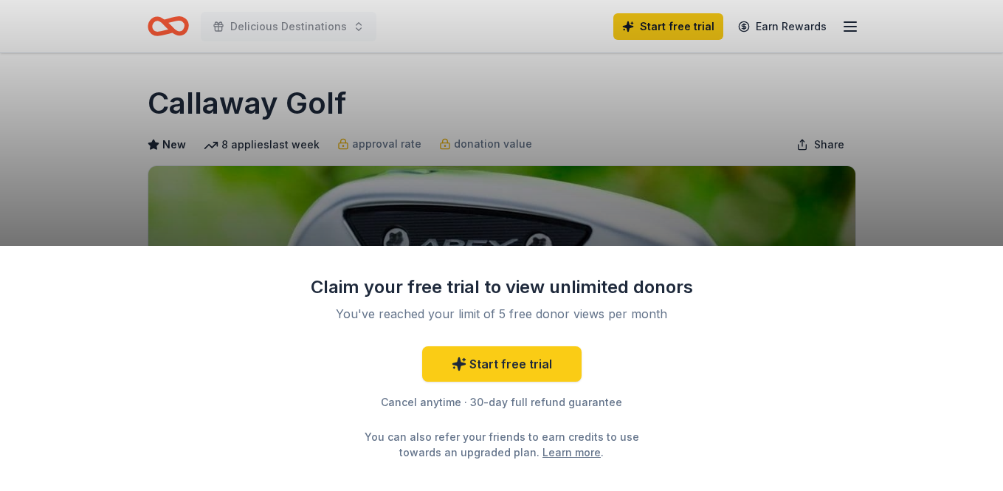
click at [745, 104] on div "Claim your free trial to view unlimited donors You've reached your limit of 5 f…" at bounding box center [501, 245] width 1003 height 491
click at [740, 142] on div "Claim your free trial to view unlimited donors You've reached your limit of 5 f…" at bounding box center [501, 245] width 1003 height 491
